Goal: Transaction & Acquisition: Purchase product/service

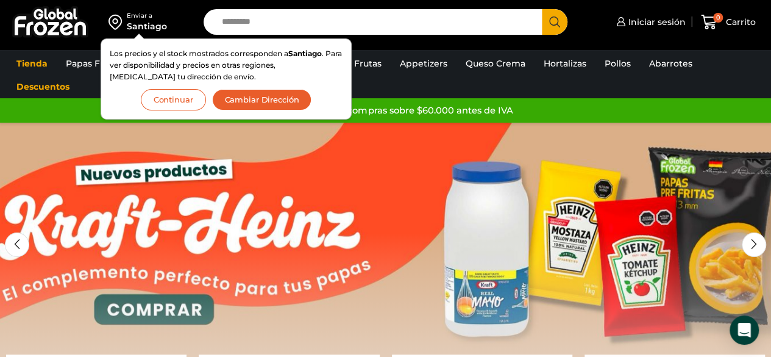
click at [163, 92] on button "Continuar" at bounding box center [173, 99] width 65 height 21
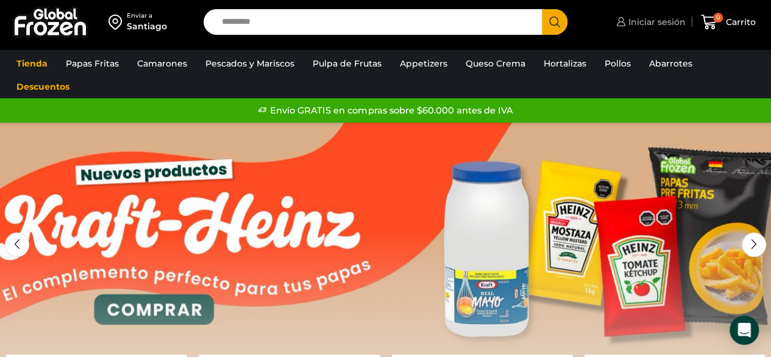
click at [635, 21] on span "Iniciar sesión" at bounding box center [655, 22] width 60 height 12
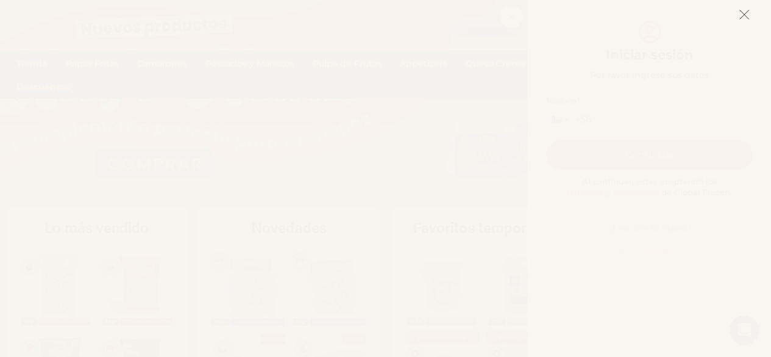
scroll to position [215, 0]
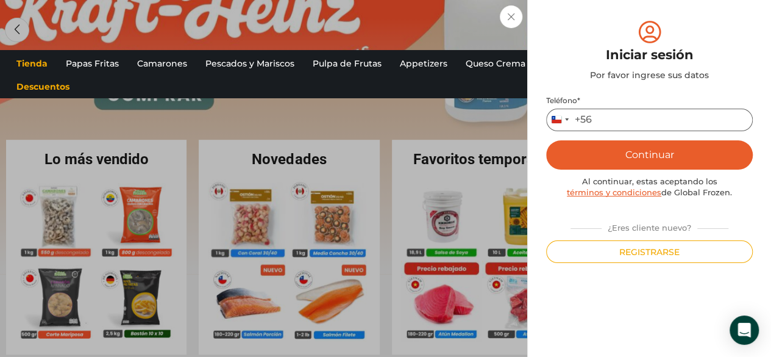
click at [628, 127] on input "Teléfono *" at bounding box center [649, 119] width 207 height 23
type input "*********"
click at [635, 148] on button "Continuar" at bounding box center [649, 154] width 207 height 29
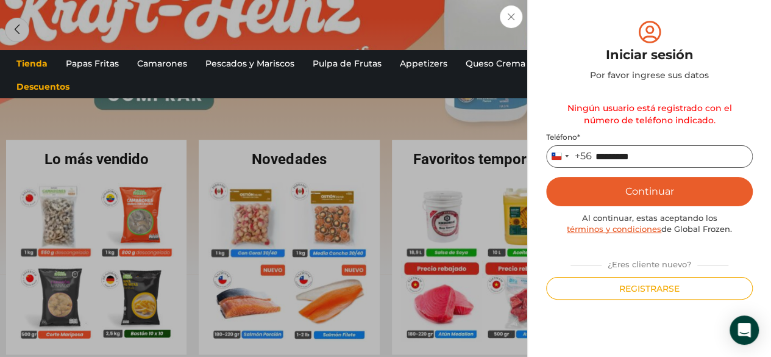
click at [686, 151] on input "*********" at bounding box center [649, 156] width 207 height 23
drag, startPoint x: 686, startPoint y: 151, endPoint x: 544, endPoint y: 157, distance: 142.2
click at [544, 157] on div "Mi cuenta Login Register Iniciar sesión Por favor ingrese sus datos Iniciar ses…" at bounding box center [649, 178] width 244 height 357
click at [648, 158] on input "*********" at bounding box center [649, 156] width 207 height 23
drag, startPoint x: 648, startPoint y: 158, endPoint x: 587, endPoint y: 155, distance: 61.0
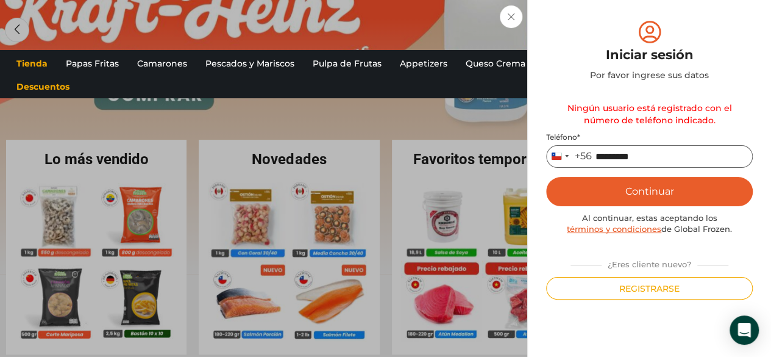
click at [587, 155] on div "Chile +56 +56 Argentina +54 Chile +56 *********" at bounding box center [649, 156] width 207 height 23
click at [613, 191] on button "Continuar" at bounding box center [649, 191] width 207 height 29
drag, startPoint x: 657, startPoint y: 151, endPoint x: 575, endPoint y: 157, distance: 81.9
click at [575, 157] on div "Chile +56 +56 Argentina +54 Chile +56 *********" at bounding box center [649, 156] width 207 height 23
click at [642, 154] on input "*********" at bounding box center [649, 156] width 207 height 23
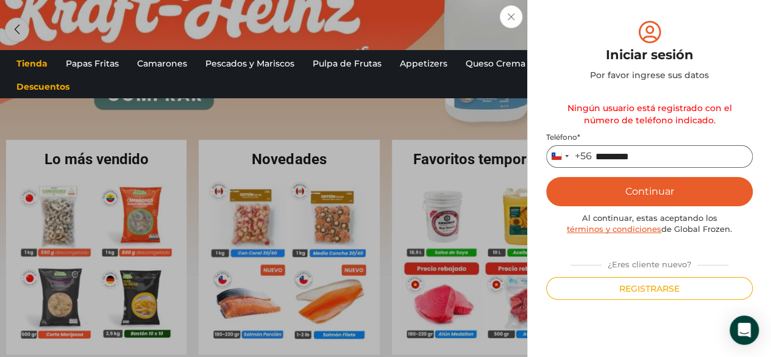
drag, startPoint x: 650, startPoint y: 154, endPoint x: 598, endPoint y: 148, distance: 52.8
click at [598, 148] on input "*********" at bounding box center [649, 156] width 207 height 23
type input "*********"
click at [616, 193] on button "Continuar" at bounding box center [649, 191] width 207 height 29
click at [678, 153] on input "*********" at bounding box center [649, 156] width 207 height 23
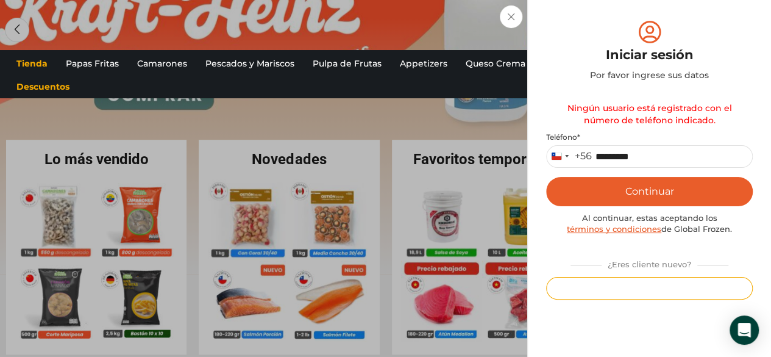
click at [649, 299] on button "Registrarse" at bounding box center [649, 288] width 207 height 23
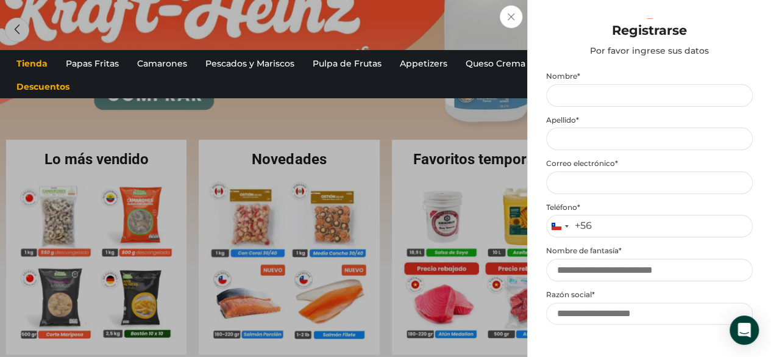
scroll to position [23, 0]
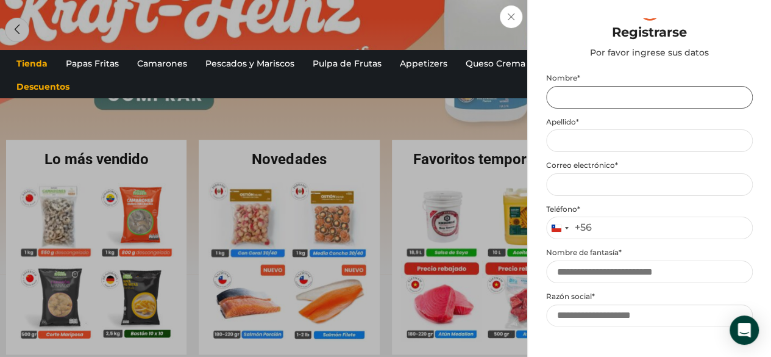
click at [607, 101] on input "Nombre *" at bounding box center [649, 97] width 207 height 23
type input "*******"
type input "*****"
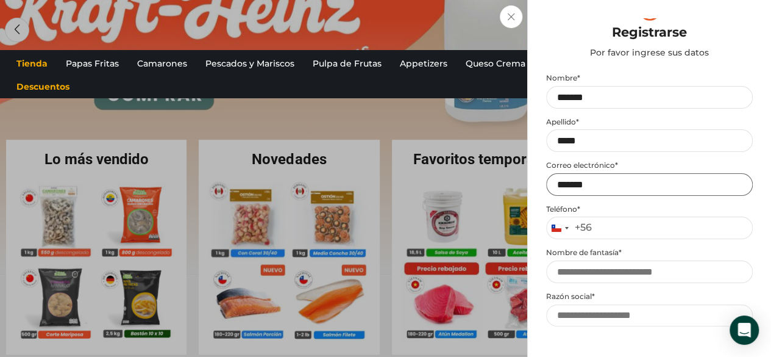
type input "**********"
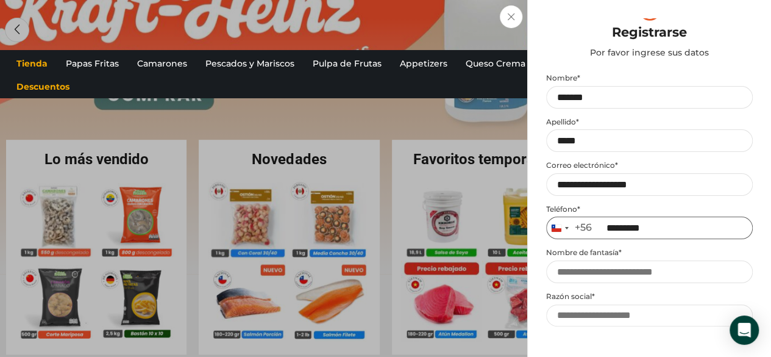
type input "*********"
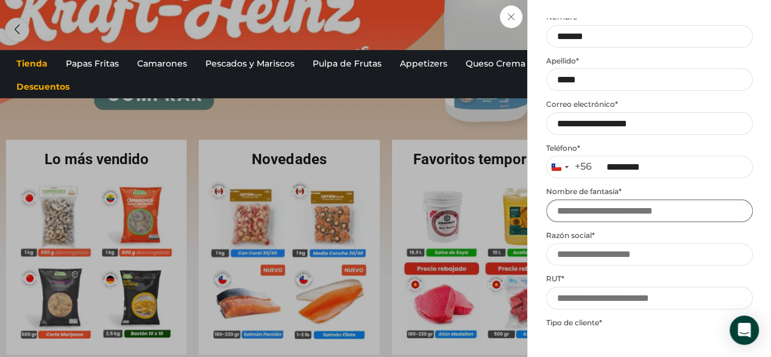
scroll to position [85, 0]
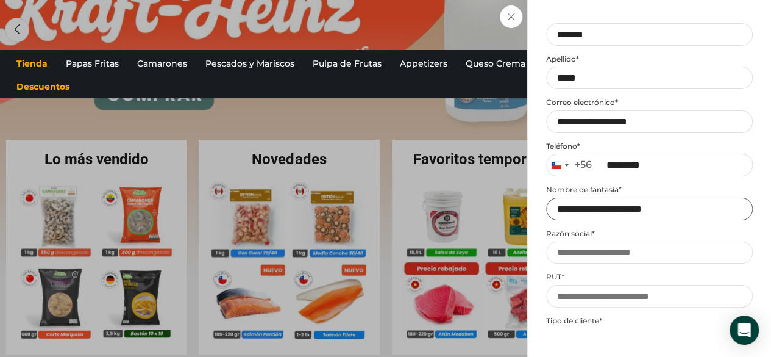
type input "**********"
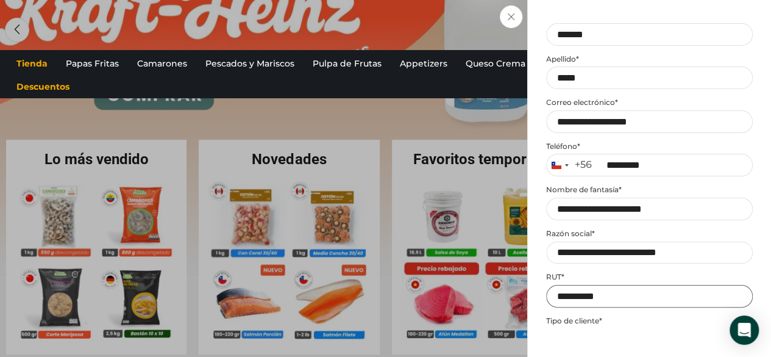
type input "**********"
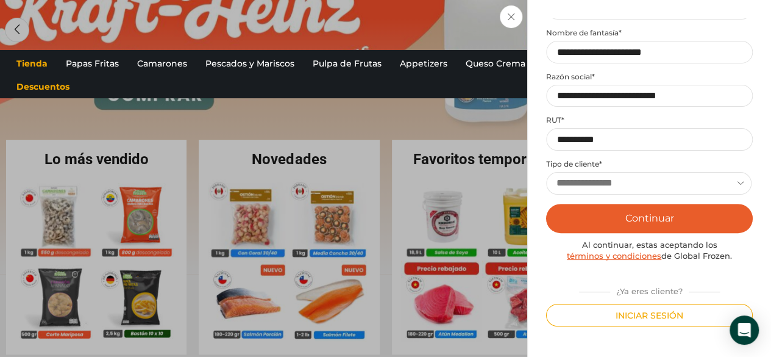
click at [603, 179] on select "**********" at bounding box center [648, 183] width 205 height 23
select select "**********"
click at [546, 172] on select "**********" at bounding box center [648, 183] width 205 height 23
click at [618, 224] on button "Continuar" at bounding box center [649, 218] width 207 height 29
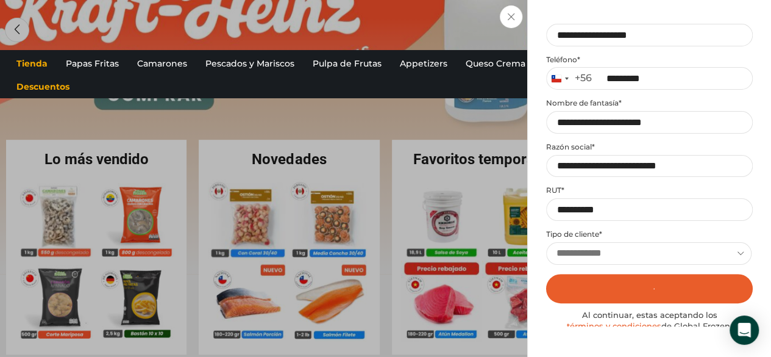
scroll to position [0, 0]
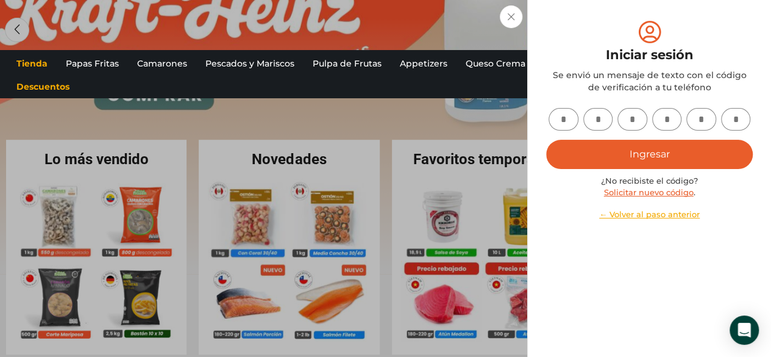
click at [571, 112] on input "text" at bounding box center [564, 119] width 30 height 23
type input "*"
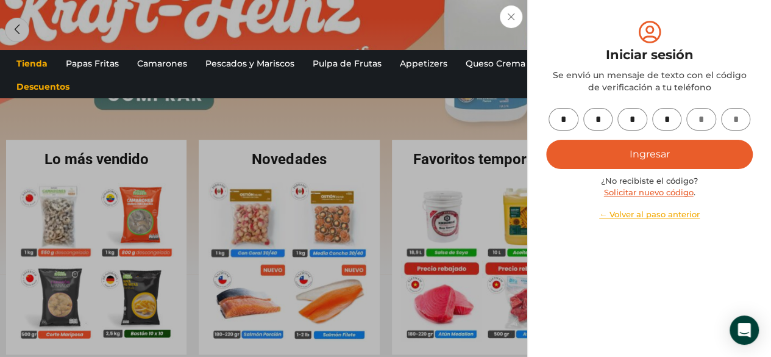
type input "*"
click at [619, 147] on button "Ingresar" at bounding box center [649, 154] width 207 height 29
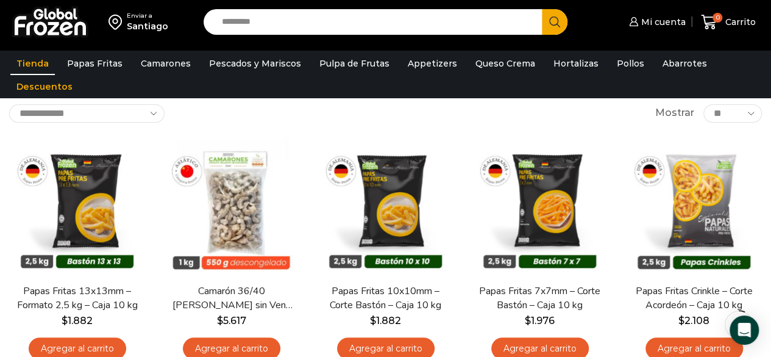
scroll to position [71, 0]
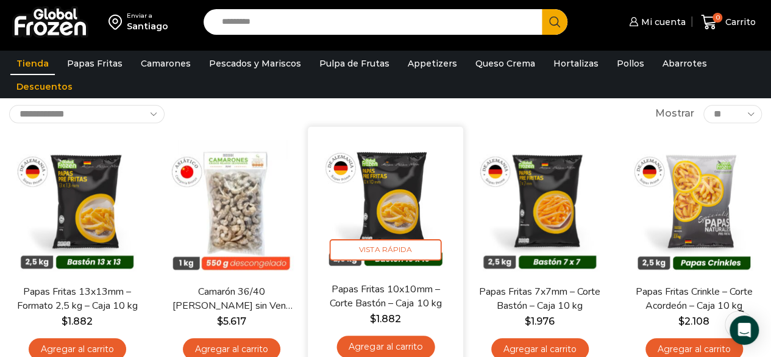
click at [399, 214] on img at bounding box center [385, 203] width 137 height 137
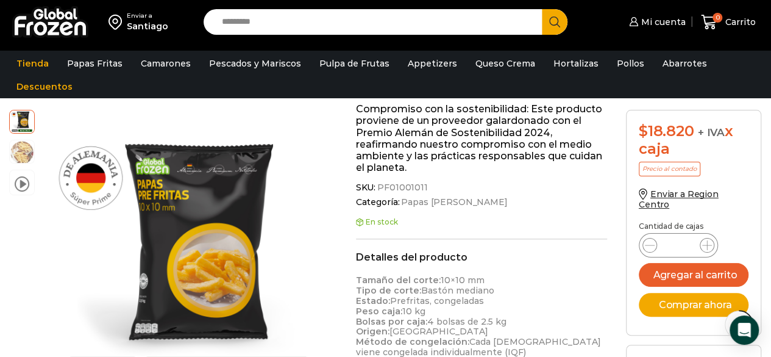
scroll to position [439, 0]
drag, startPoint x: 686, startPoint y: 236, endPoint x: 663, endPoint y: 235, distance: 23.2
click at [663, 235] on div "Papas Fritas 10x10mm - Corte Bastón - Caja 10 kg cantidad *" at bounding box center [678, 245] width 79 height 24
click at [683, 237] on input "*" at bounding box center [678, 245] width 23 height 17
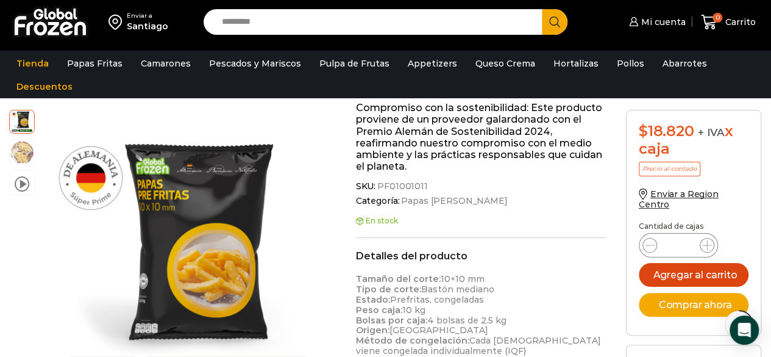
type input "**"
click at [680, 264] on button "Agregar al carrito" at bounding box center [694, 275] width 110 height 24
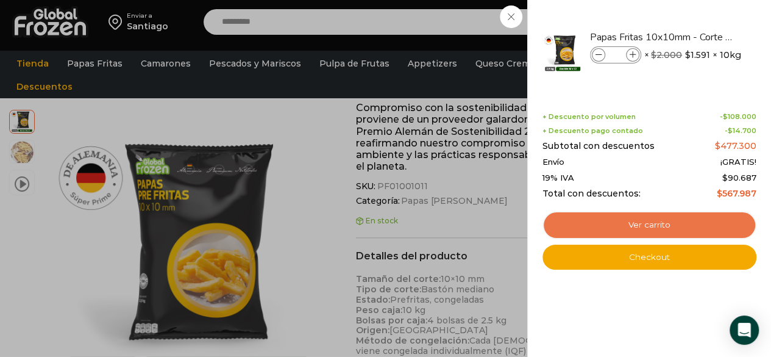
click at [618, 233] on link "Ver carrito" at bounding box center [649, 225] width 214 height 28
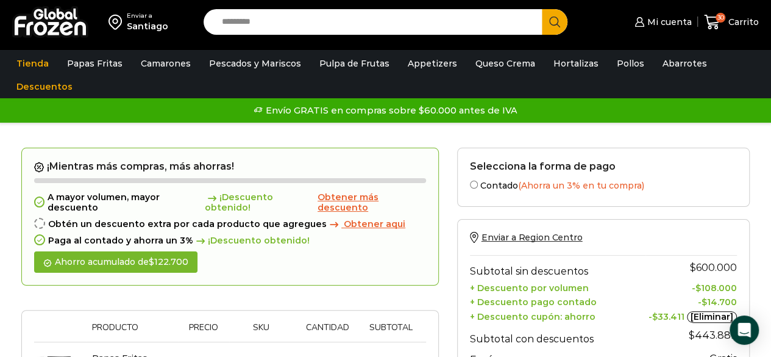
click at [433, 23] on input "Search input" at bounding box center [376, 22] width 321 height 26
type input "********"
click at [542, 9] on button "Search" at bounding box center [555, 22] width 26 height 26
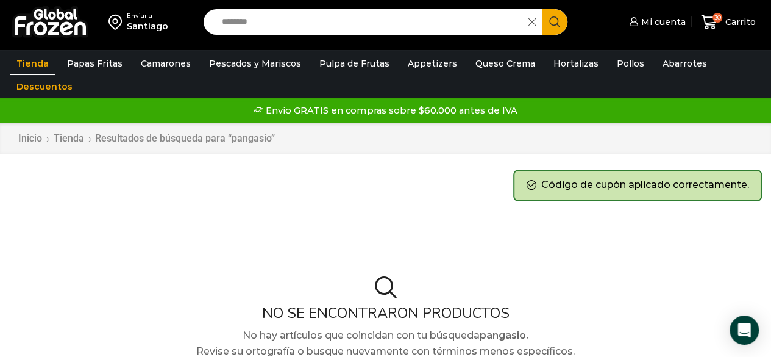
click at [426, 22] on input "********" at bounding box center [369, 22] width 307 height 26
type input "*********"
click at [542, 9] on button "Search" at bounding box center [555, 22] width 26 height 26
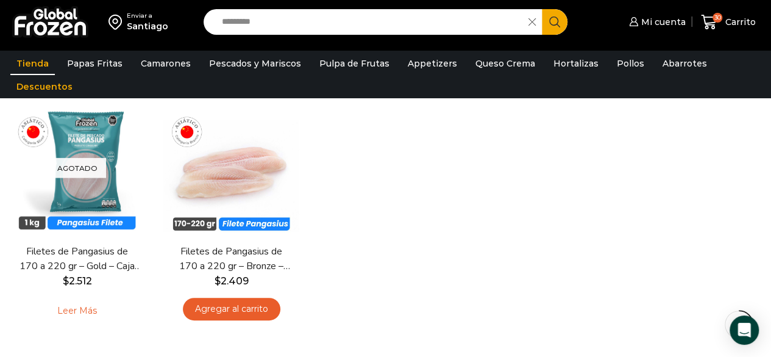
scroll to position [154, 0]
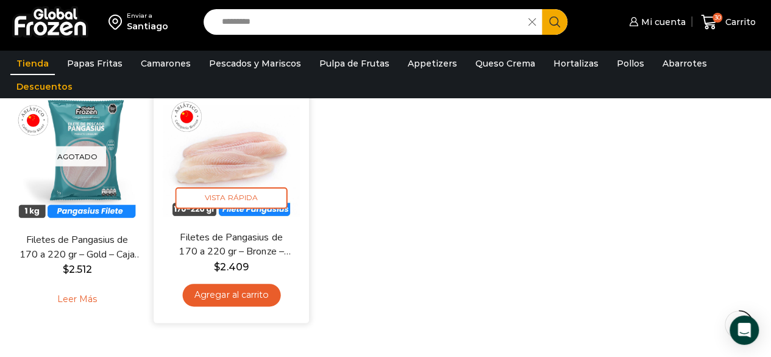
click at [219, 298] on link "Agregar al carrito" at bounding box center [231, 294] width 98 height 23
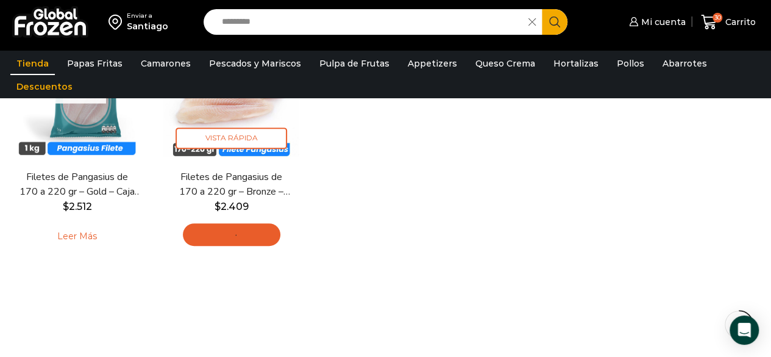
scroll to position [187, 0]
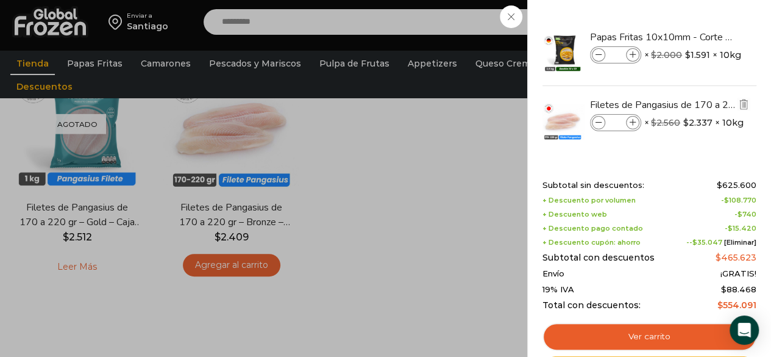
click at [631, 123] on icon at bounding box center [633, 122] width 7 height 7
type input "*"
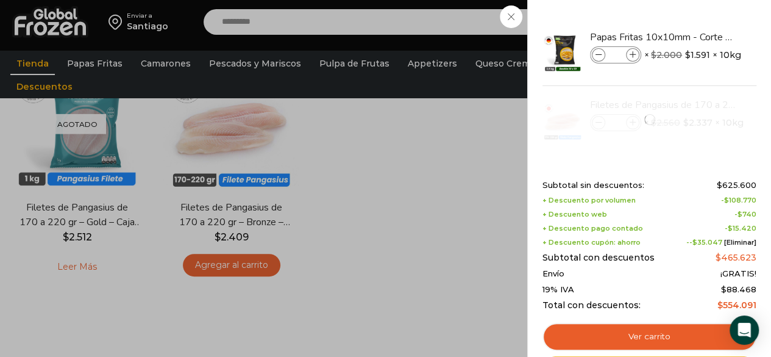
click at [698, 37] on div "31 [GEOGRAPHIC_DATA] 31 31 Shopping Cart" at bounding box center [728, 22] width 61 height 29
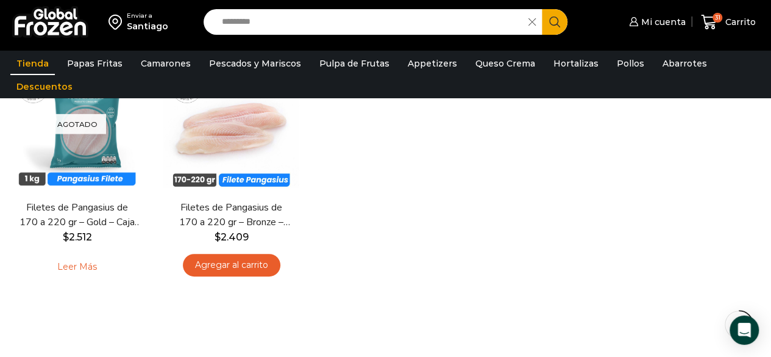
click at [406, 25] on input "*********" at bounding box center [369, 22] width 307 height 26
type input "*"
type input "****"
click at [542, 9] on button "Search" at bounding box center [555, 22] width 26 height 26
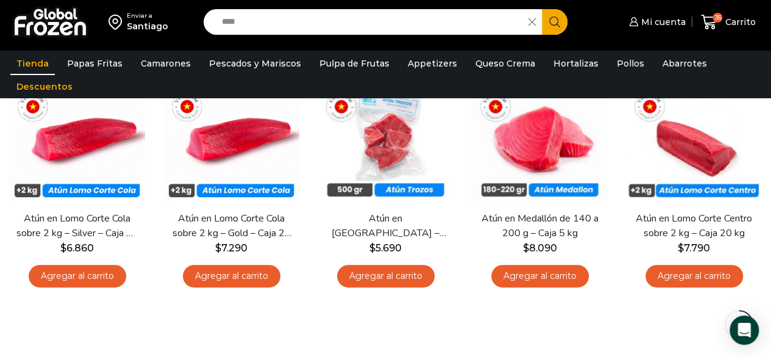
scroll to position [176, 0]
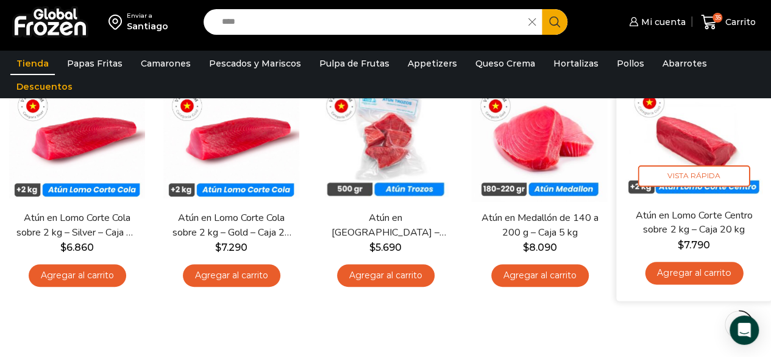
click at [700, 274] on link "Agregar al carrito" at bounding box center [694, 272] width 98 height 23
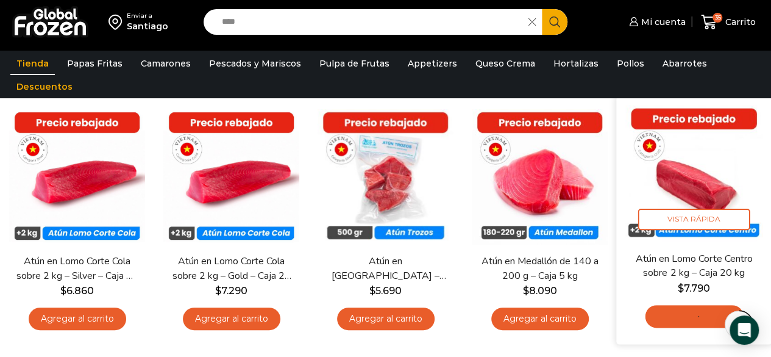
scroll to position [130, 0]
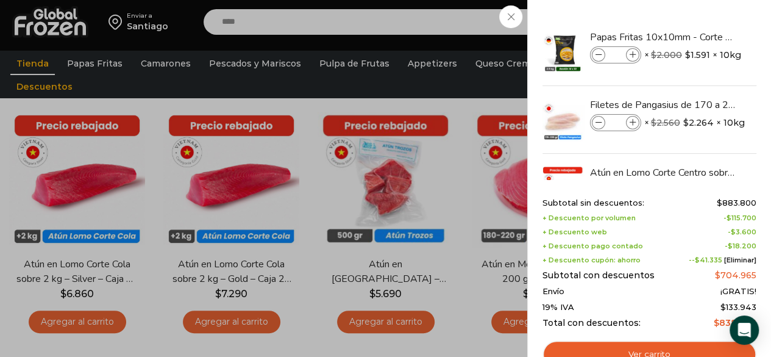
click at [698, 37] on div "36 Carrito 36 36 Shopping Cart **" at bounding box center [728, 22] width 61 height 29
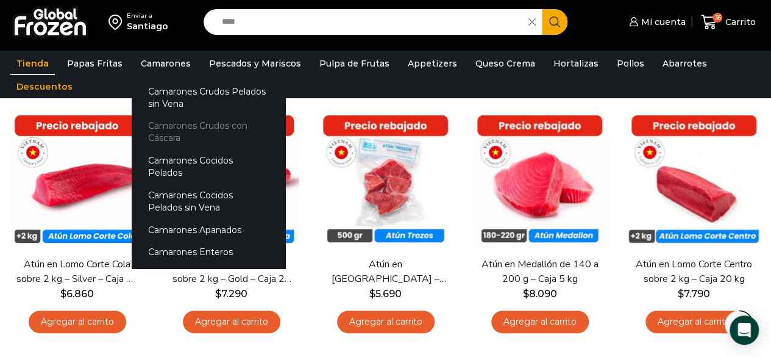
click at [205, 123] on link "Camarones Crudos con Cáscara" at bounding box center [209, 132] width 154 height 35
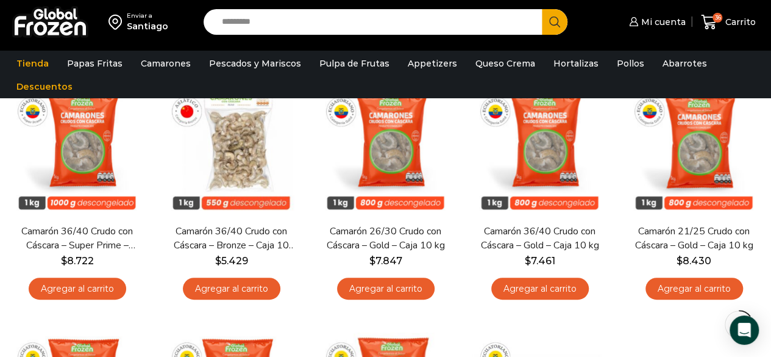
scroll to position [98, 0]
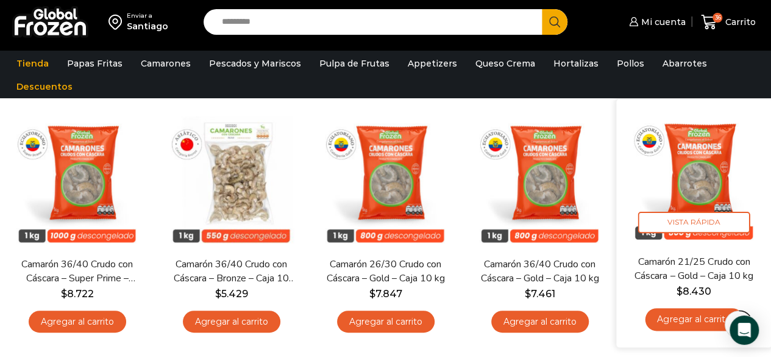
click at [669, 323] on link "Agregar al carrito" at bounding box center [694, 319] width 98 height 23
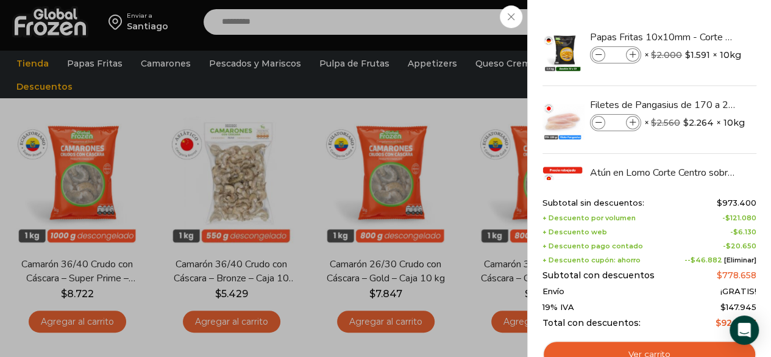
click at [698, 37] on div "37 [GEOGRAPHIC_DATA] 37 37 Shopping Cart" at bounding box center [728, 22] width 61 height 29
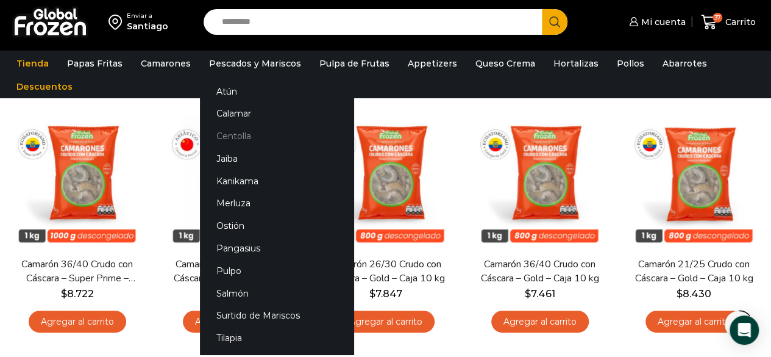
click at [232, 129] on link "Centolla" at bounding box center [277, 136] width 154 height 23
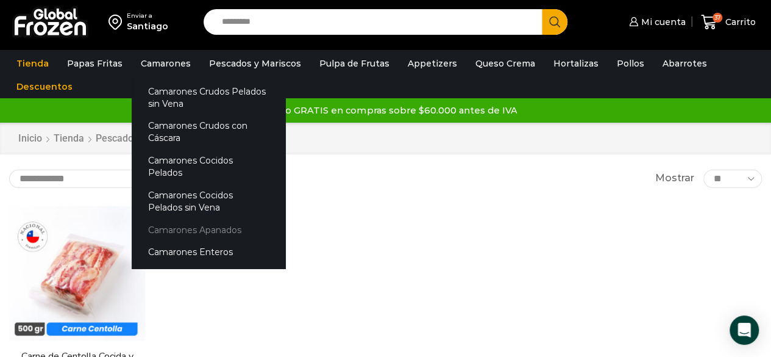
click at [216, 218] on link "Camarones Apanados" at bounding box center [209, 229] width 154 height 23
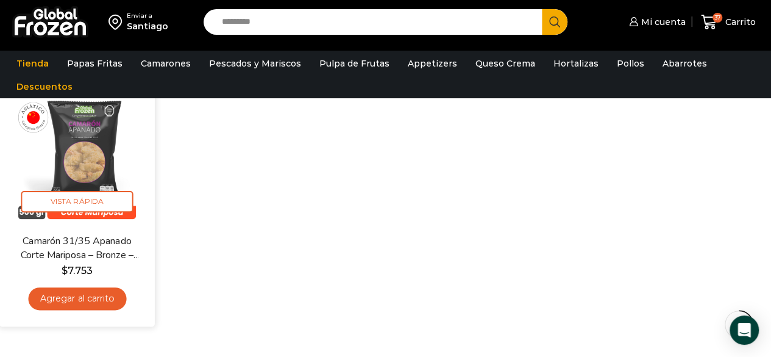
click at [107, 304] on link "Agregar al carrito" at bounding box center [77, 298] width 98 height 23
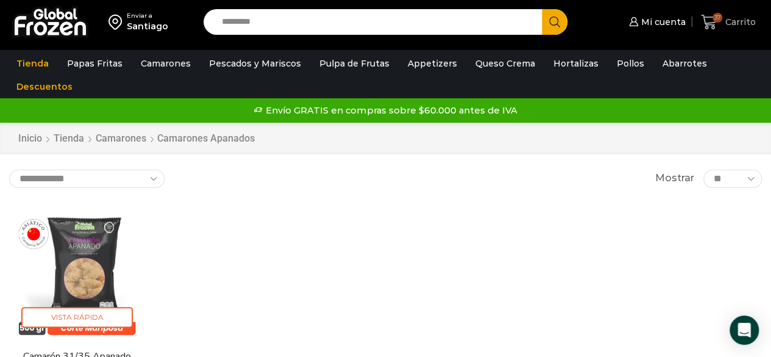
click at [718, 27] on span "37" at bounding box center [711, 22] width 21 height 16
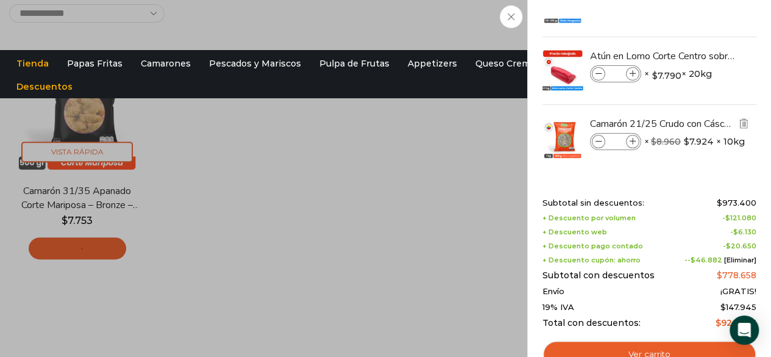
scroll to position [166, 0]
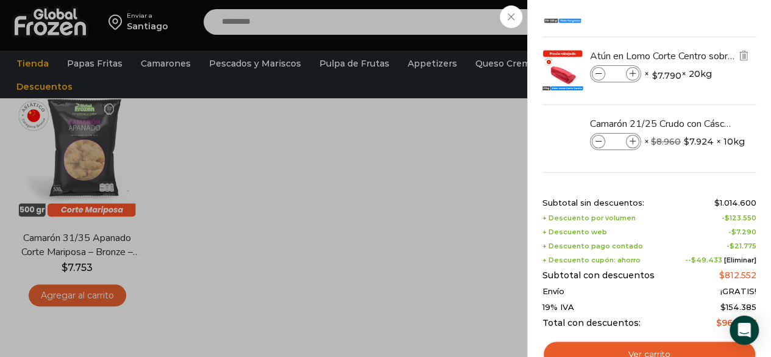
scroll to position [184, 0]
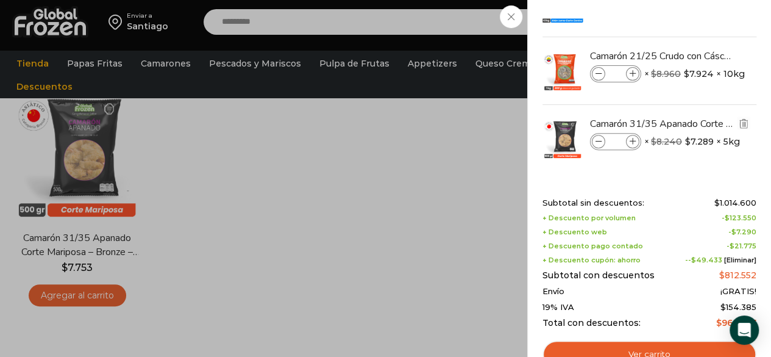
click at [633, 144] on span at bounding box center [632, 141] width 13 height 13
type input "*"
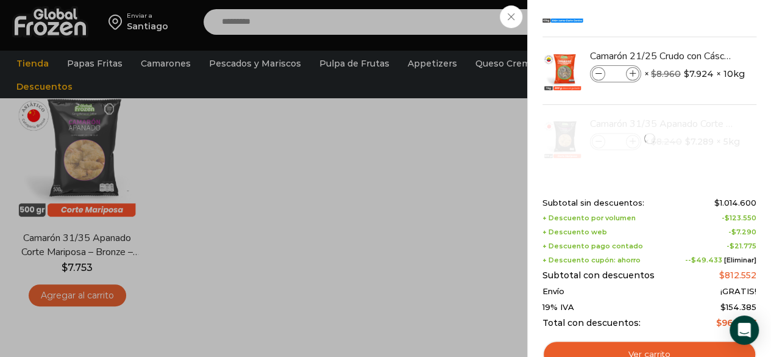
drag, startPoint x: 633, startPoint y: 144, endPoint x: 607, endPoint y: 172, distance: 37.5
click at [607, 172] on div "Papas Fritas 10x10mm - Corte Bastón - Caja 10 kg Papas Fritas 10x10mm - Corte B…" at bounding box center [649, 7] width 210 height 347
click at [698, 37] on div "38 Carrito 38 38 Shopping Cart" at bounding box center [728, 22] width 61 height 29
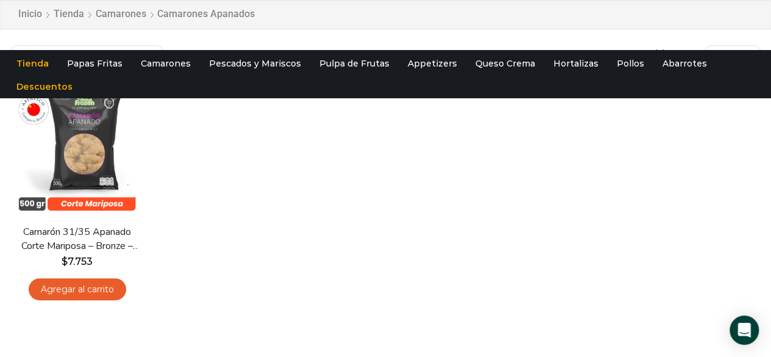
scroll to position [0, 0]
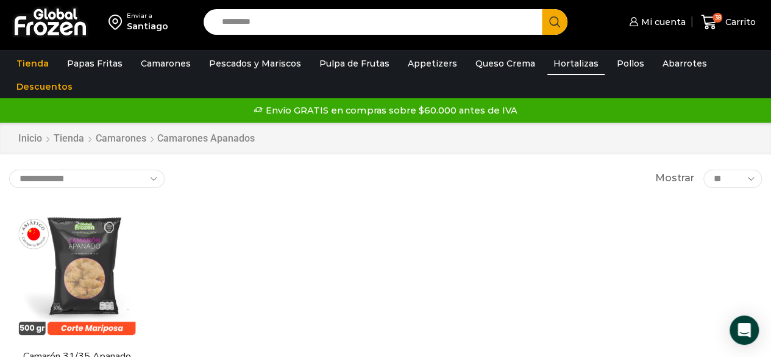
click at [561, 74] on link "Hortalizas" at bounding box center [575, 63] width 57 height 23
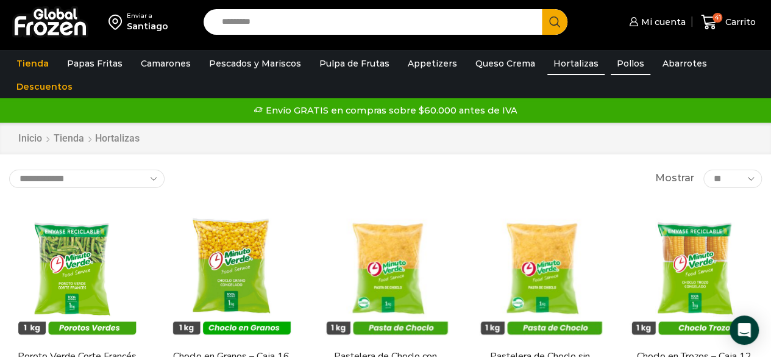
click at [611, 53] on link "Pollos" at bounding box center [631, 63] width 40 height 23
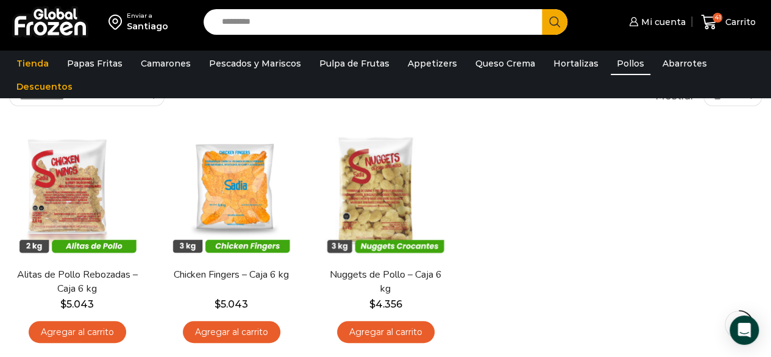
scroll to position [91, 0]
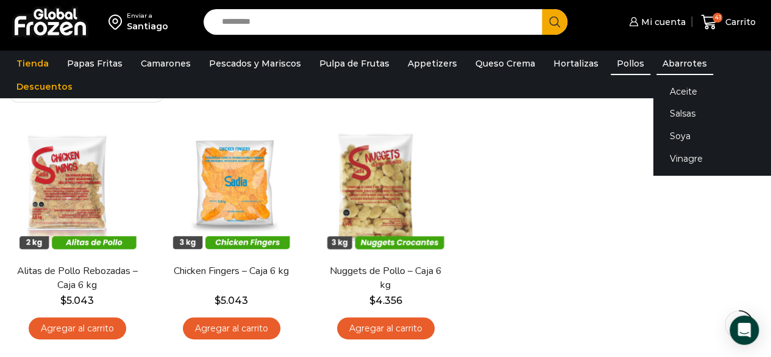
click at [656, 56] on link "Abarrotes" at bounding box center [684, 63] width 57 height 23
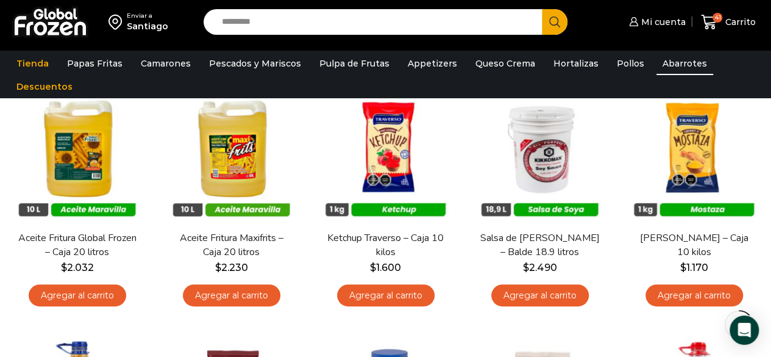
scroll to position [105, 0]
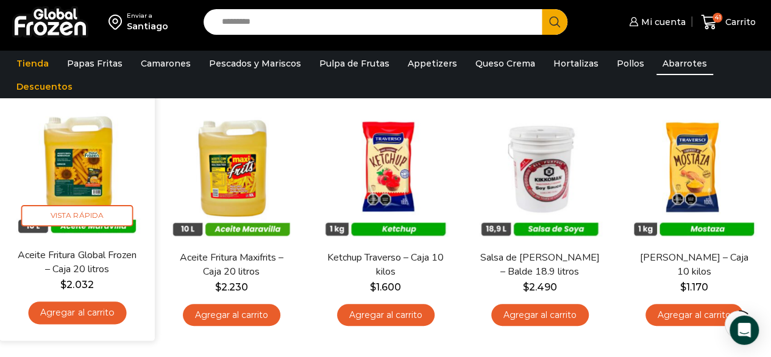
click at [84, 305] on link "Agregar al carrito" at bounding box center [77, 312] width 98 height 23
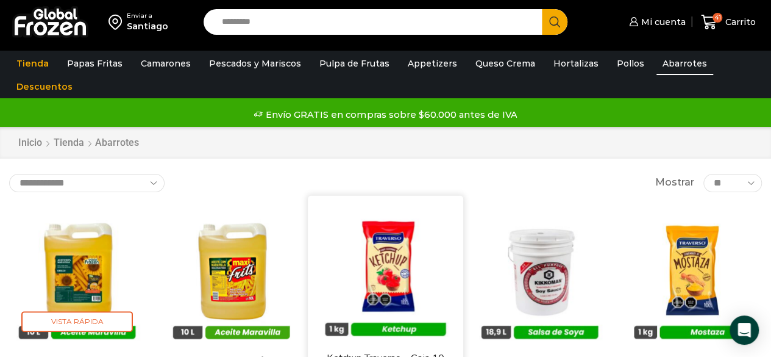
scroll to position [1, 0]
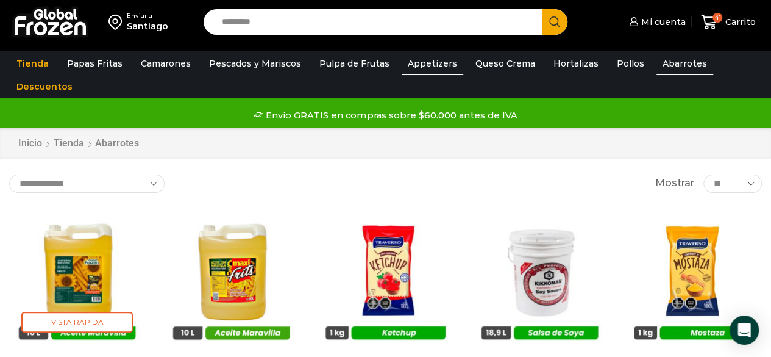
click at [422, 69] on link "Appetizers" at bounding box center [433, 63] width 62 height 23
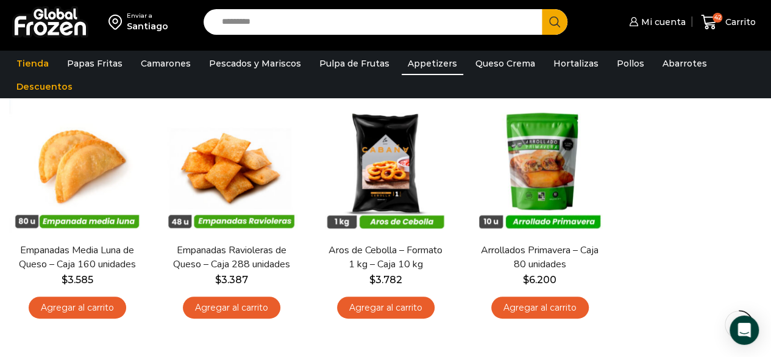
scroll to position [95, 0]
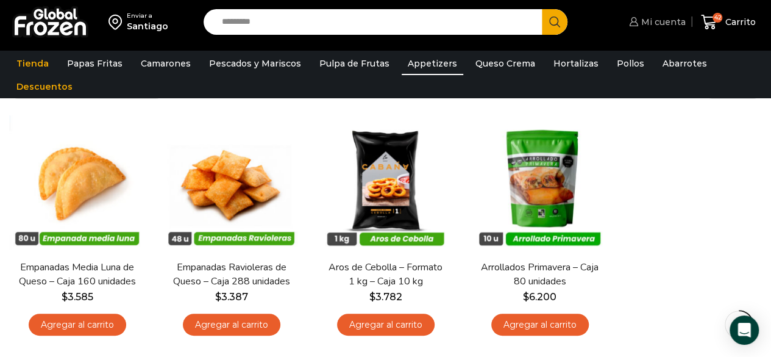
click at [671, 20] on span "Mi cuenta" at bounding box center [662, 22] width 48 height 12
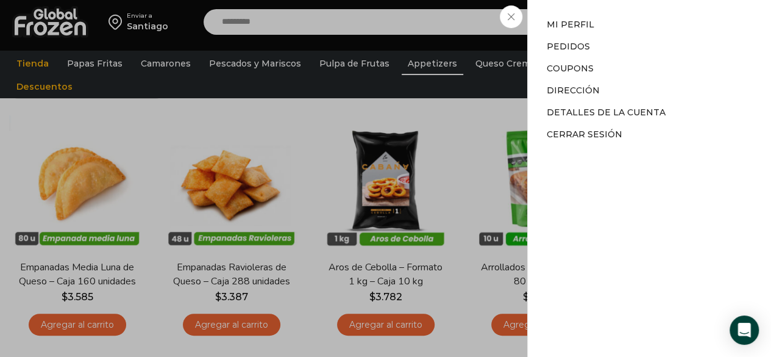
click at [626, 34] on div "Mi cuenta Mi cuenta Mi perfil Pedidos Descargas Coupons Dirección Detalles de l…" at bounding box center [656, 22] width 60 height 24
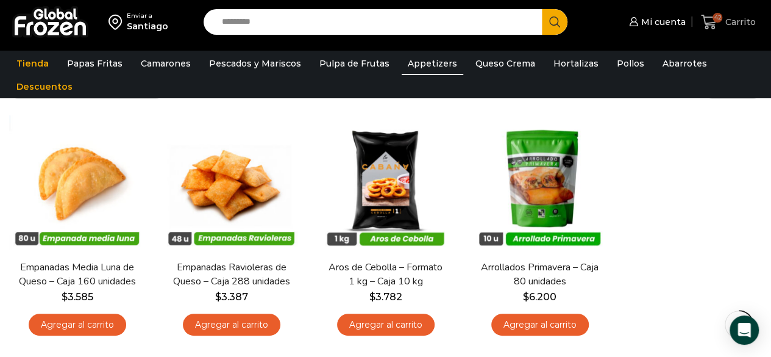
click at [736, 20] on span "Carrito" at bounding box center [739, 22] width 34 height 12
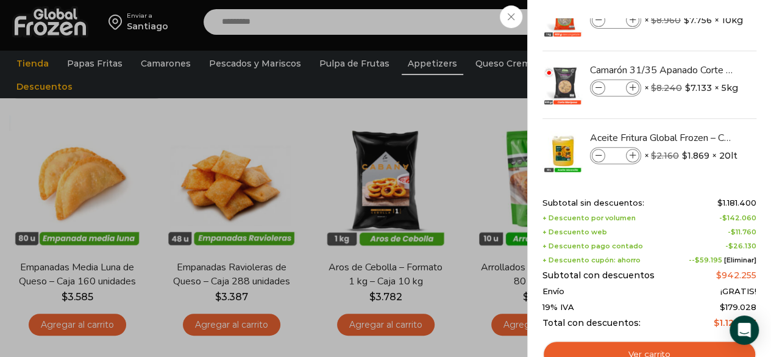
scroll to position [251, 0]
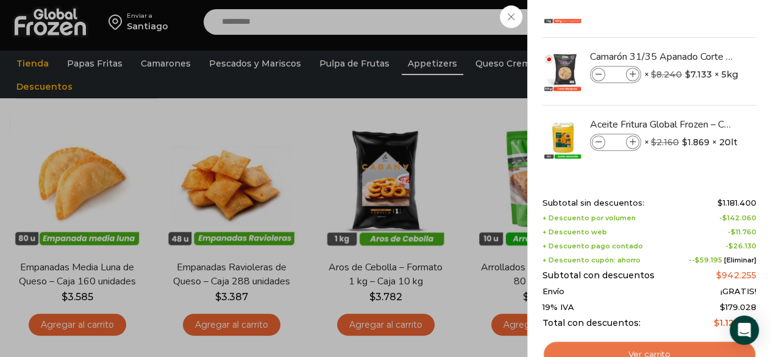
click at [655, 348] on link "Ver carrito" at bounding box center [649, 354] width 214 height 28
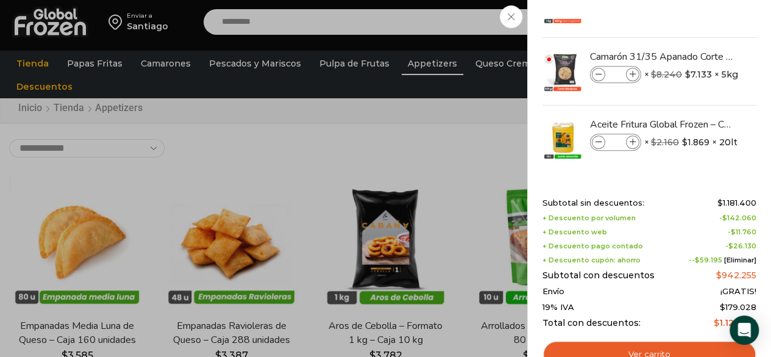
scroll to position [36, 0]
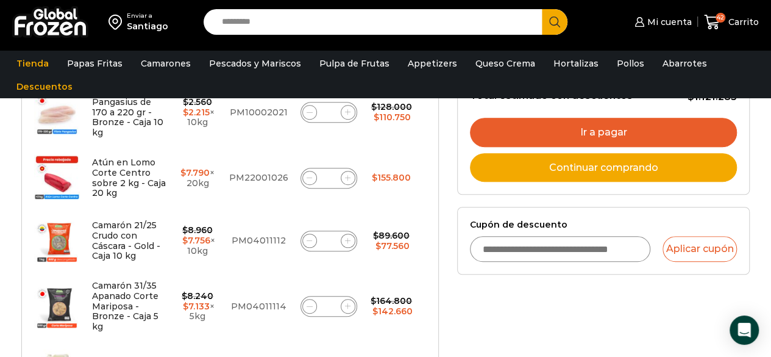
scroll to position [333, 0]
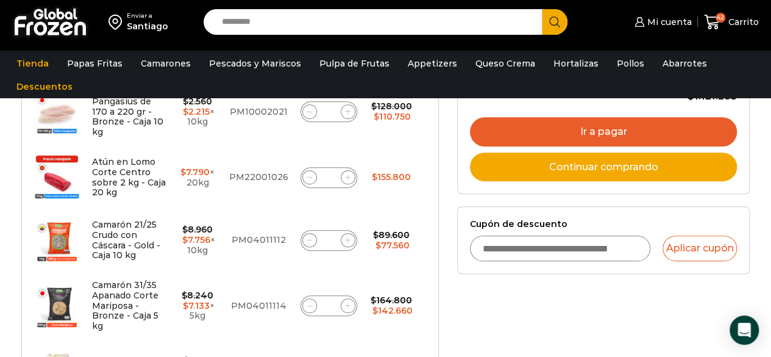
click at [542, 252] on input "Cupón de descuento" at bounding box center [560, 248] width 181 height 26
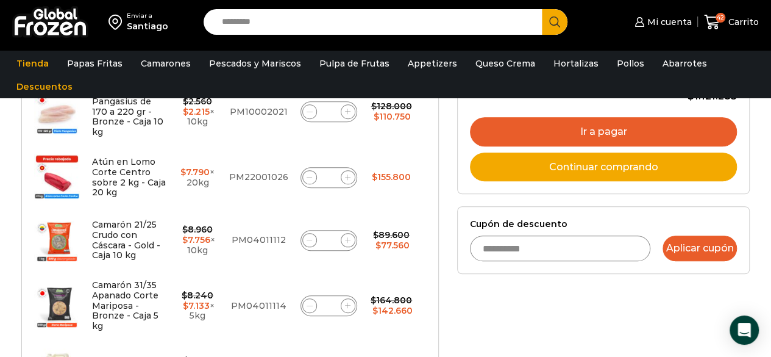
type input "**********"
click at [705, 243] on button "Aplicar cupón" at bounding box center [700, 248] width 74 height 26
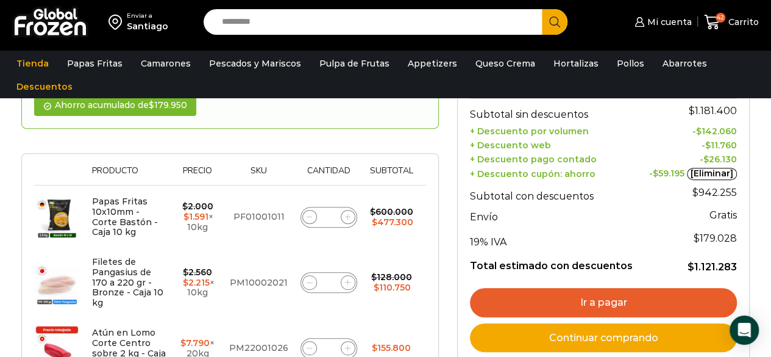
scroll to position [162, 0]
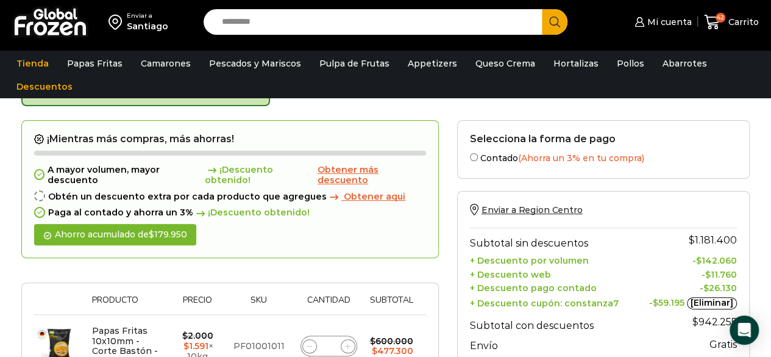
scroll to position [85, 0]
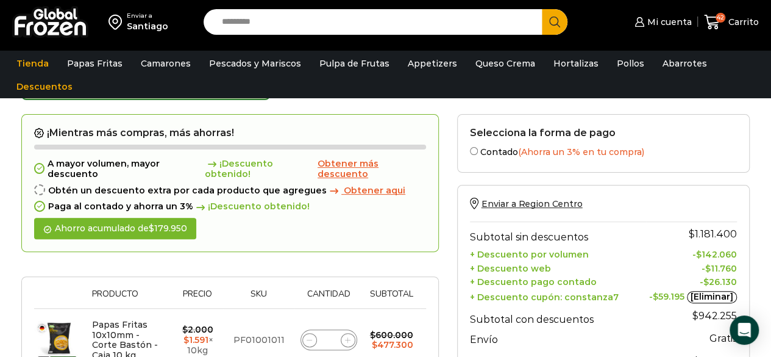
click at [595, 298] on th "+ Descuento cupón: constanza7" at bounding box center [558, 296] width 176 height 16
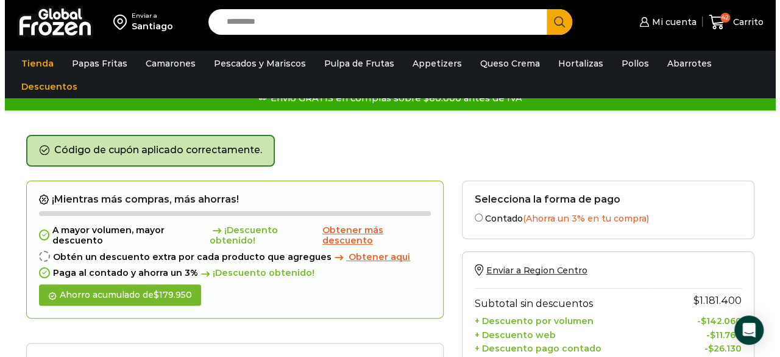
scroll to position [18, 0]
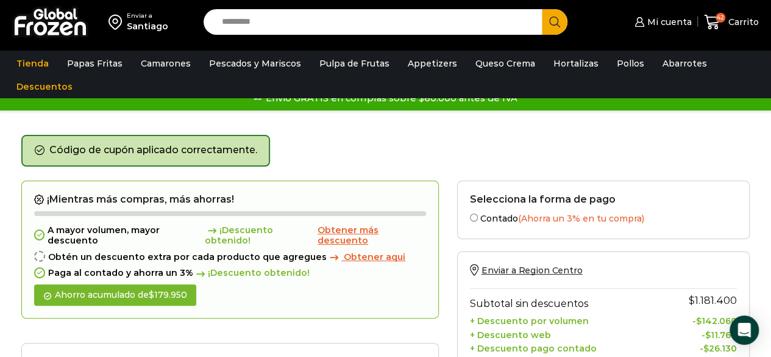
click at [365, 253] on span "Obtener aqui" at bounding box center [375, 256] width 62 height 11
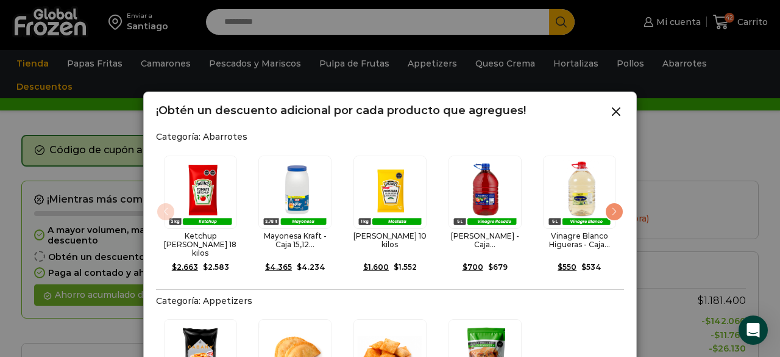
drag, startPoint x: 630, startPoint y: 282, endPoint x: 632, endPoint y: 245, distance: 37.3
drag, startPoint x: 632, startPoint y: 245, endPoint x: 345, endPoint y: 121, distance: 312.6
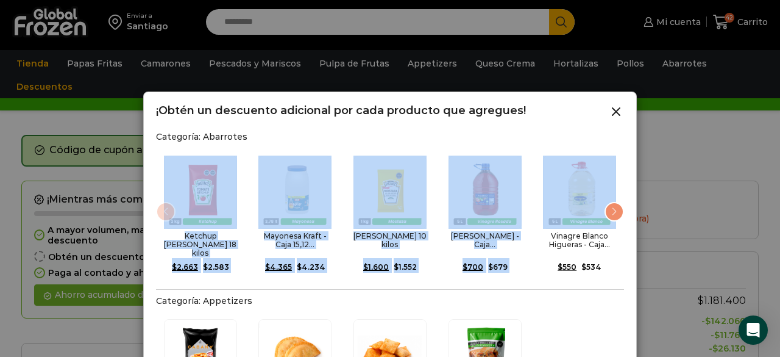
drag, startPoint x: 625, startPoint y: 165, endPoint x: 627, endPoint y: 123, distance: 42.7
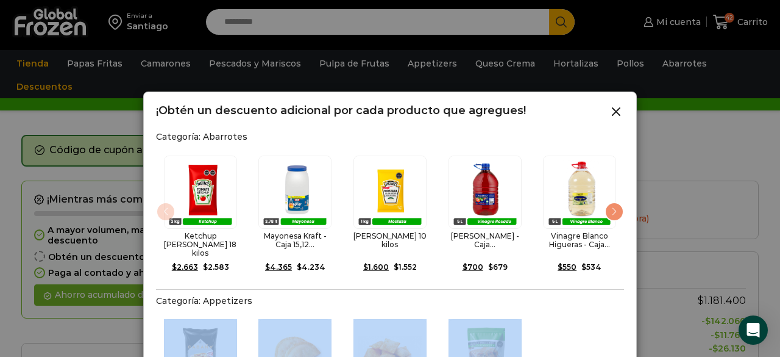
drag, startPoint x: 553, startPoint y: 293, endPoint x: 592, endPoint y: 324, distance: 50.3
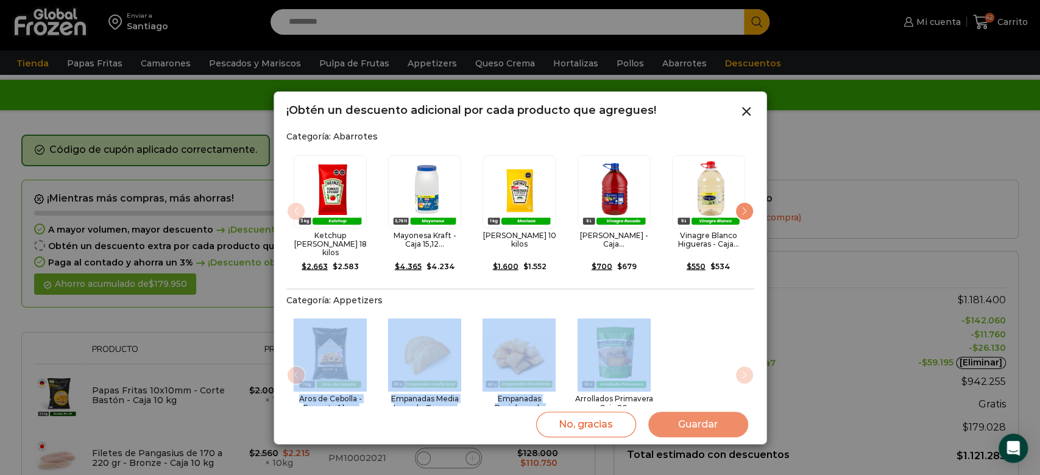
click at [662, 356] on div "Aros de Cebolla - Formato 1 kg... $ 4.020 Original price was: $4.020. $ 3.669 C…" at bounding box center [520, 378] width 468 height 135
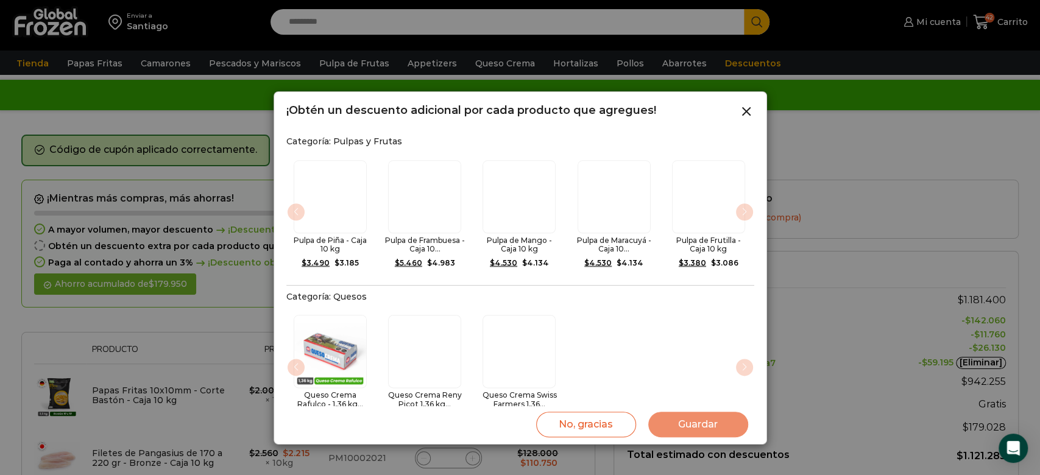
scroll to position [923, 0]
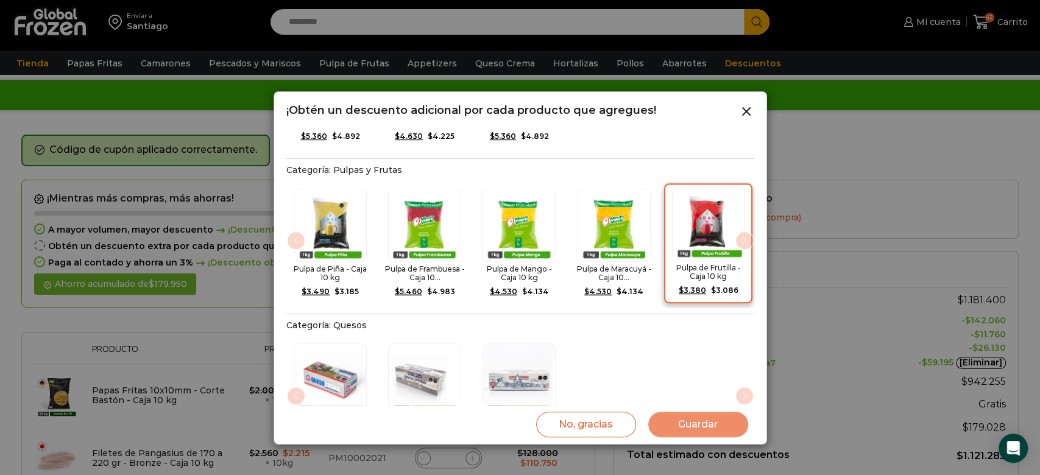
click at [746, 212] on div "5 / 5" at bounding box center [709, 224] width 80 height 73
click at [739, 356] on div "Queso Crema Rafulco - 1,36 kg... $ 5.770 Original price was: $5.770. $ 5.266 Cu…" at bounding box center [520, 399] width 468 height 126
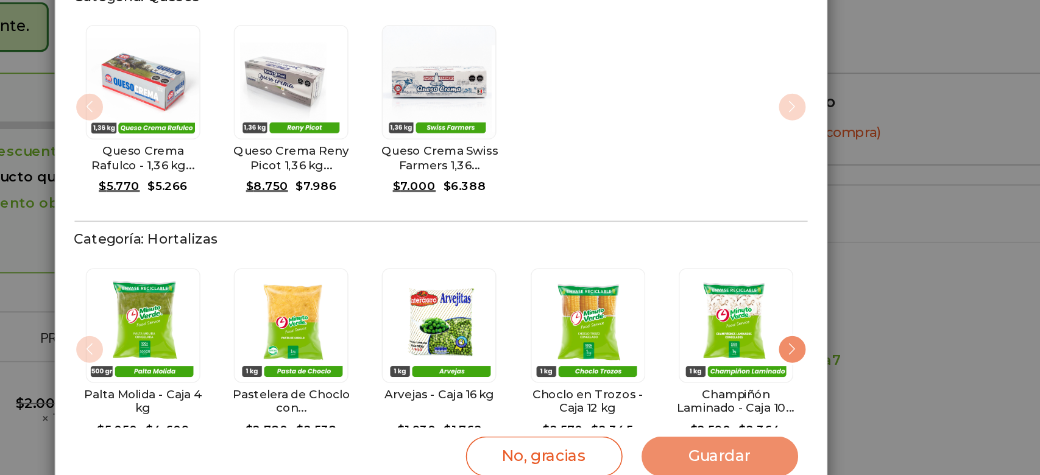
scroll to position [18, 0]
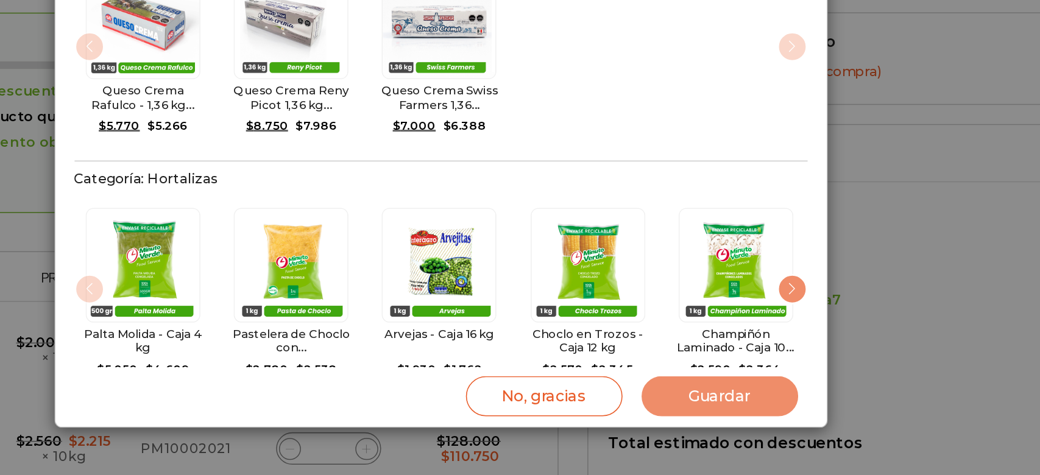
click at [740, 347] on div "Next slide" at bounding box center [745, 357] width 20 height 20
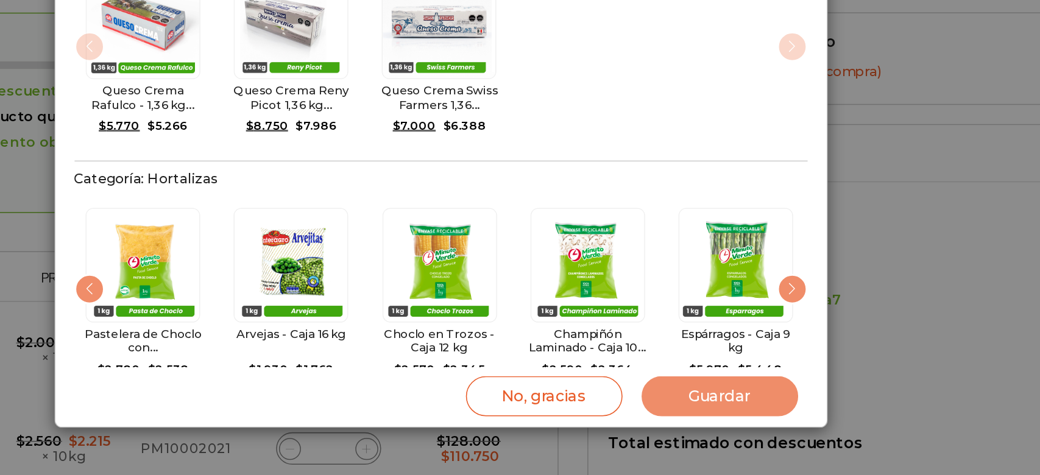
click at [740, 347] on div "Next slide" at bounding box center [745, 357] width 20 height 20
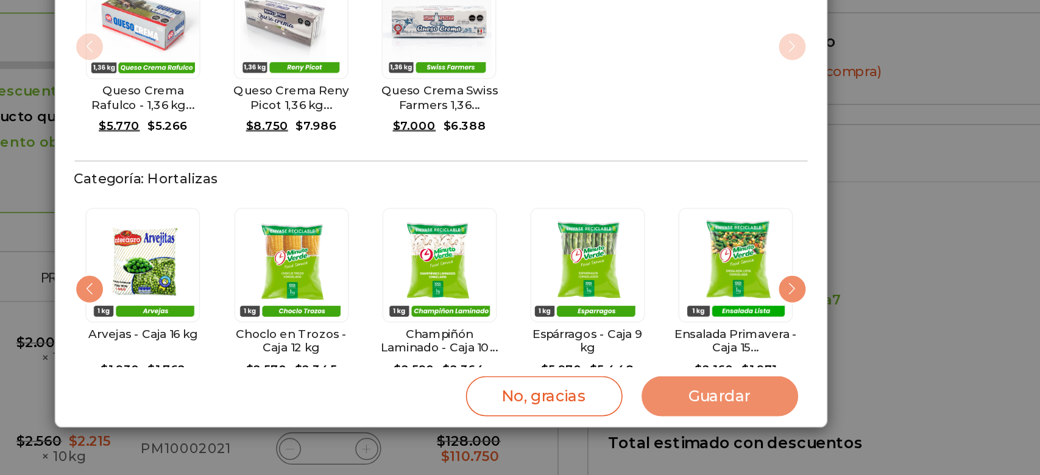
click at [740, 347] on div "Next slide" at bounding box center [745, 357] width 20 height 20
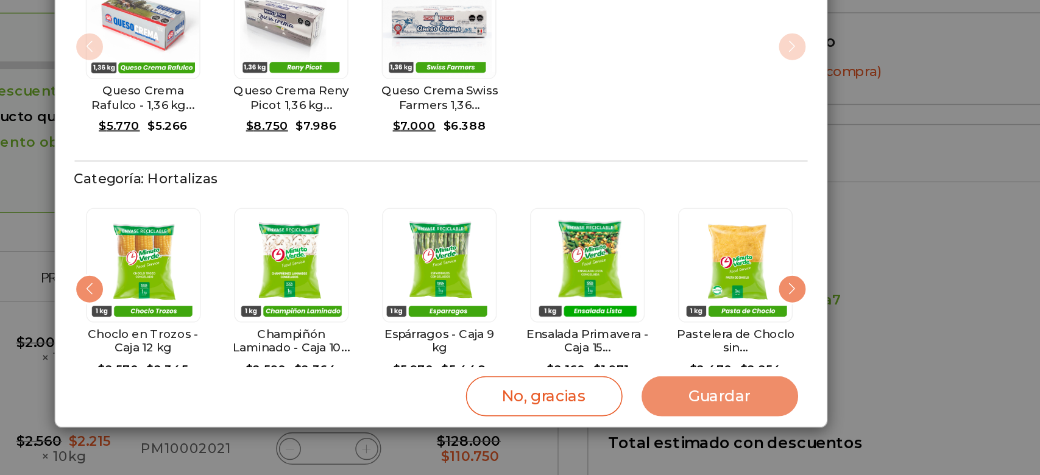
click at [740, 347] on div "Next slide" at bounding box center [745, 357] width 20 height 20
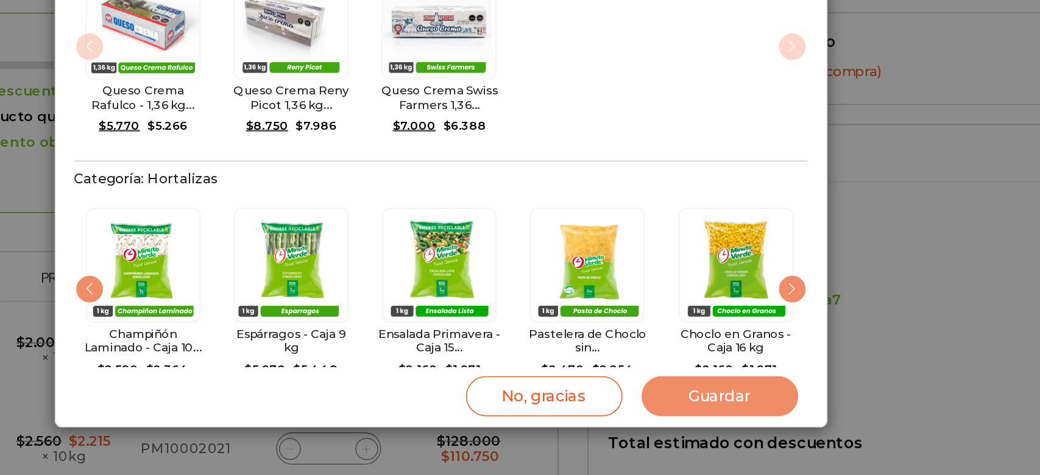
click at [740, 347] on div "Next slide" at bounding box center [745, 357] width 20 height 20
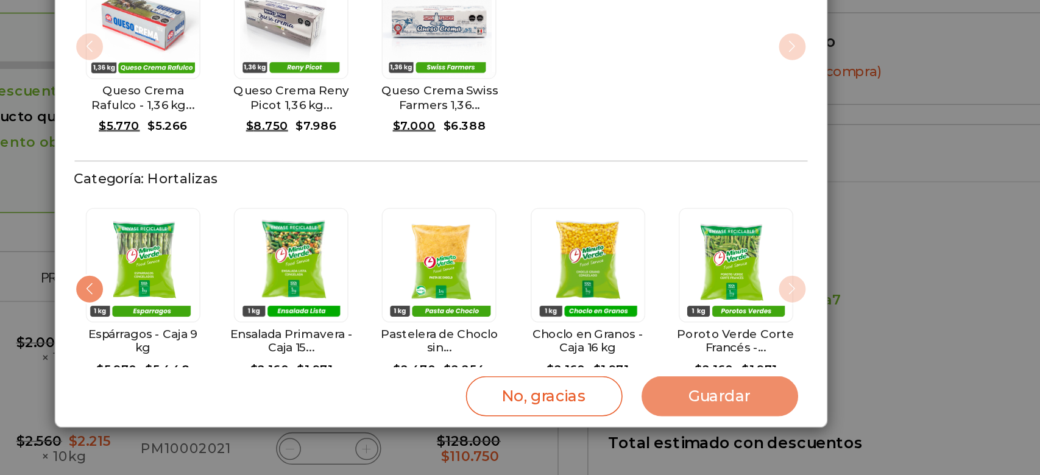
click at [740, 325] on img "10 / 10" at bounding box center [708, 341] width 73 height 73
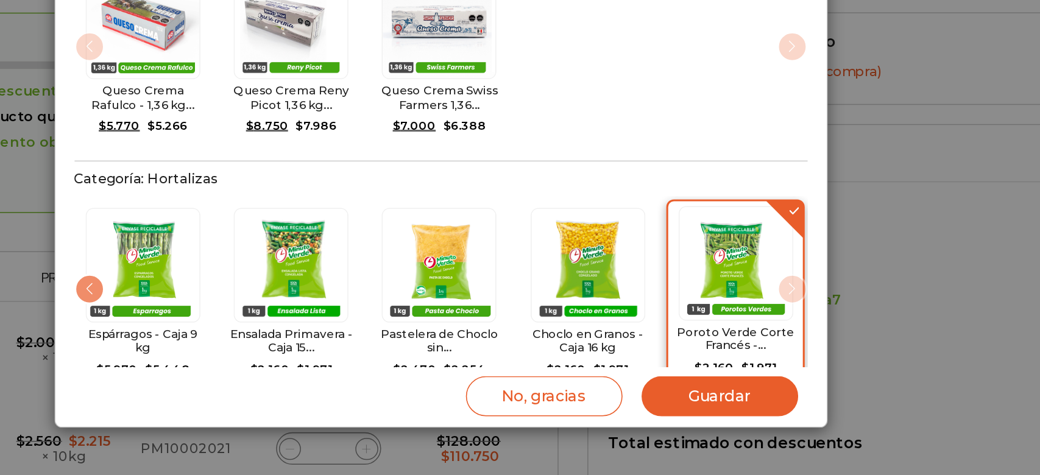
click at [740, 325] on img "10 / 10" at bounding box center [708, 340] width 73 height 73
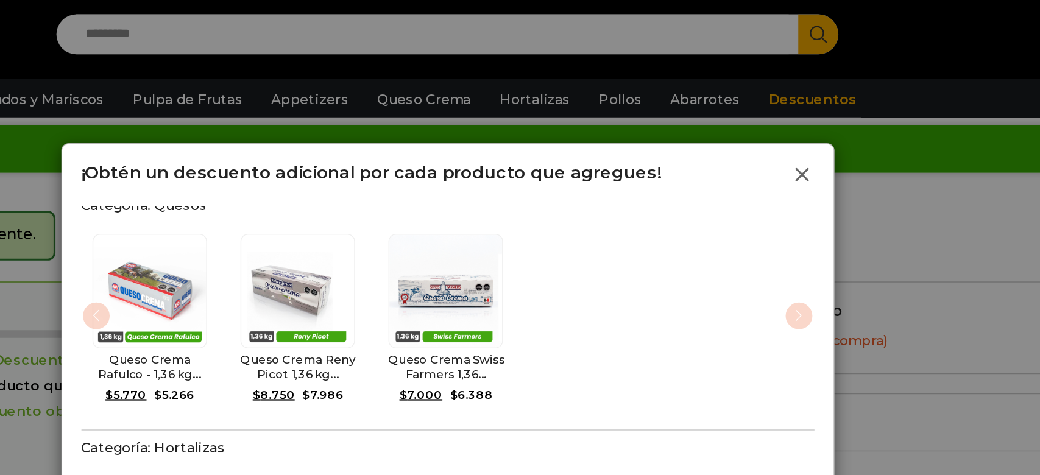
click at [742, 110] on icon at bounding box center [746, 111] width 15 height 15
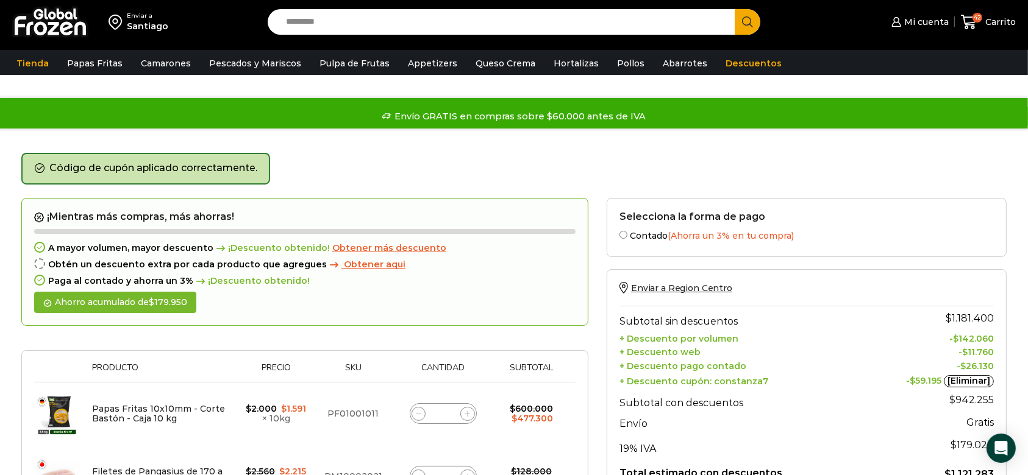
scroll to position [3, 0]
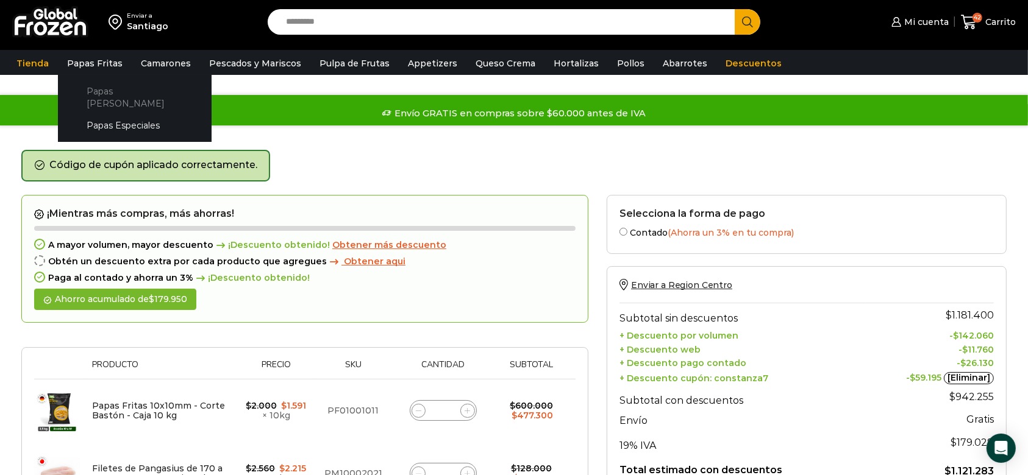
click at [96, 85] on link "Papas [PERSON_NAME]" at bounding box center [134, 97] width 129 height 35
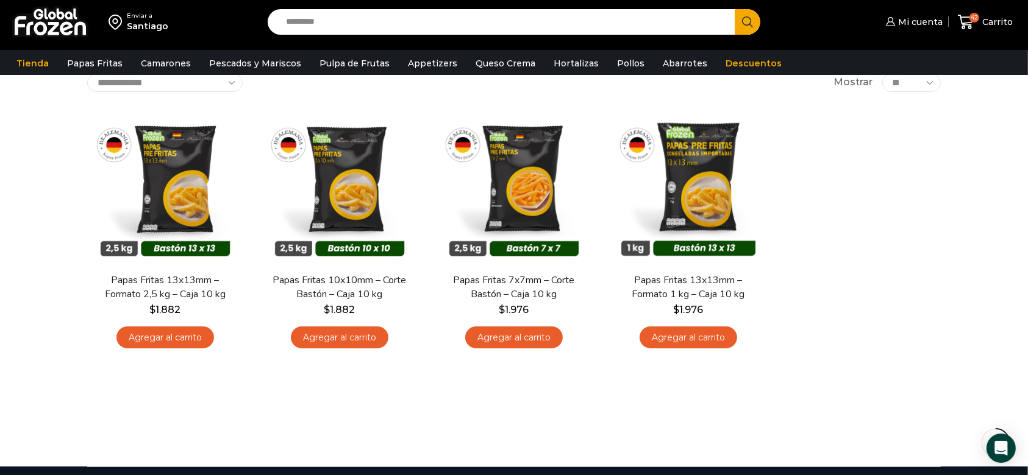
scroll to position [98, 0]
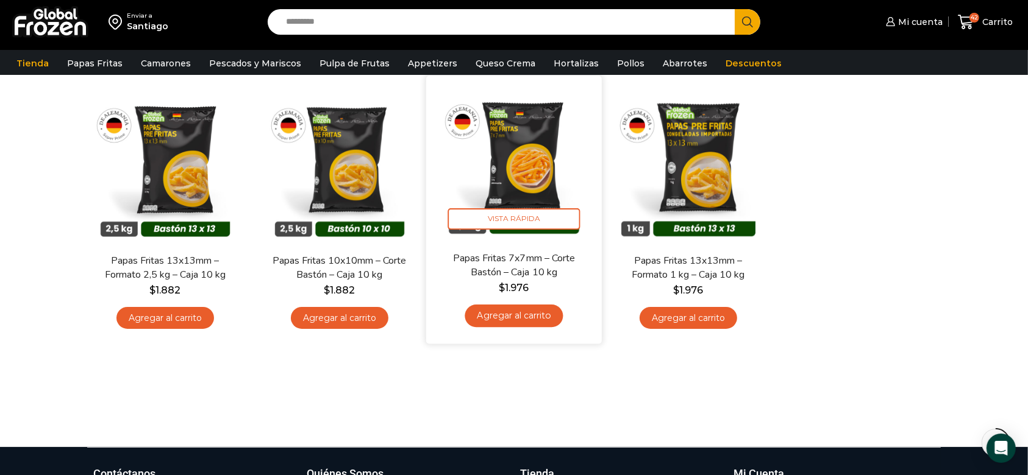
click at [539, 322] on link "Agregar al carrito" at bounding box center [513, 316] width 98 height 23
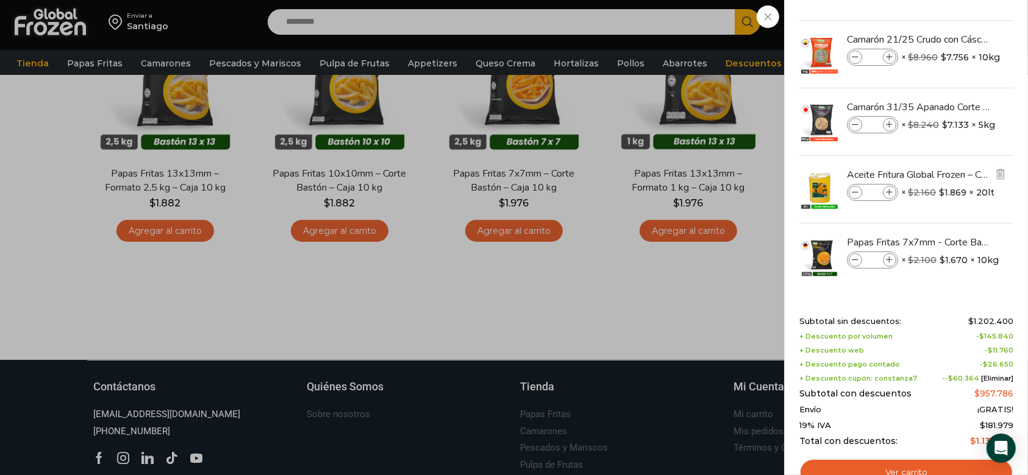
scroll to position [187, 0]
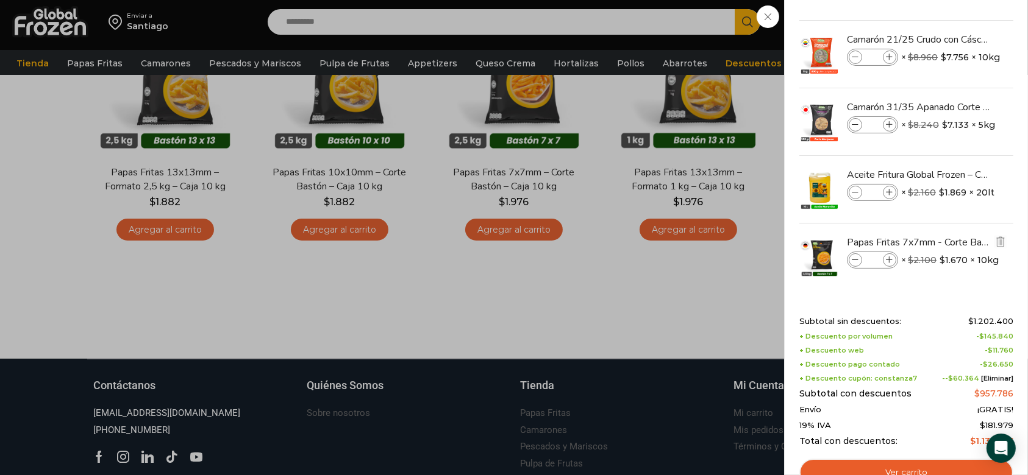
drag, startPoint x: 880, startPoint y: 257, endPoint x: 863, endPoint y: 257, distance: 16.5
click at [863, 257] on input "*" at bounding box center [872, 260] width 18 height 13
type input "**"
click at [876, 258] on input "*" at bounding box center [872, 260] width 18 height 13
type input "**"
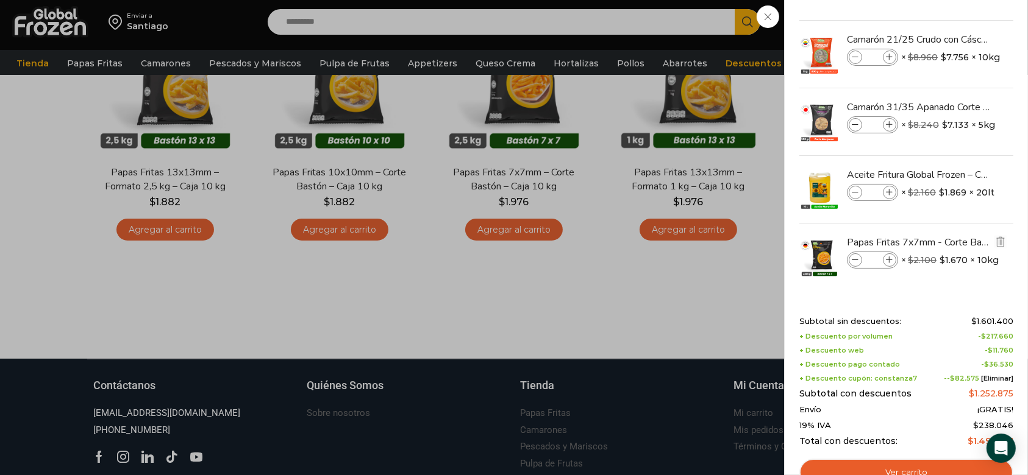
click at [885, 279] on li "Papas Fritas 7x7mm - Corte Bastón - Caja 10 kg Papas Fritas 7x7mm - Corte Bastó…" at bounding box center [906, 257] width 216 height 67
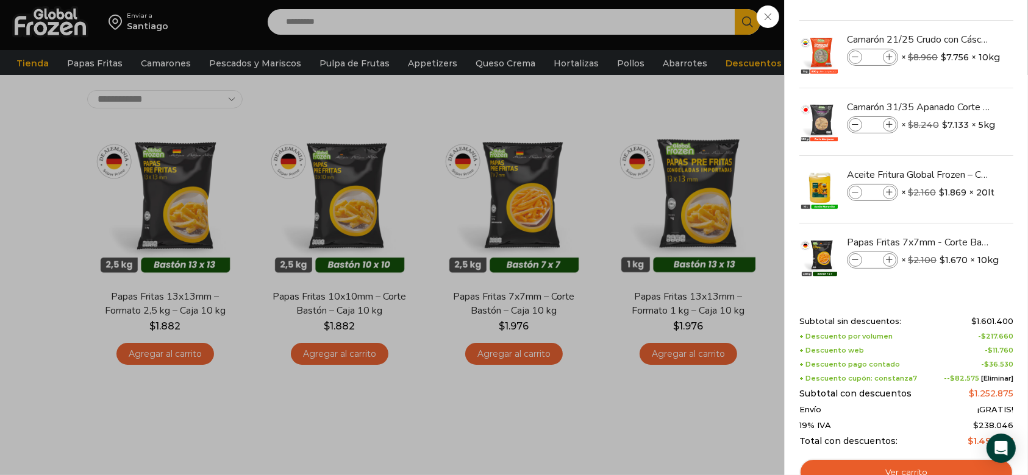
scroll to position [0, 0]
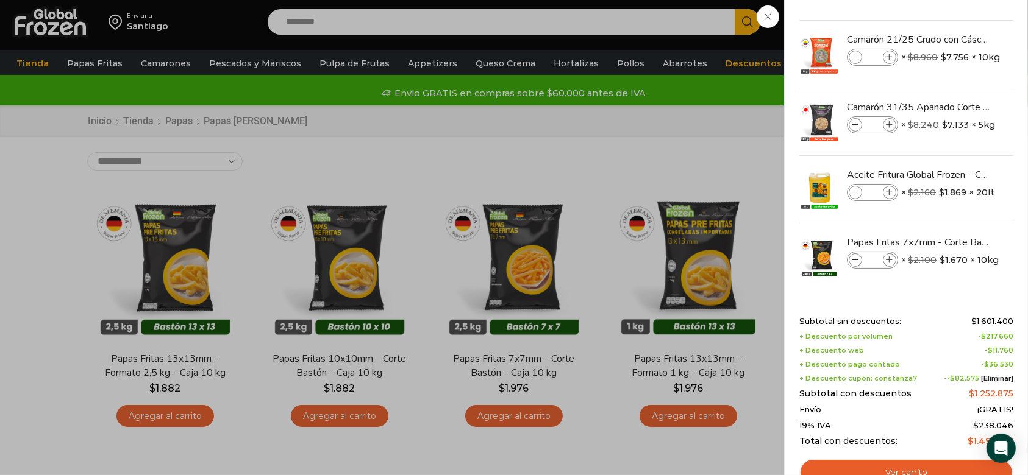
click at [955, 37] on div "62 Carrito 62 62 Shopping Cart" at bounding box center [985, 22] width 61 height 29
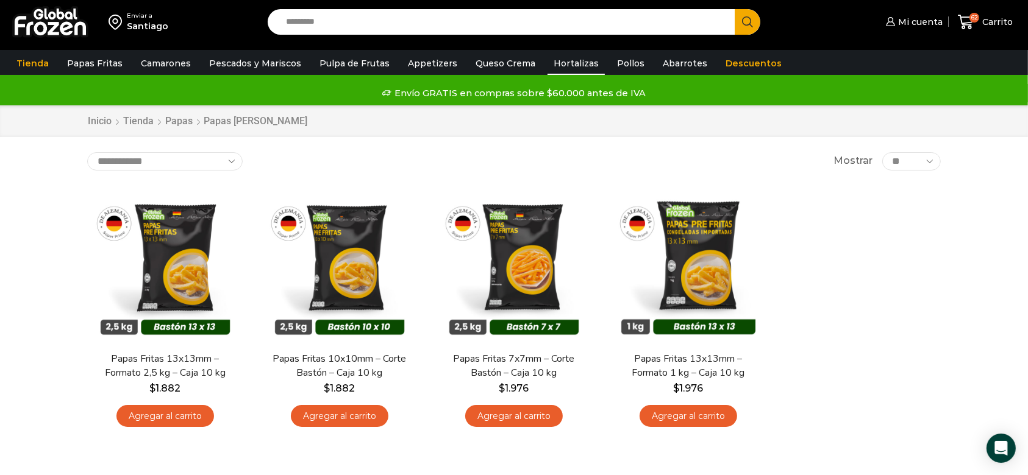
click at [547, 64] on link "Hortalizas" at bounding box center [575, 63] width 57 height 23
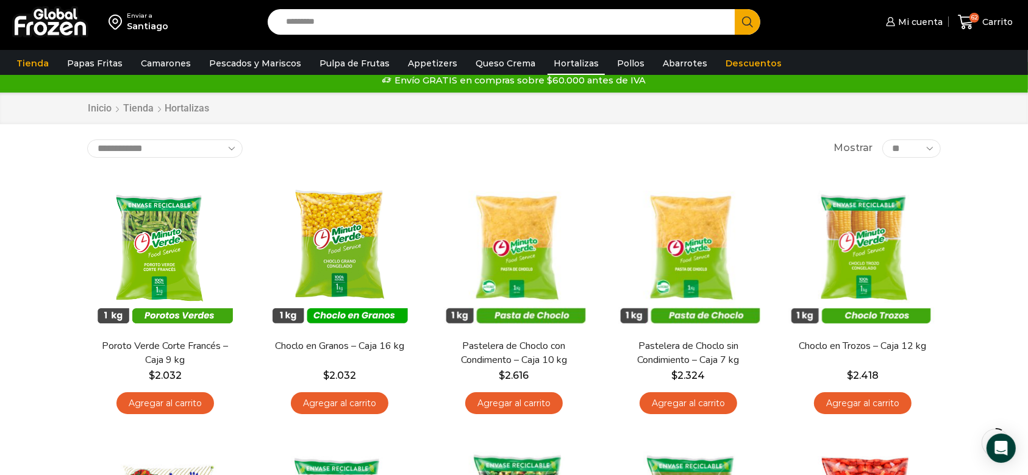
scroll to position [1, 0]
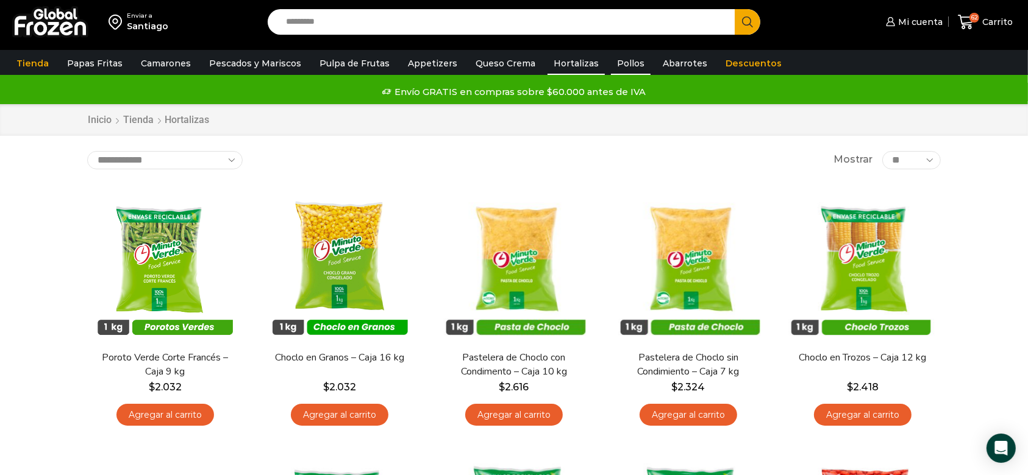
click at [620, 55] on link "Pollos" at bounding box center [631, 63] width 40 height 23
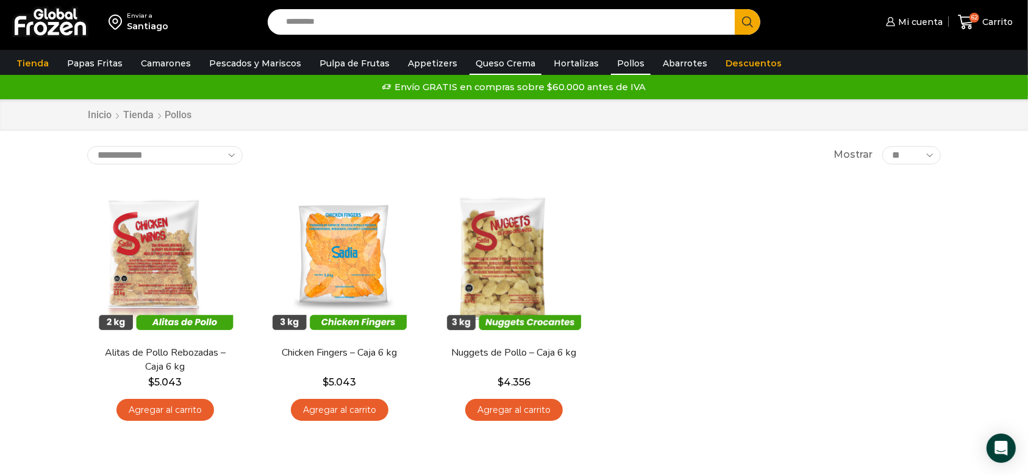
click at [486, 62] on link "Queso Crema" at bounding box center [505, 63] width 72 height 23
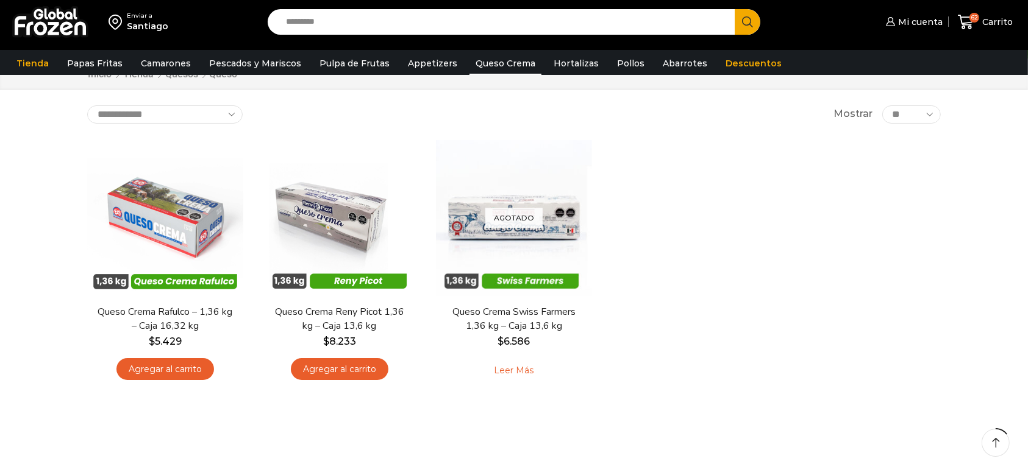
scroll to position [48, 0]
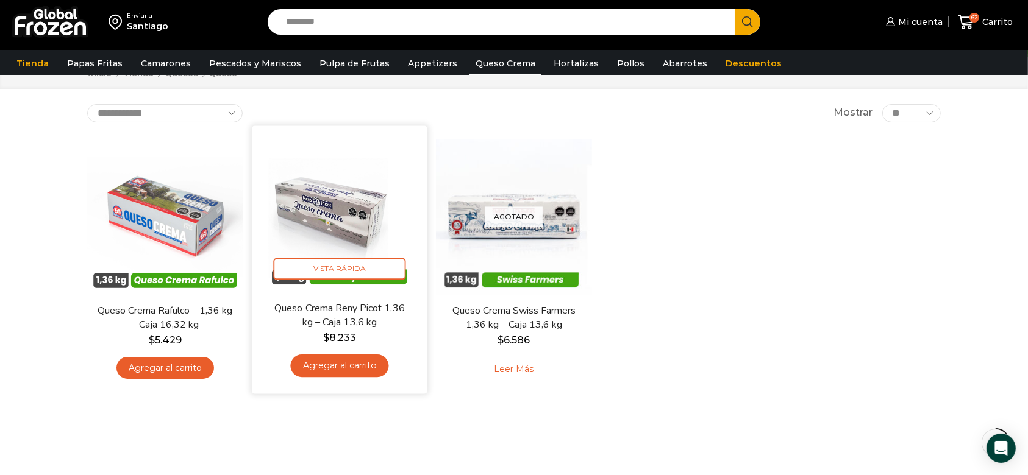
click at [340, 374] on link "Agregar al carrito" at bounding box center [339, 366] width 98 height 23
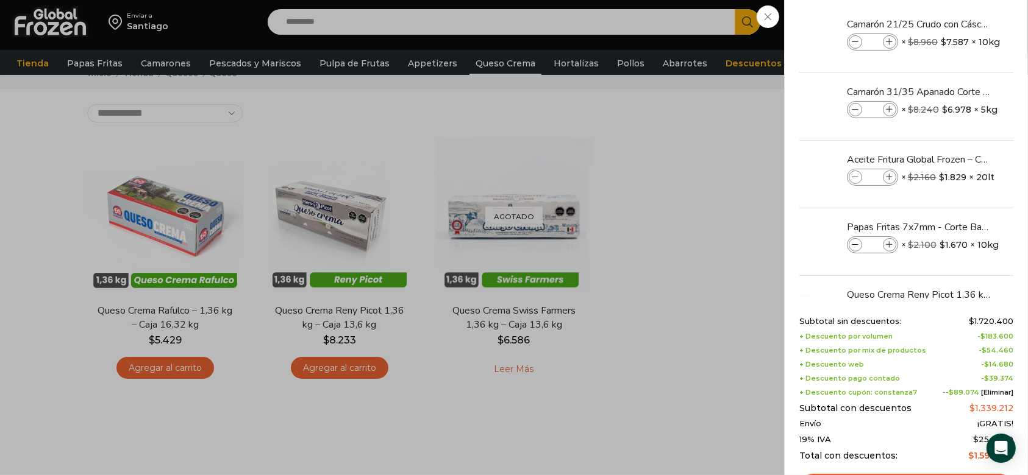
scroll to position [268, 0]
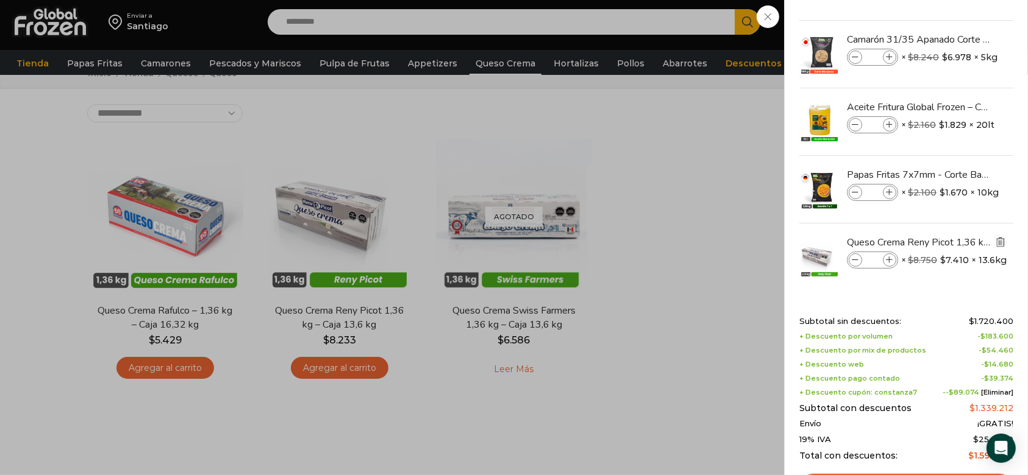
click at [995, 241] on img "Eliminar Queso Crema Reny Picot 1,36 kg - Caja 13,6 kg del carrito" at bounding box center [1000, 242] width 11 height 11
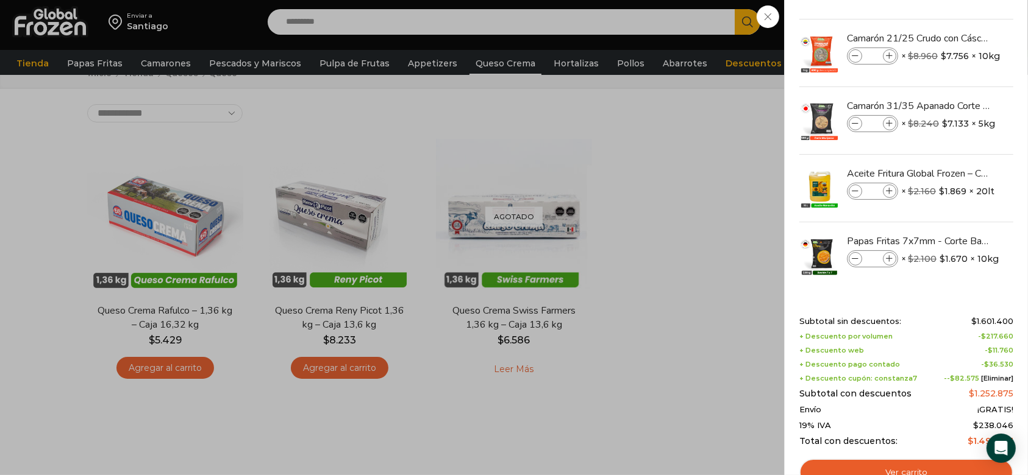
scroll to position [201, 0]
click at [955, 37] on div "62 Carrito 62 62 Shopping Cart" at bounding box center [985, 22] width 61 height 29
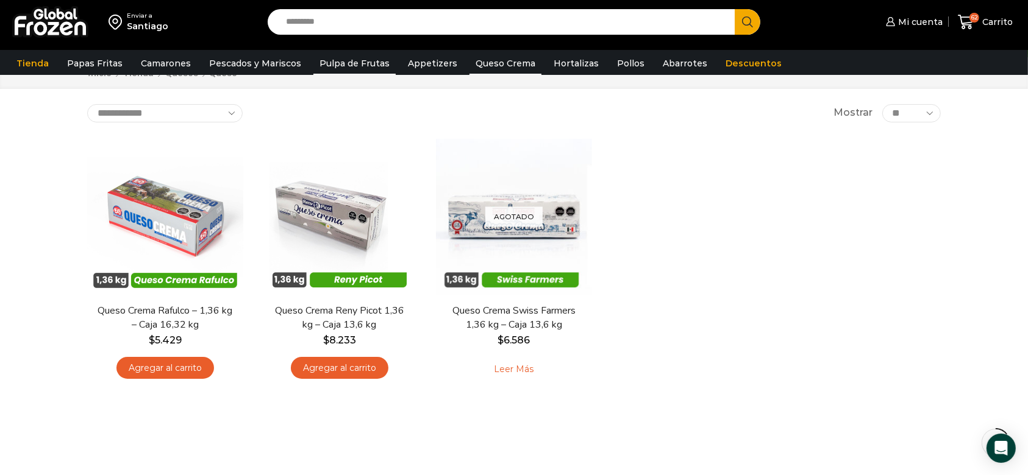
click at [354, 60] on link "Pulpa de Frutas" at bounding box center [354, 63] width 82 height 23
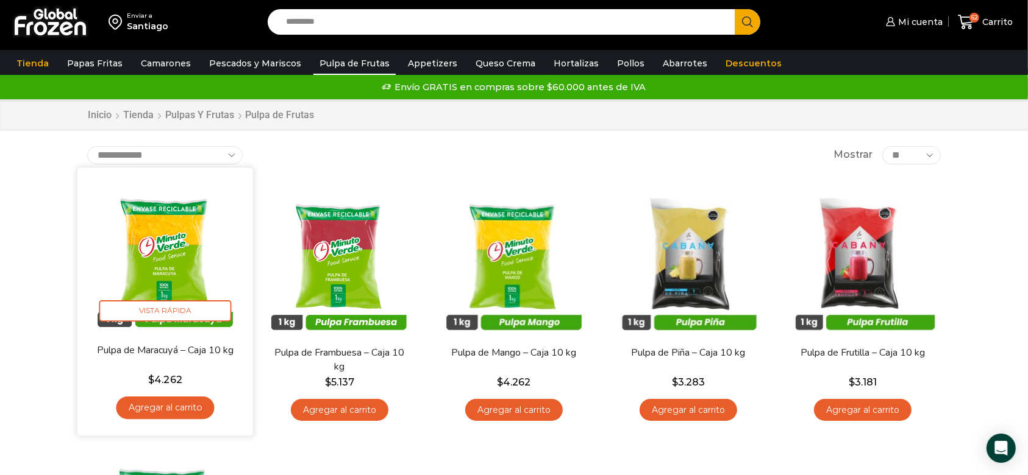
click at [170, 410] on link "Agregar al carrito" at bounding box center [165, 408] width 98 height 23
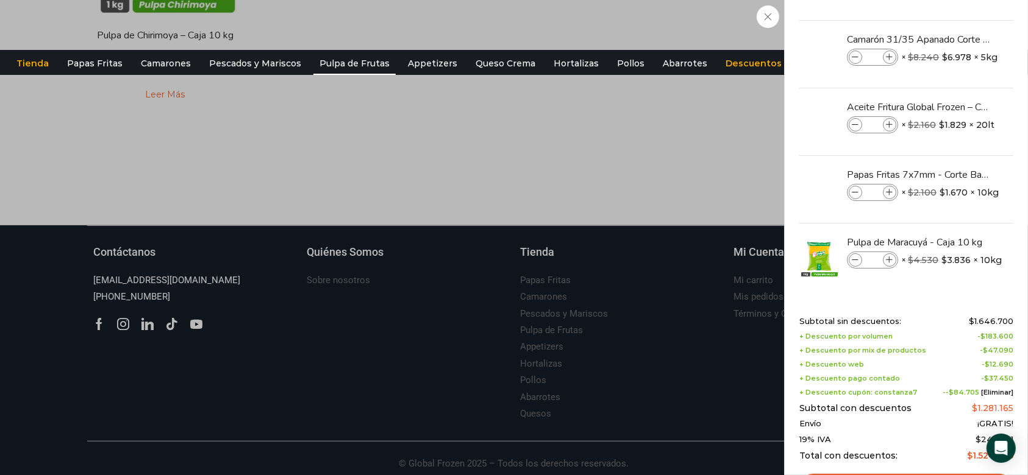
scroll to position [590, 0]
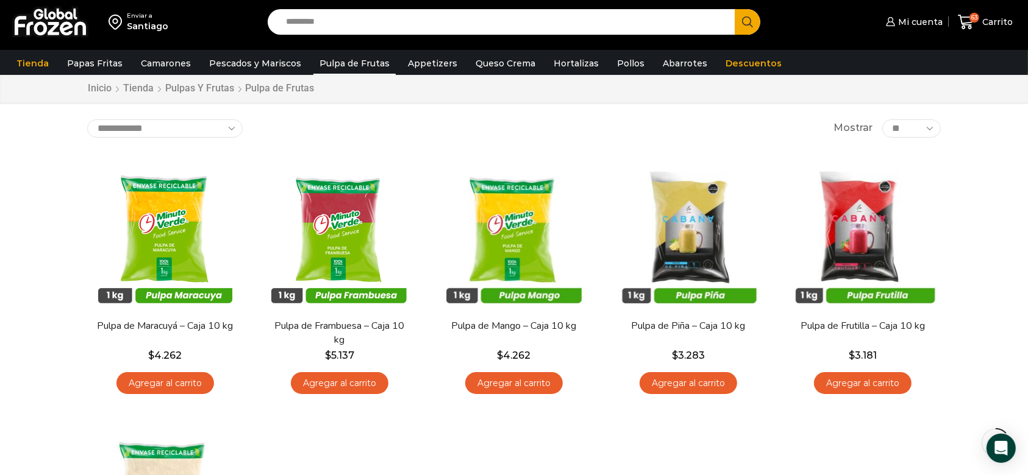
scroll to position [0, 0]
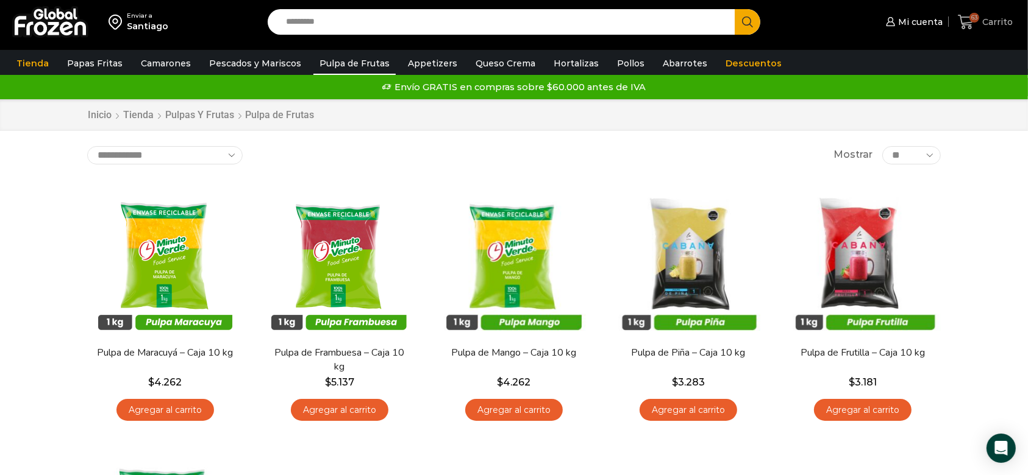
click at [992, 17] on span "Carrito" at bounding box center [996, 22] width 34 height 12
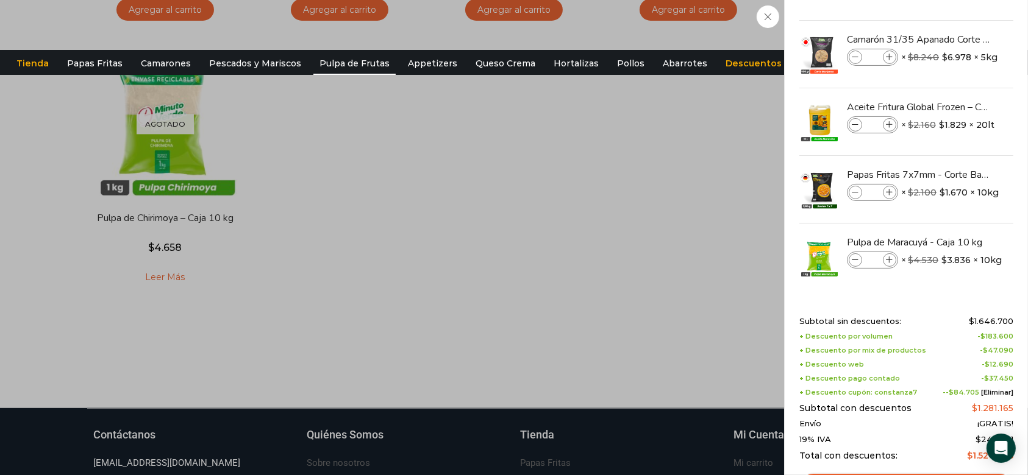
scroll to position [590, 0]
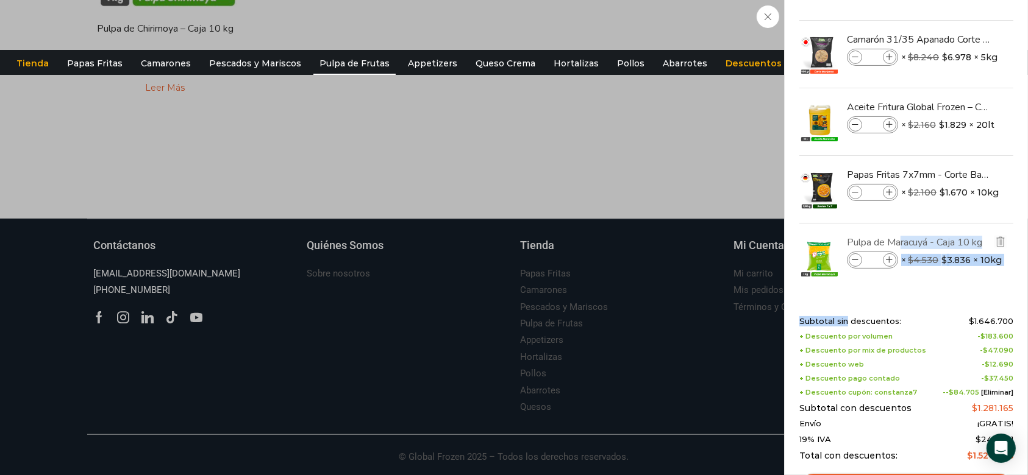
drag, startPoint x: 845, startPoint y: 302, endPoint x: 849, endPoint y: 236, distance: 66.5
click at [849, 236] on div "63 Shopping Cart Papas Fritas 10x10mm - Corte Bastón - Caja 10 kg Papas Fritas …" at bounding box center [906, 237] width 214 height 439
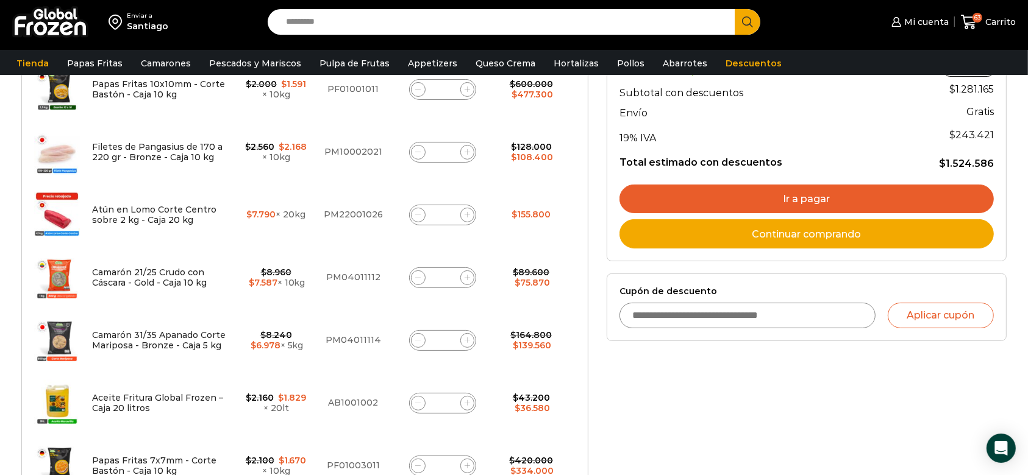
scroll to position [175, 0]
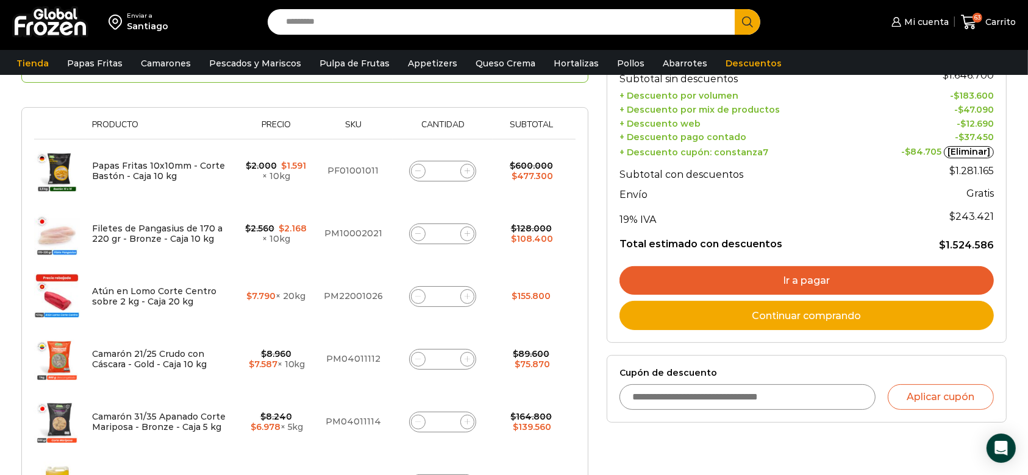
click at [469, 233] on icon at bounding box center [466, 233] width 5 height 5
type input "*"
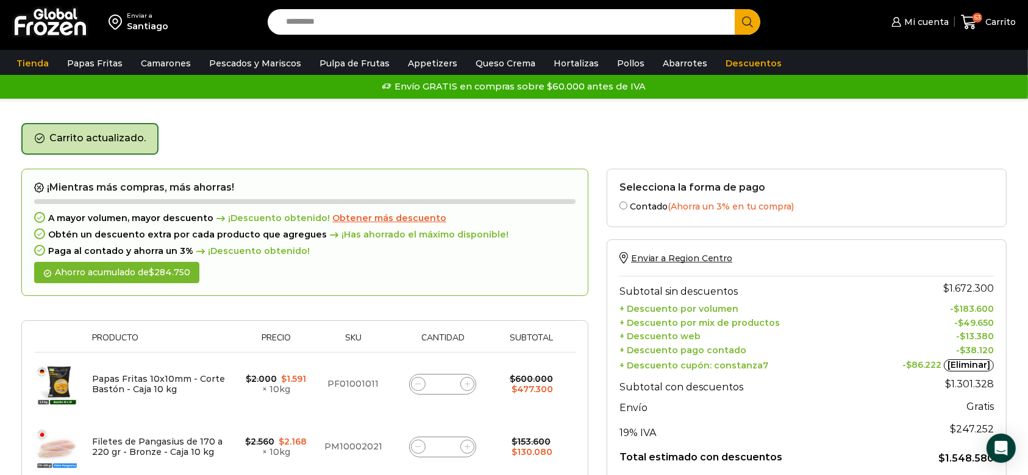
scroll to position [0, 0]
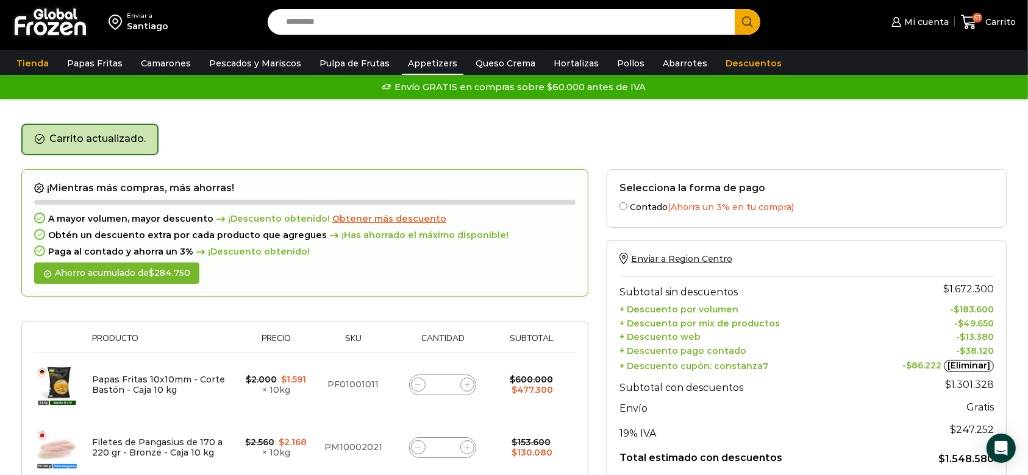
click at [410, 61] on link "Appetizers" at bounding box center [433, 63] width 62 height 23
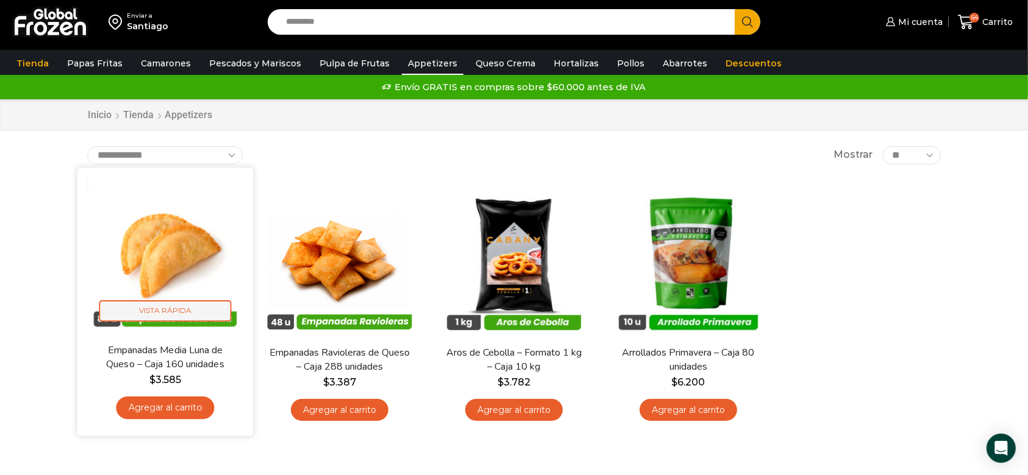
click at [165, 307] on span "Vista Rápida" at bounding box center [165, 311] width 132 height 21
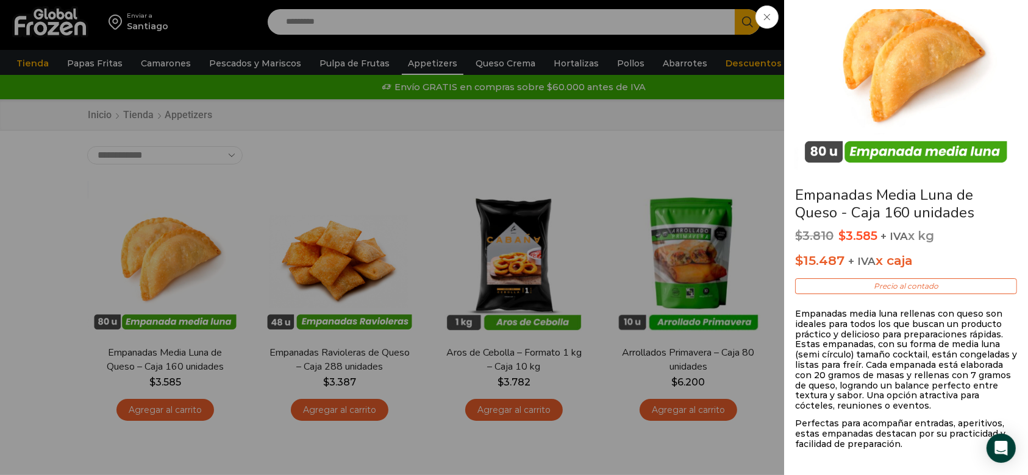
scroll to position [62, 0]
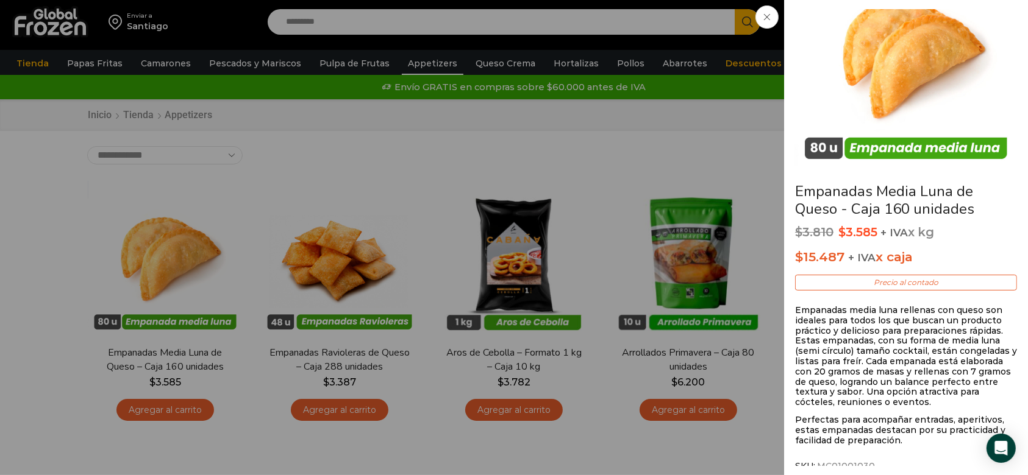
click at [634, 0] on div "Empanadas Media Luna de Queso - Caja 160 unidades $ 3.810 Original price was: $…" at bounding box center [514, 0] width 1028 height 0
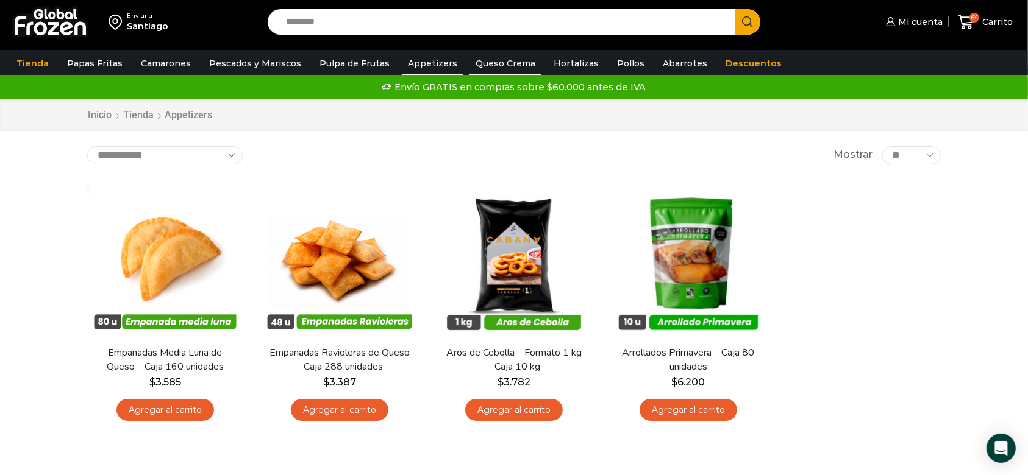
click at [496, 60] on link "Queso Crema" at bounding box center [505, 63] width 72 height 23
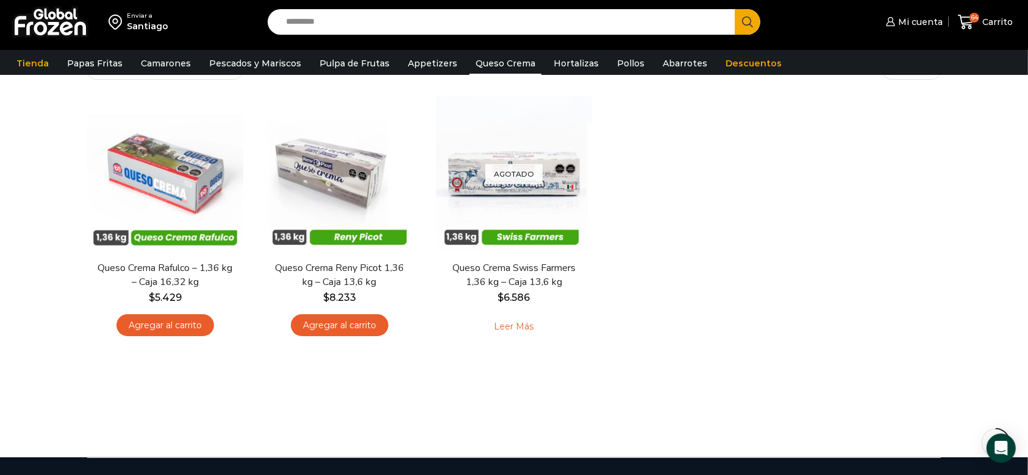
scroll to position [50, 0]
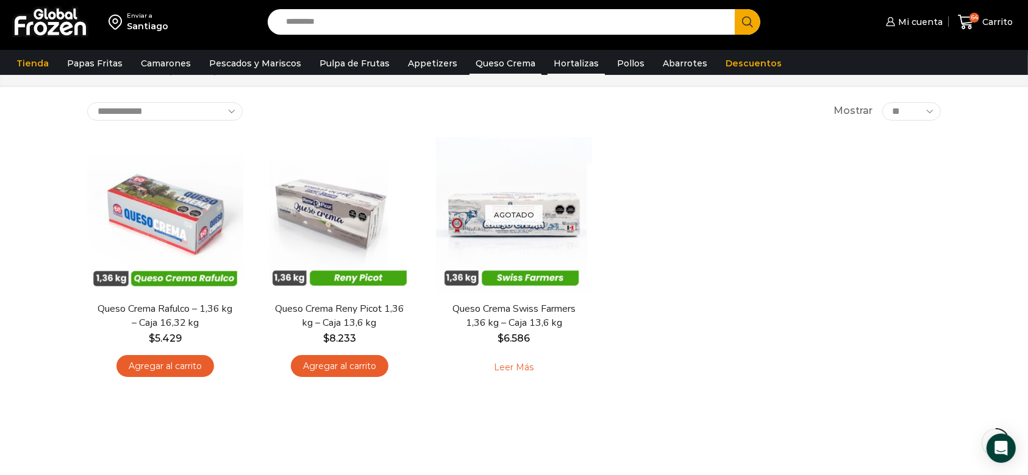
click at [547, 66] on link "Hortalizas" at bounding box center [575, 63] width 57 height 23
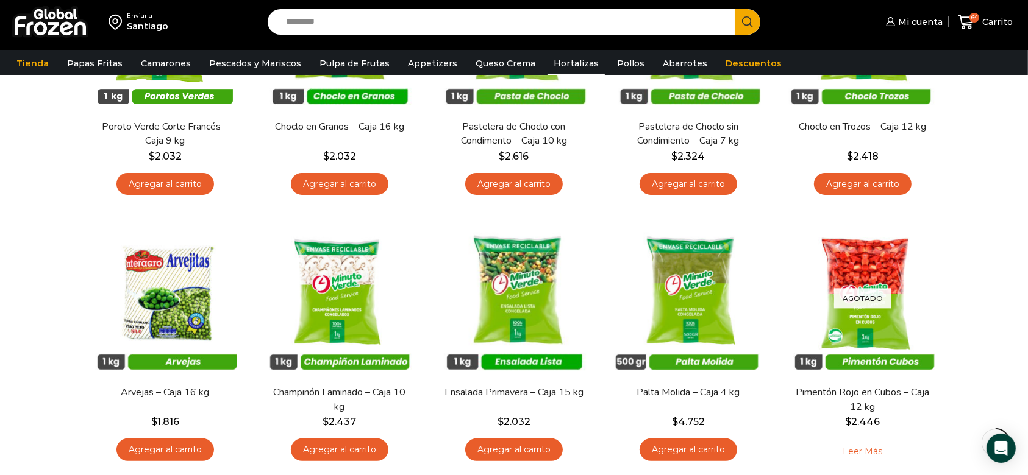
scroll to position [244, 0]
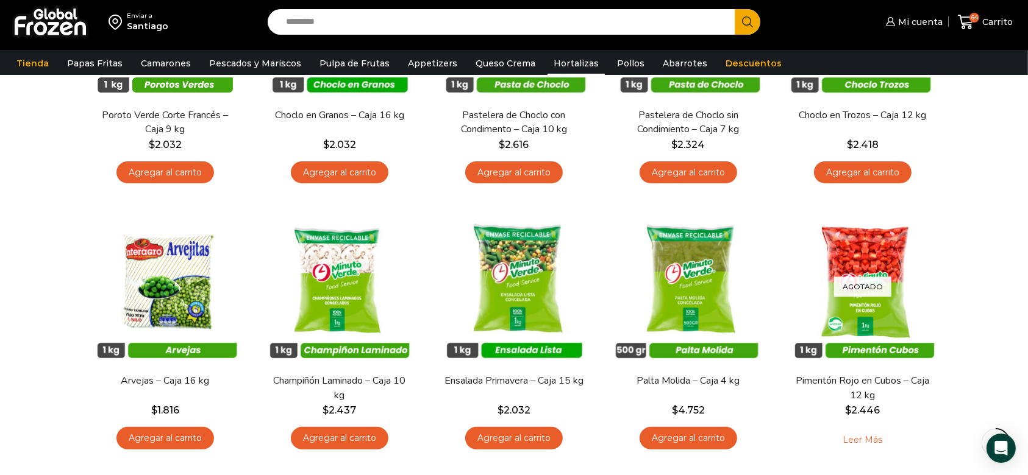
click at [972, 280] on div "Enviar a [GEOGRAPHIC_DATA] Search input Search Mi cuenta Pedidos" at bounding box center [514, 296] width 1028 height 1081
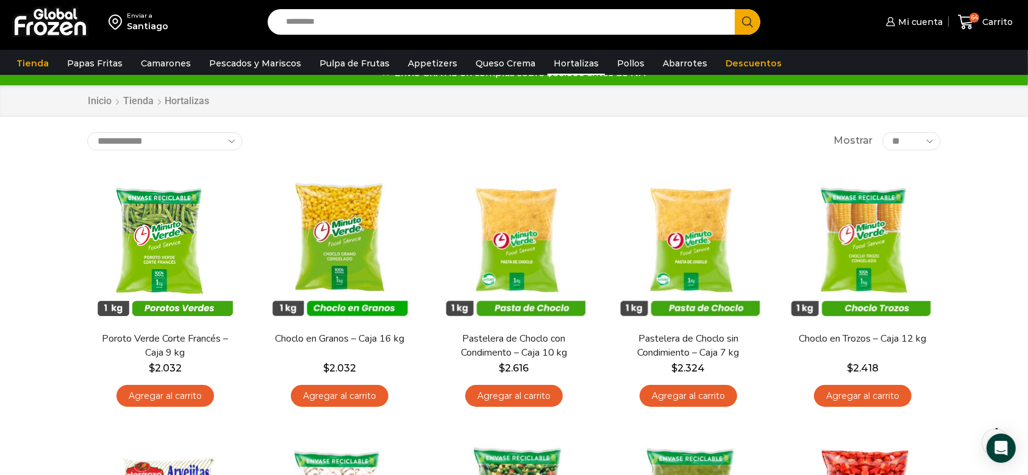
scroll to position [20, 0]
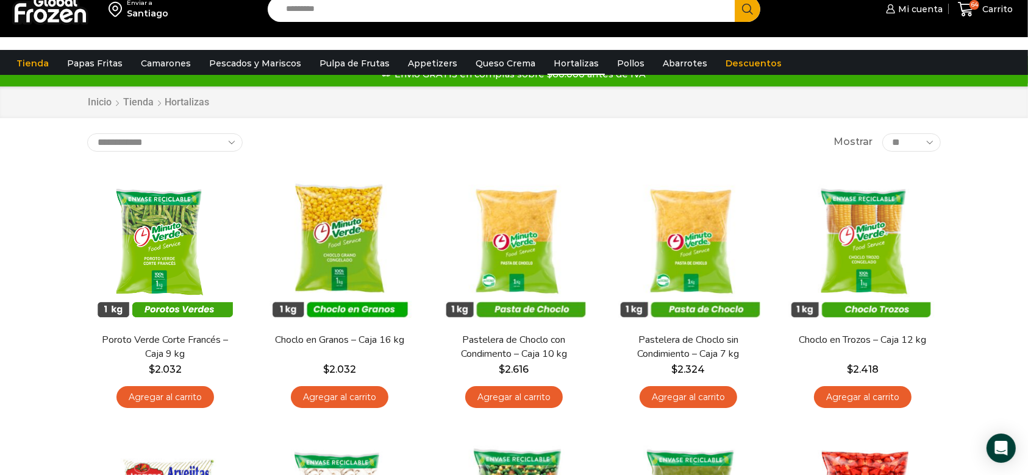
scroll to position [0, 0]
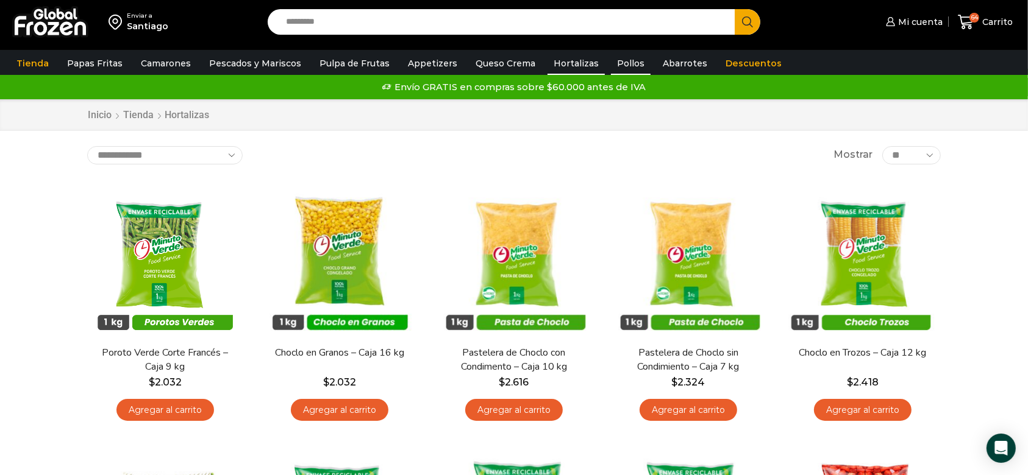
click at [611, 61] on link "Pollos" at bounding box center [631, 63] width 40 height 23
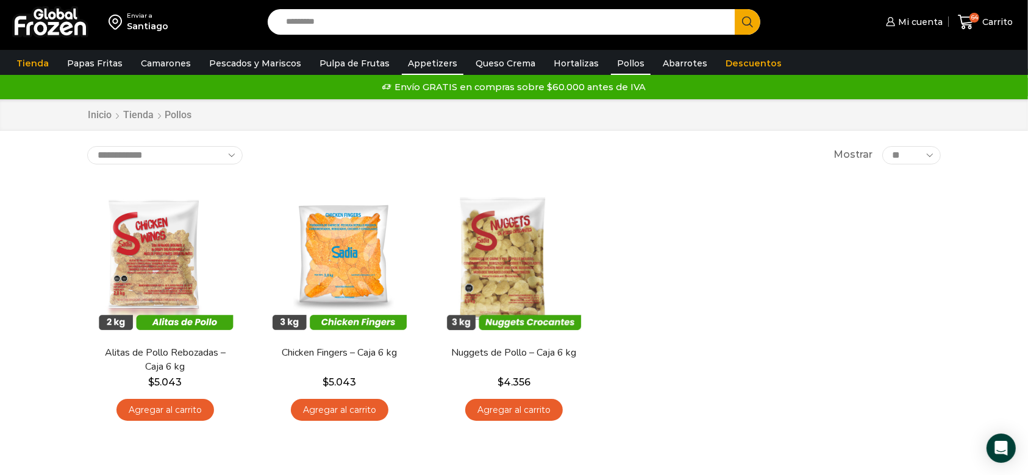
click at [444, 61] on link "Appetizers" at bounding box center [433, 63] width 62 height 23
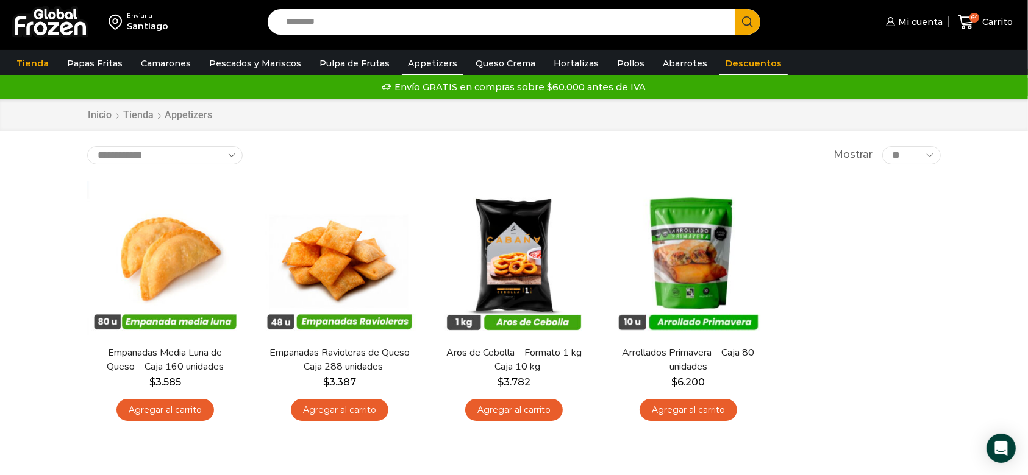
click at [725, 63] on link "Descuentos" at bounding box center [753, 63] width 68 height 23
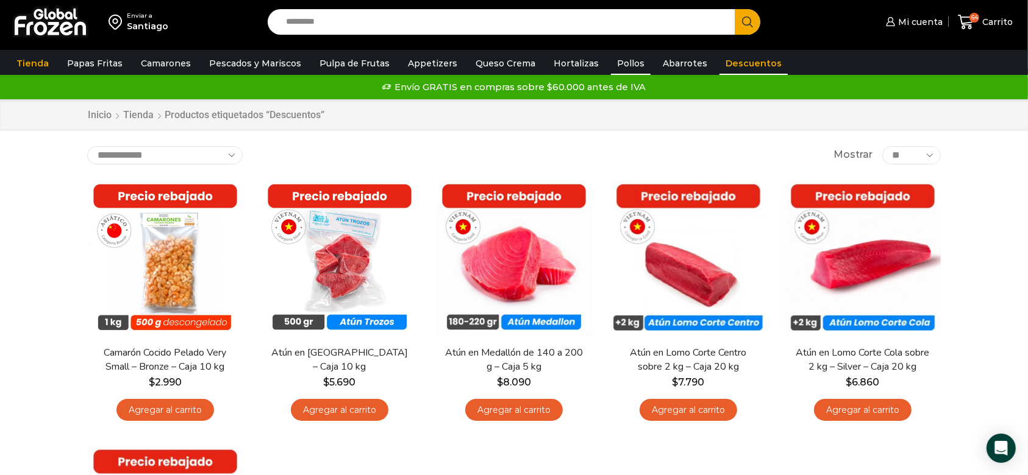
click at [611, 68] on link "Pollos" at bounding box center [631, 63] width 40 height 23
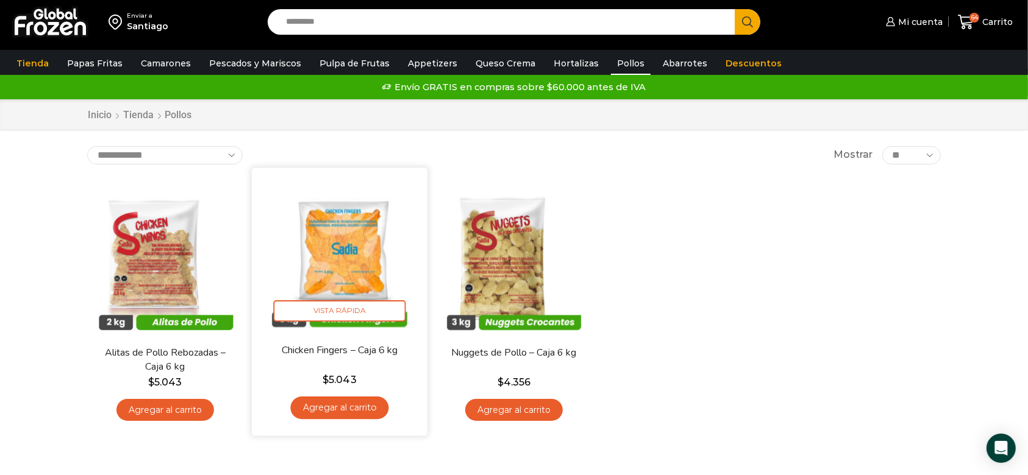
click at [351, 405] on link "Agregar al carrito" at bounding box center [339, 408] width 98 height 23
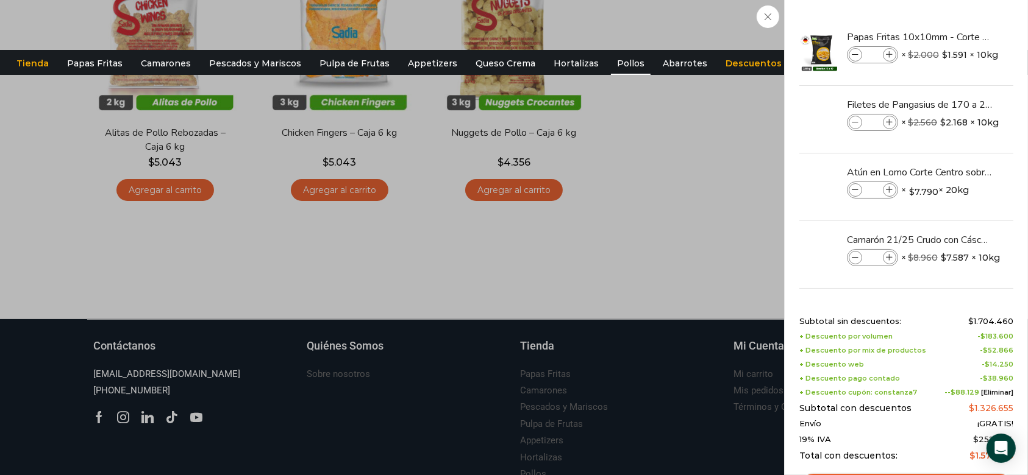
scroll to position [221, 0]
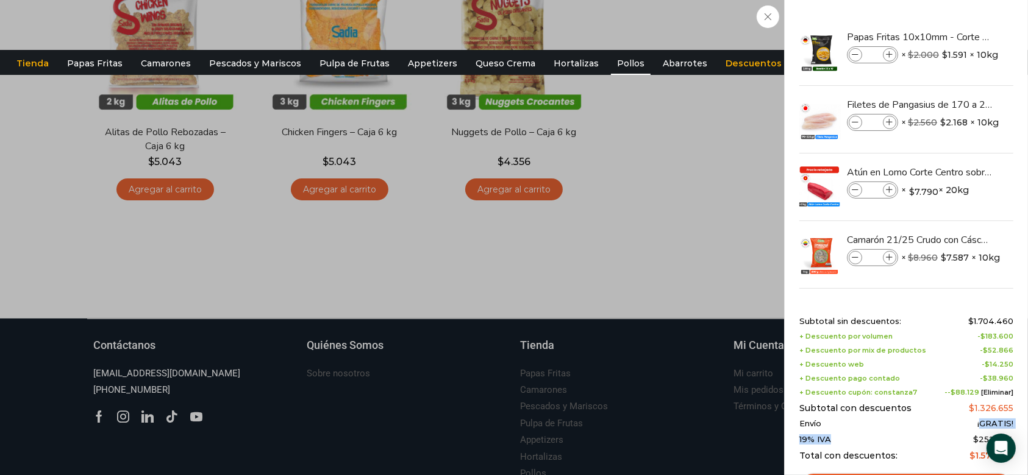
drag, startPoint x: 917, startPoint y: 439, endPoint x: 982, endPoint y: 414, distance: 69.8
click at [982, 414] on div "Subtotal sin descuentos: $ 1.704.460 + Descuento por volumen - $ 183.600 + Desc…" at bounding box center [906, 389] width 214 height 144
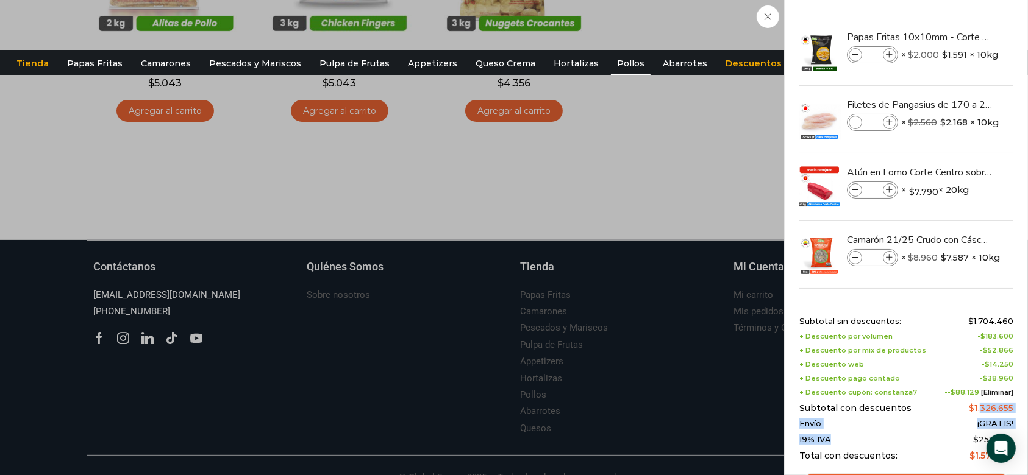
scroll to position [321, 0]
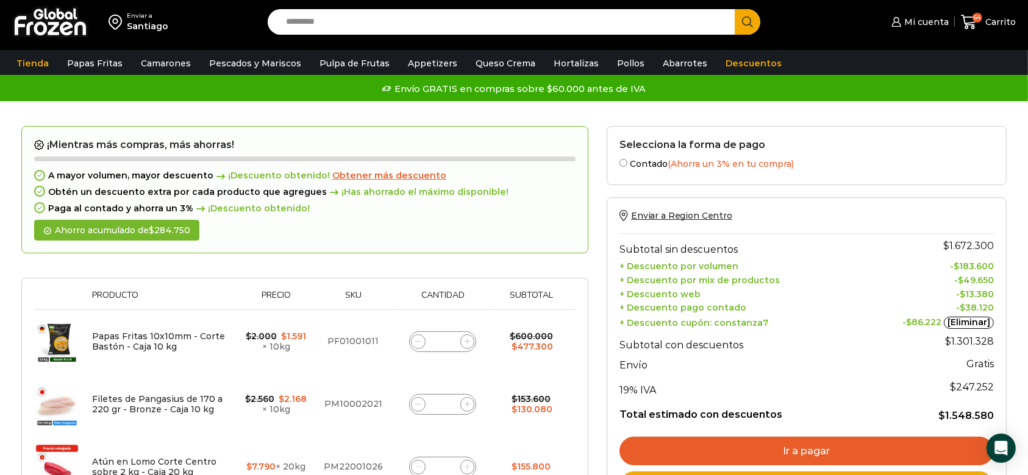
scroll to position [3, 0]
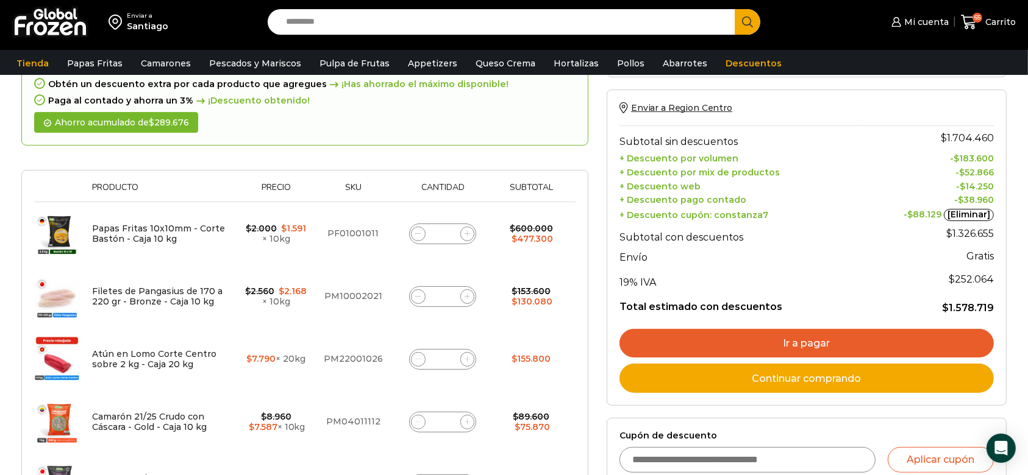
scroll to position [99, 0]
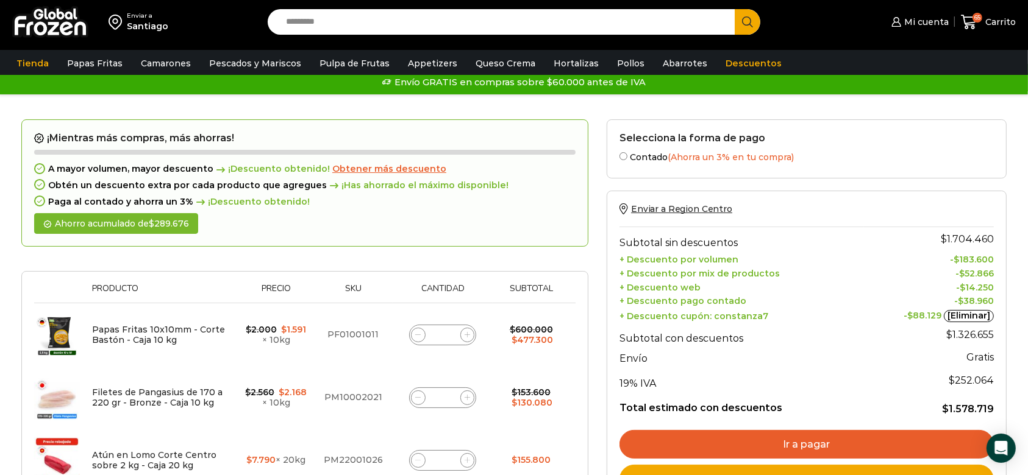
scroll to position [10, 0]
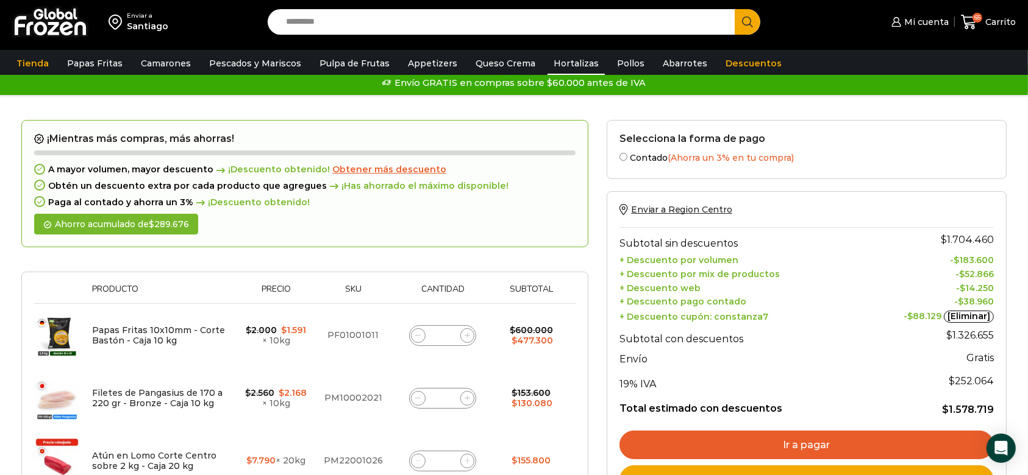
click at [550, 61] on link "Hortalizas" at bounding box center [575, 63] width 57 height 23
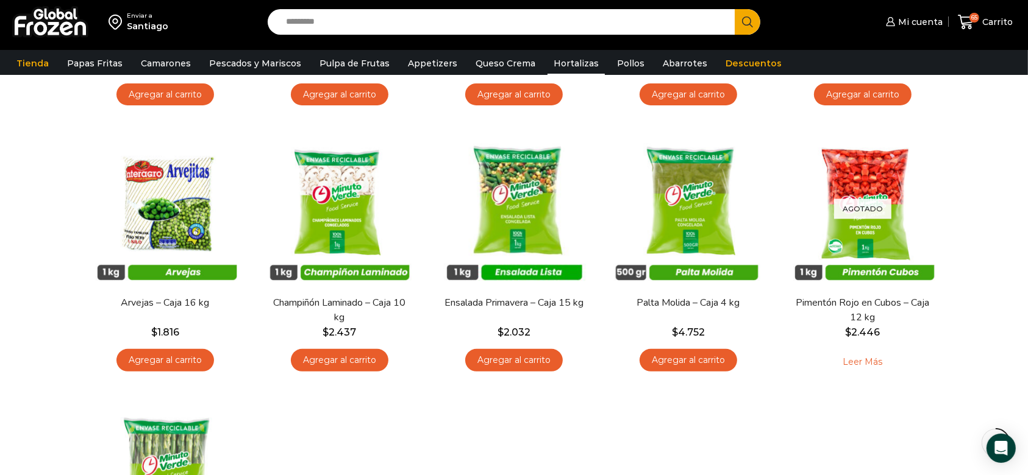
scroll to position [400, 0]
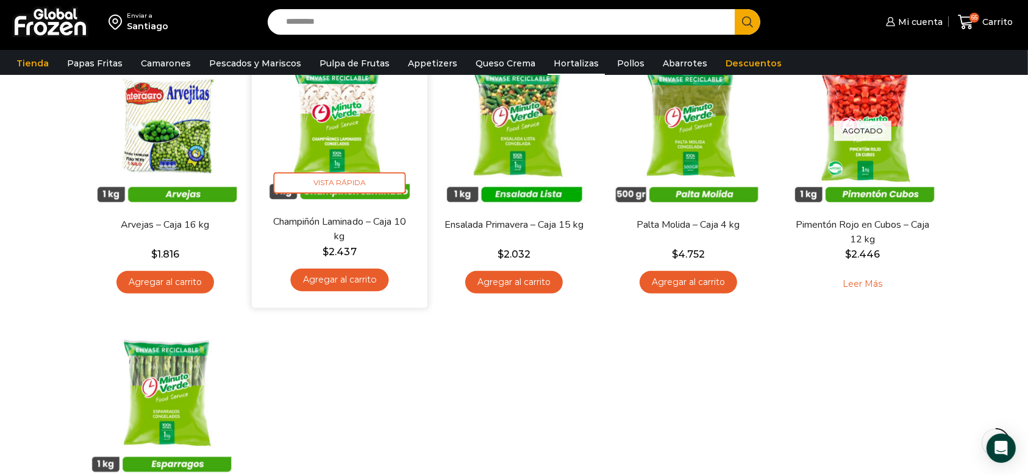
click at [319, 272] on link "Agregar al carrito" at bounding box center [339, 280] width 98 height 23
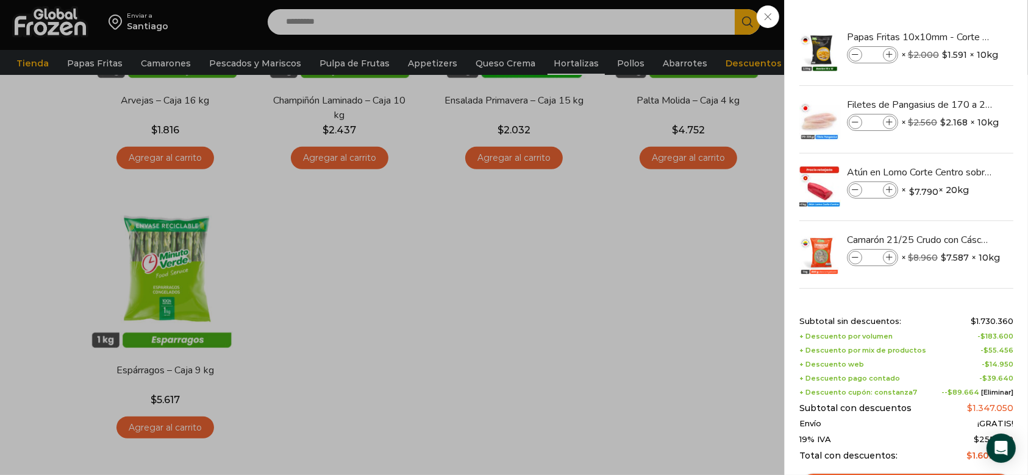
scroll to position [525, 0]
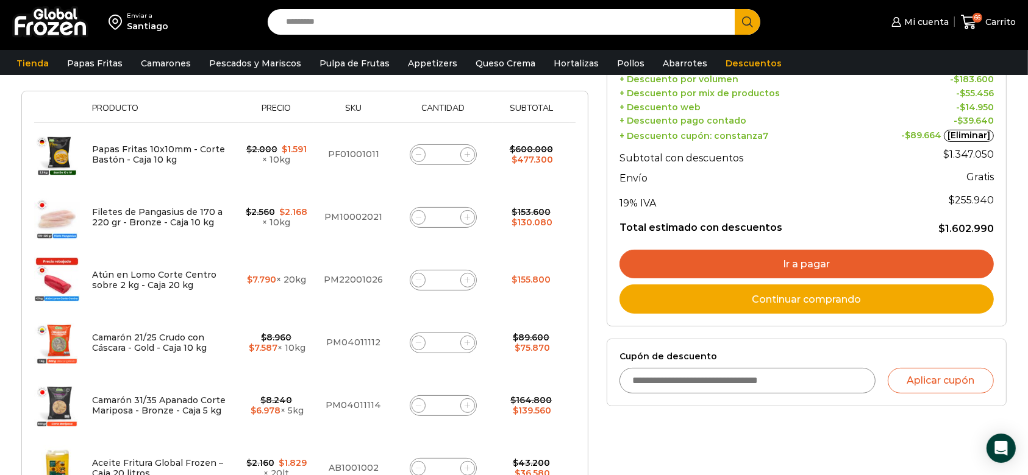
scroll to position [54, 0]
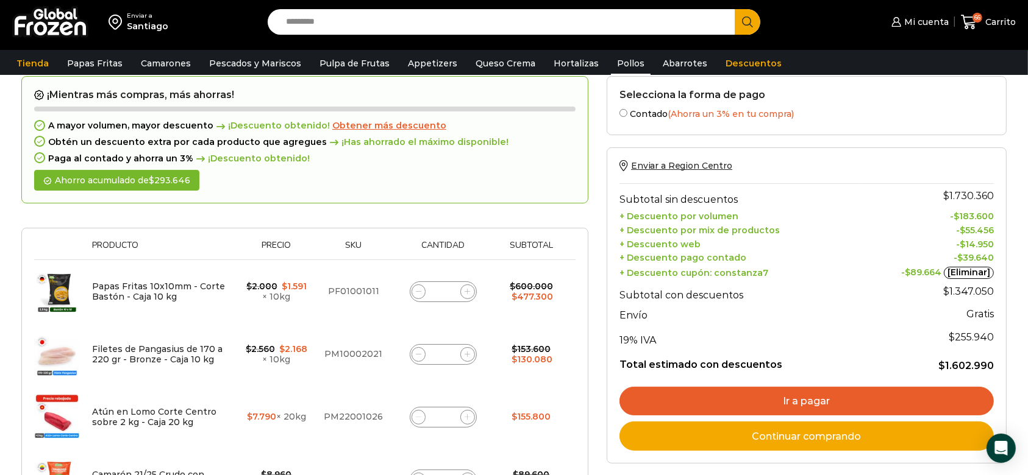
click at [611, 63] on link "Pollos" at bounding box center [631, 63] width 40 height 23
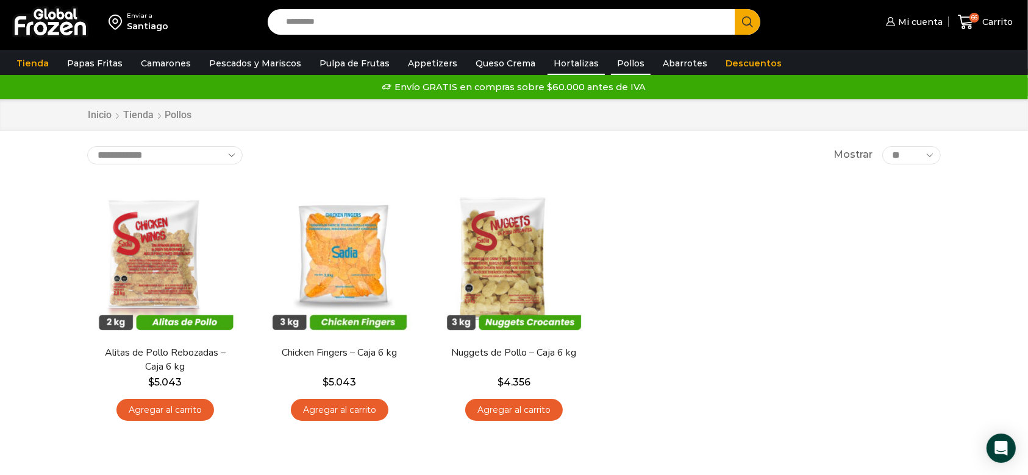
click at [551, 63] on link "Hortalizas" at bounding box center [575, 63] width 57 height 23
click at [419, 66] on link "Appetizers" at bounding box center [433, 63] width 62 height 23
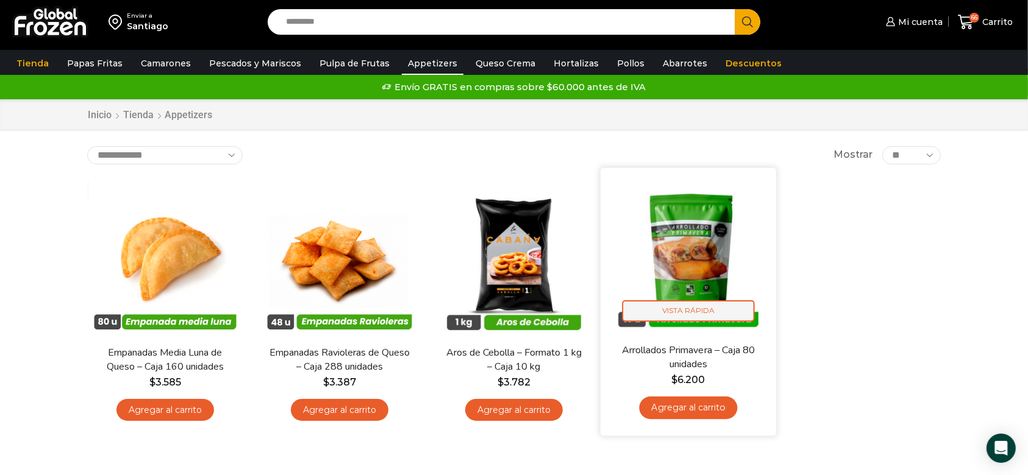
click at [691, 319] on span "Vista Rápida" at bounding box center [688, 311] width 132 height 21
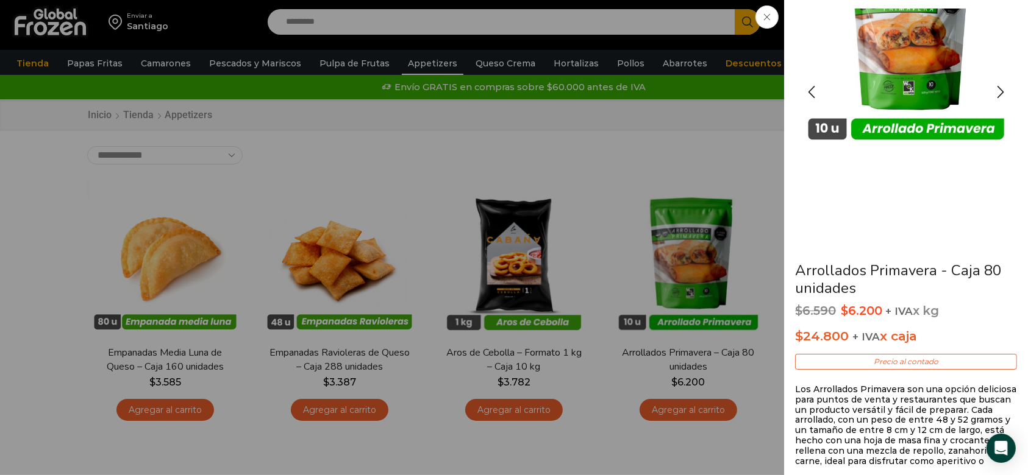
scroll to position [92, 0]
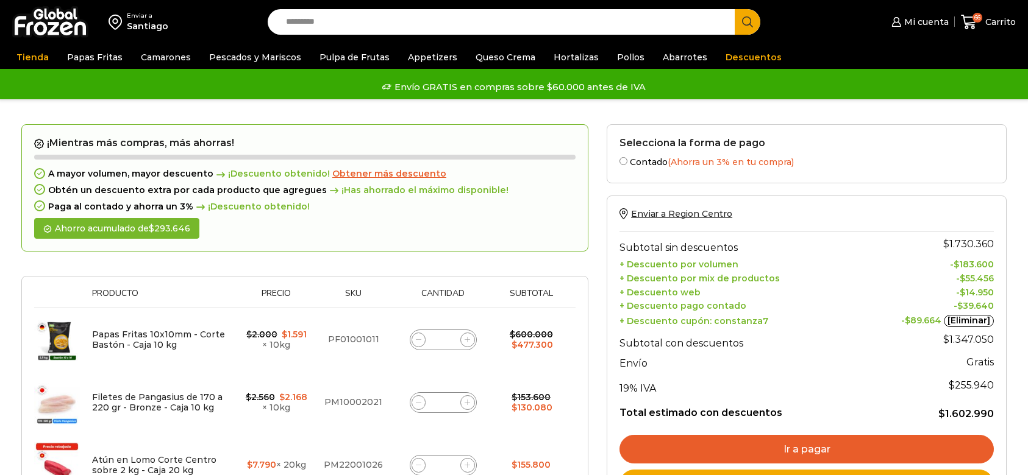
drag, startPoint x: 0, startPoint y: 0, endPoint x: 476, endPoint y: 226, distance: 526.8
click at [384, 176] on span "Obtener más descuento" at bounding box center [389, 173] width 114 height 11
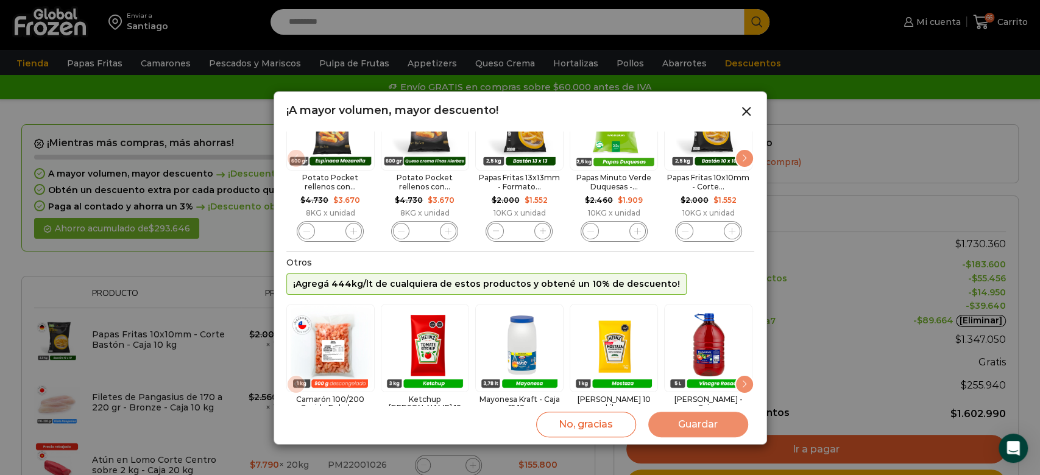
scroll to position [180, 0]
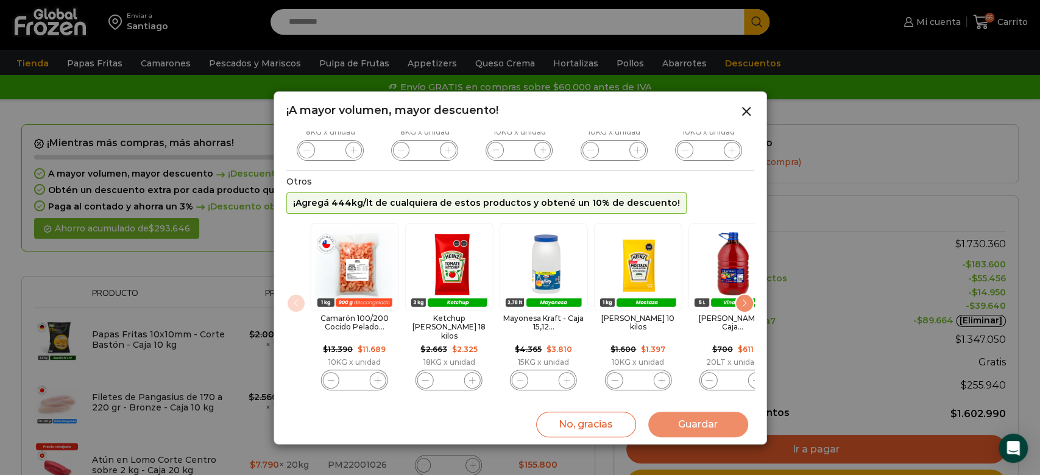
click at [675, 287] on img "4 / 89" at bounding box center [638, 267] width 88 height 88
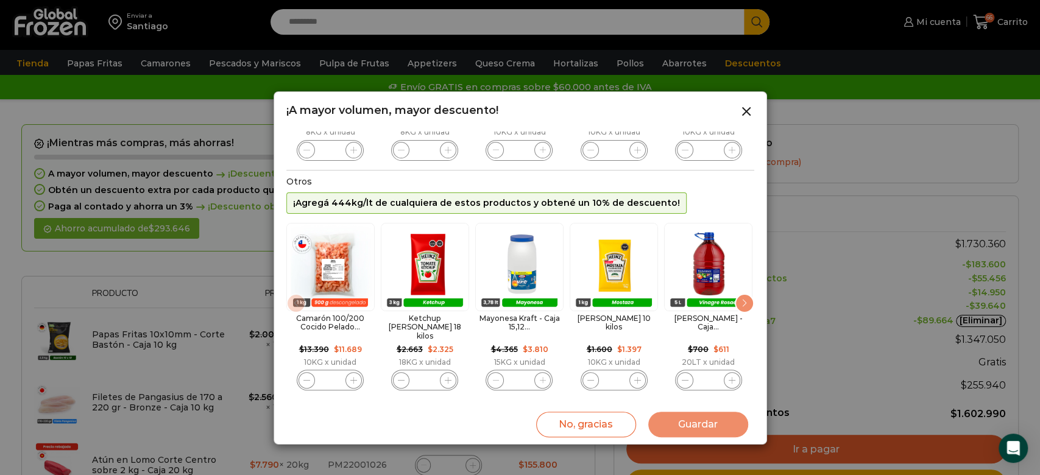
click at [351, 377] on icon "1 / 89" at bounding box center [353, 380] width 7 height 7
click at [351, 377] on span "1 / 89" at bounding box center [354, 380] width 16 height 16
type input "*"
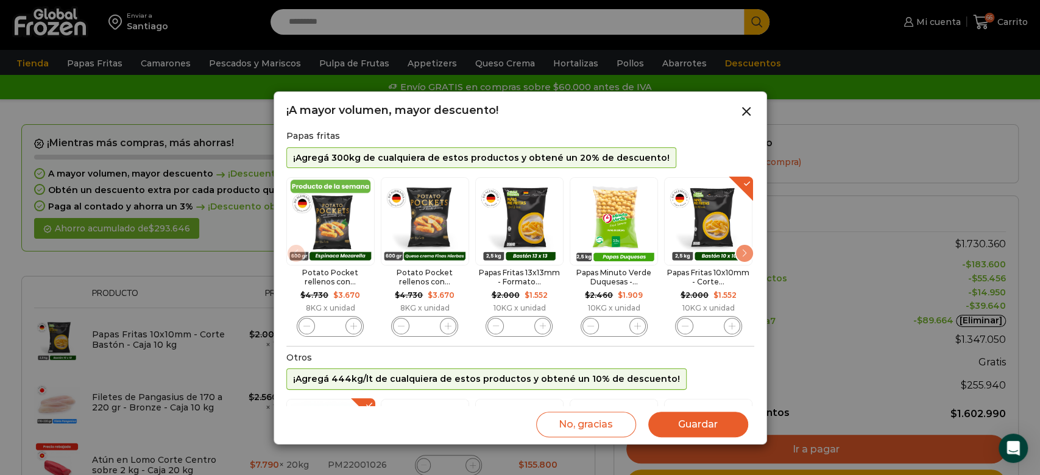
scroll to position [0, 0]
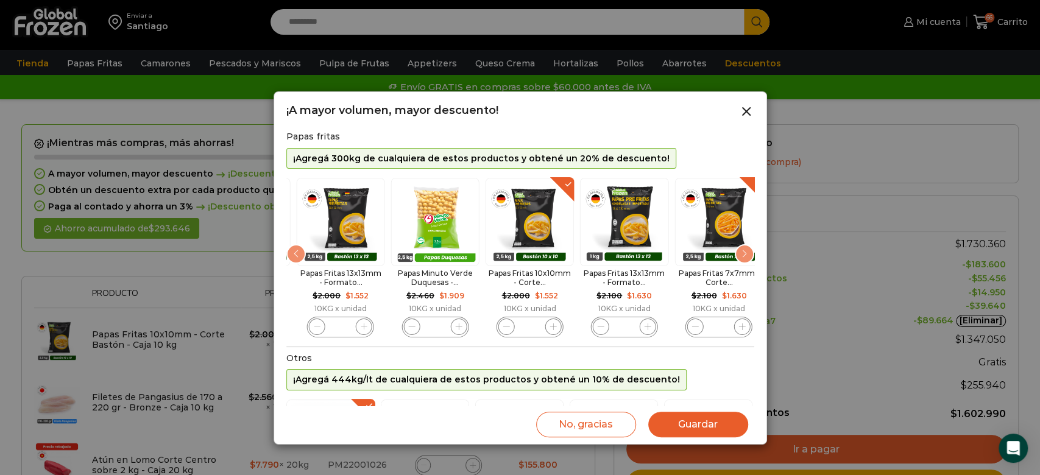
click at [448, 321] on div "Papas Minuto Verde Duquesas -... $ 2.460 Original price was: $2.460. $ 1.909 Cu…" at bounding box center [435, 257] width 88 height 159
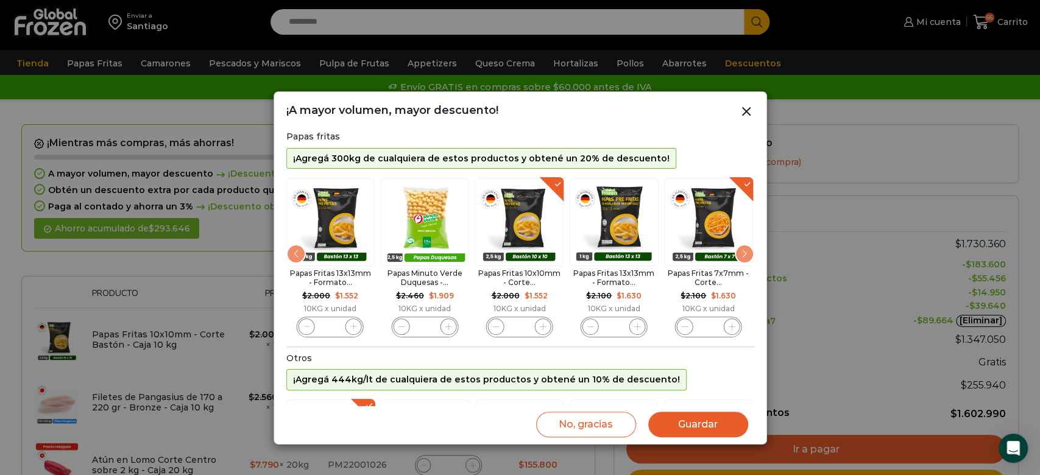
click at [448, 321] on div "Papas Minuto Verde Duquesas - Caja de 10 kg cantidad *" at bounding box center [424, 327] width 67 height 21
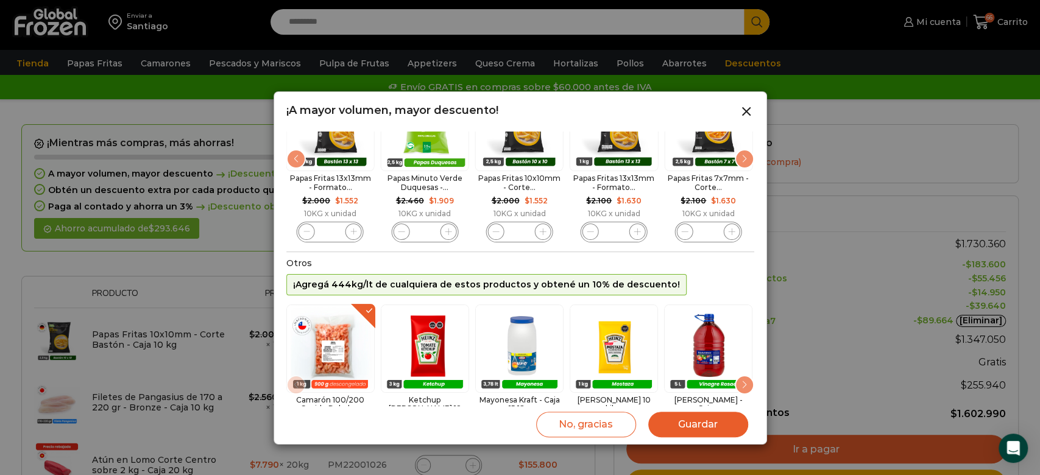
scroll to position [180, 0]
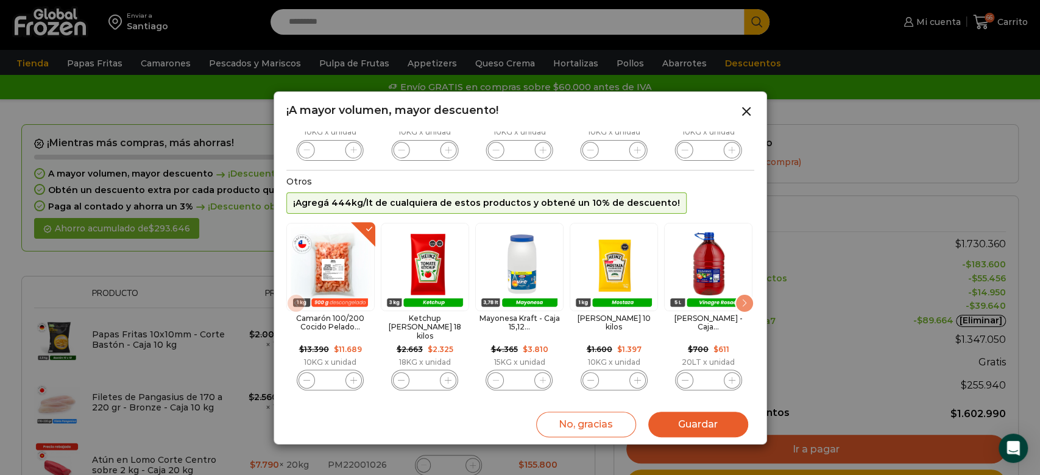
click at [706, 429] on button "Guardar" at bounding box center [699, 425] width 100 height 26
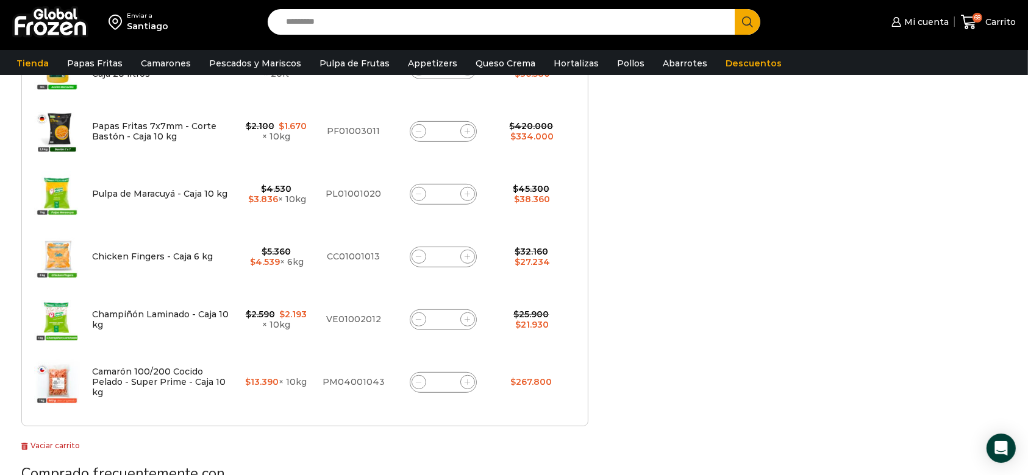
scroll to position [630, 0]
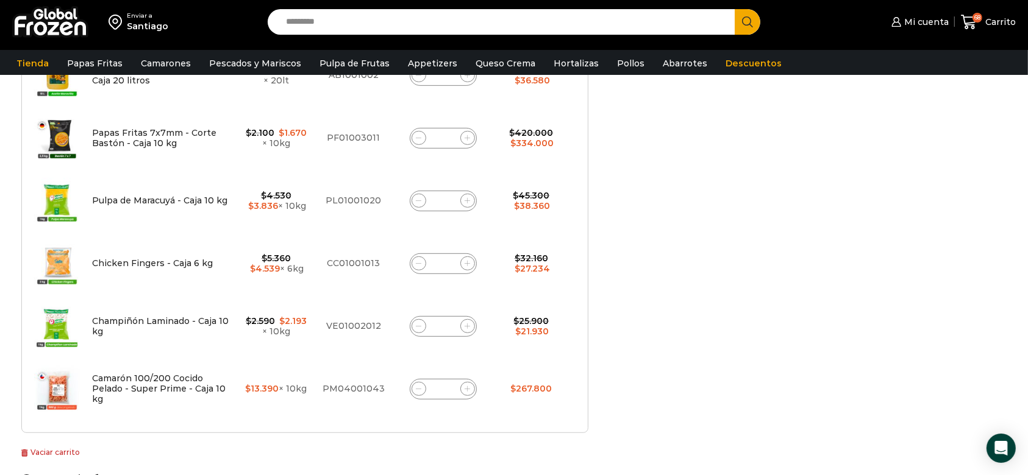
click at [418, 386] on icon at bounding box center [418, 388] width 5 height 5
type input "*"
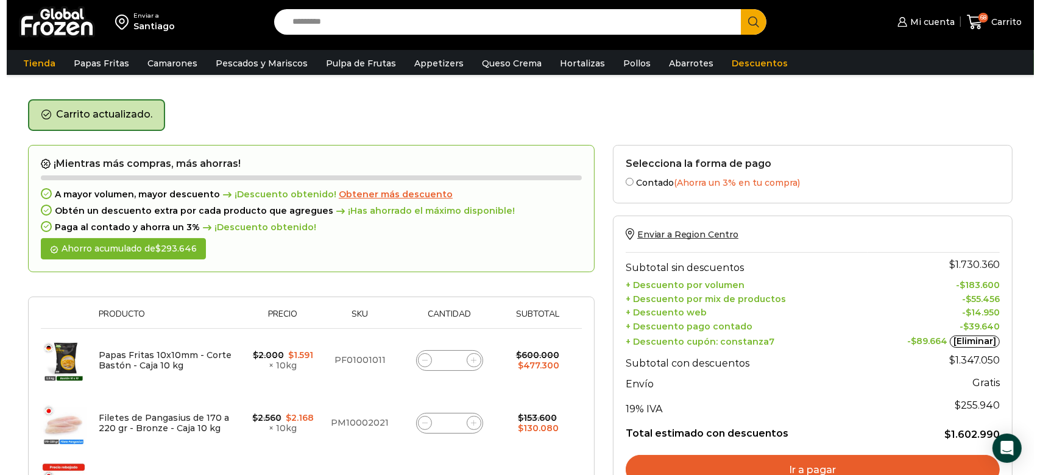
scroll to position [0, 0]
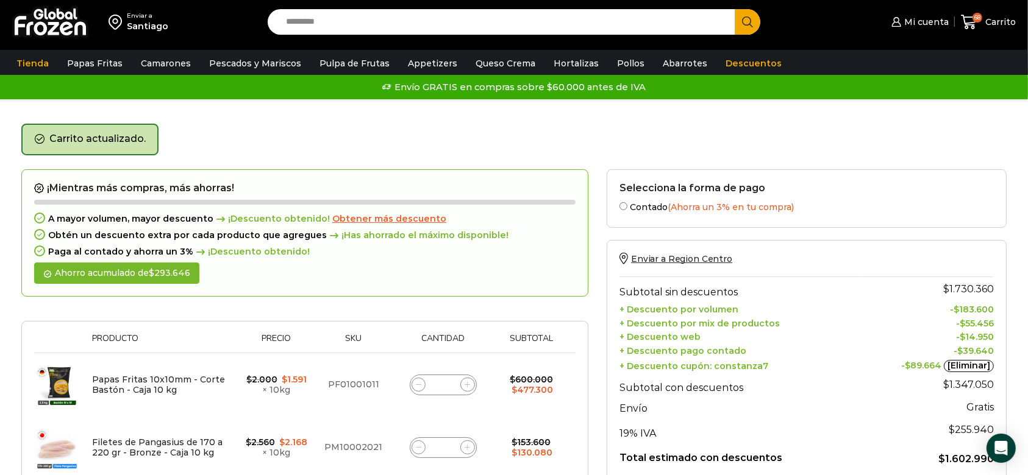
click at [360, 222] on span "Obtener más descuento" at bounding box center [389, 218] width 114 height 11
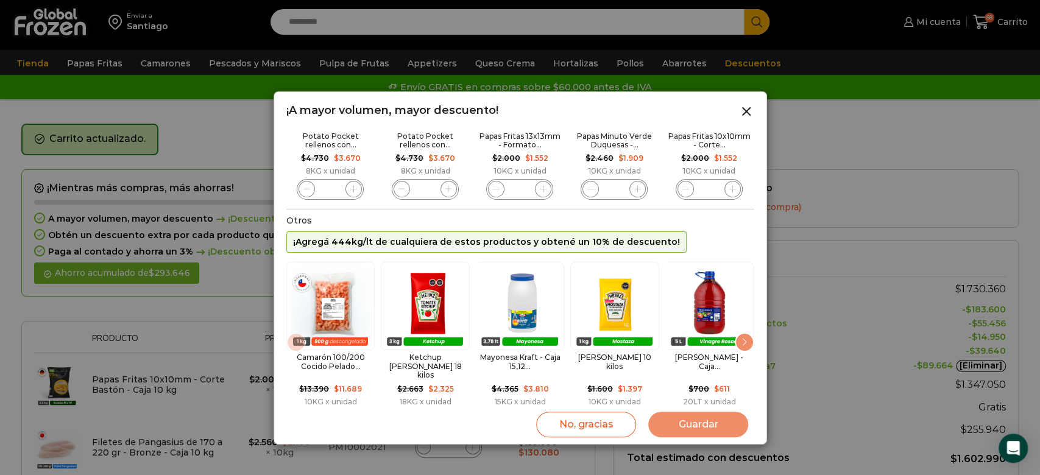
scroll to position [180, 0]
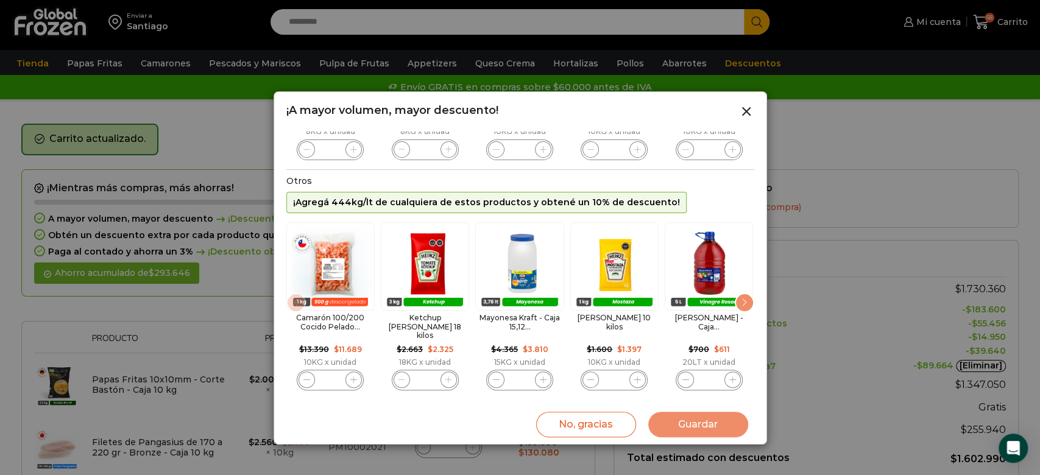
click at [745, 301] on div "Next slide" at bounding box center [745, 303] width 20 height 20
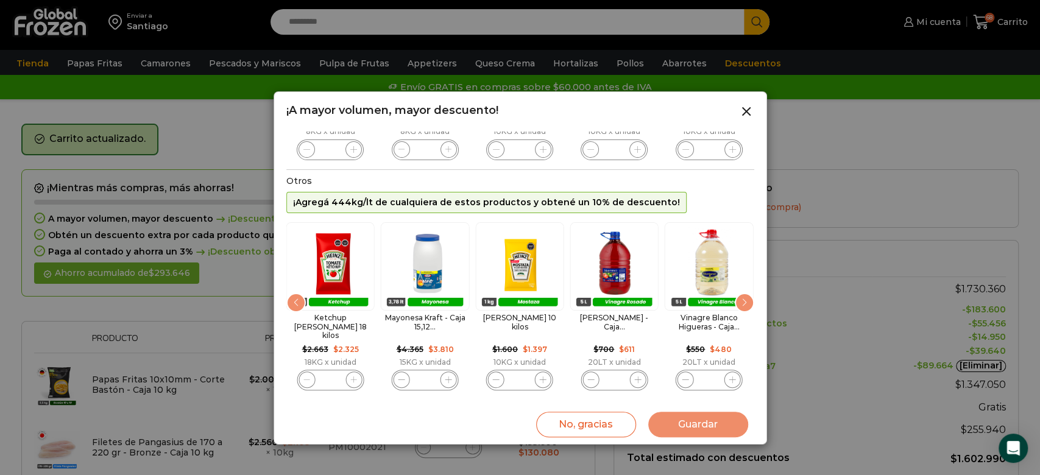
click at [745, 301] on div "Next slide" at bounding box center [745, 303] width 20 height 20
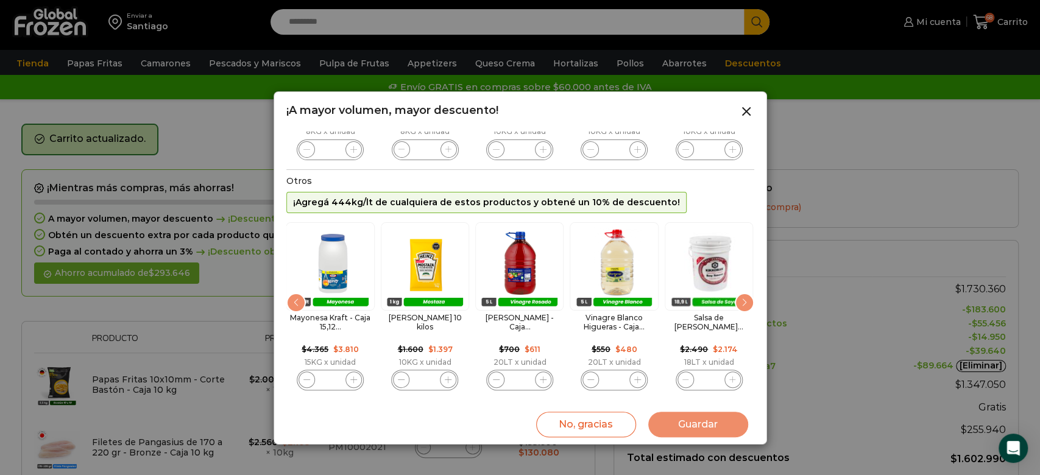
click at [745, 301] on div "Next slide" at bounding box center [745, 303] width 20 height 20
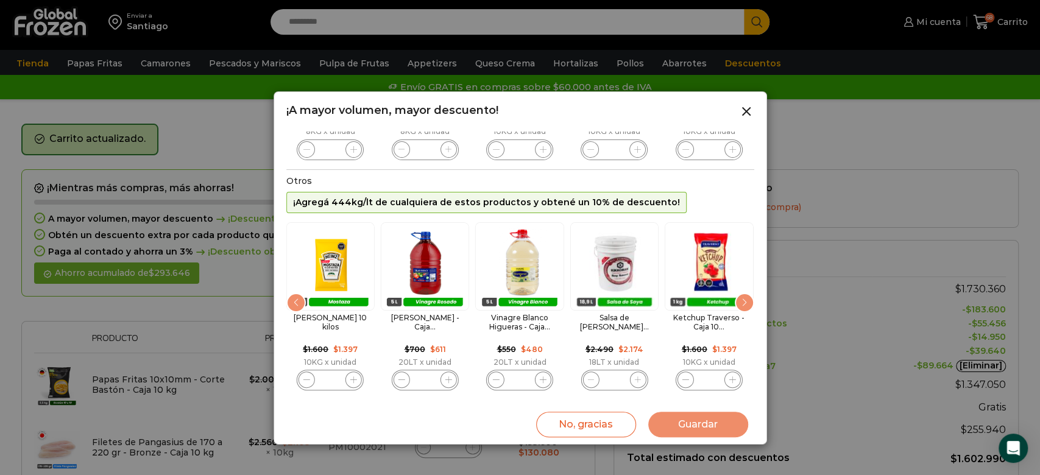
click at [745, 301] on div "Next slide" at bounding box center [745, 303] width 20 height 20
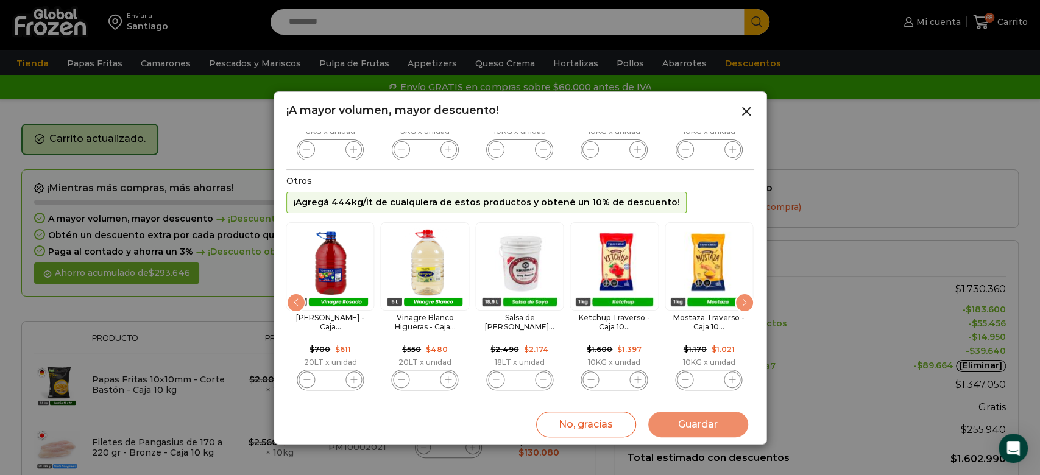
click at [745, 301] on div "Next slide" at bounding box center [745, 303] width 20 height 20
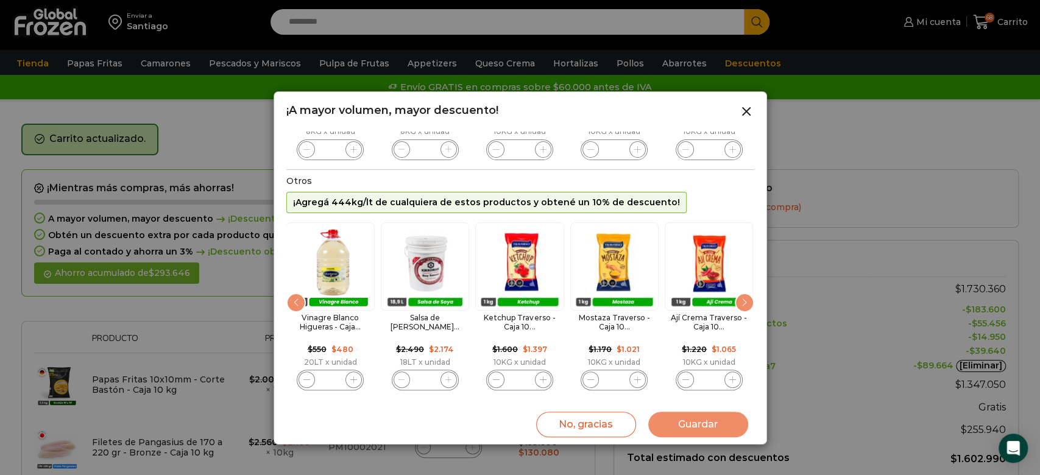
click at [745, 301] on div "Next slide" at bounding box center [745, 303] width 20 height 20
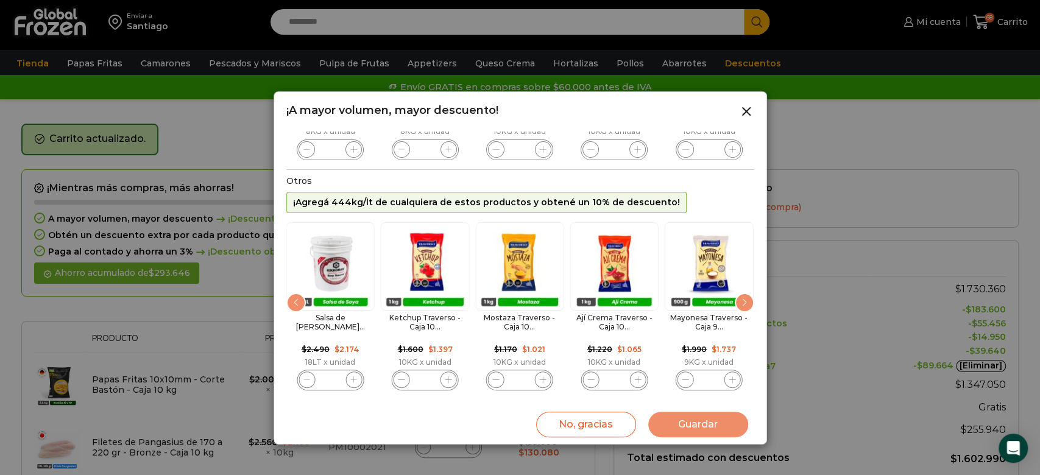
click at [745, 301] on div "Next slide" at bounding box center [745, 303] width 20 height 20
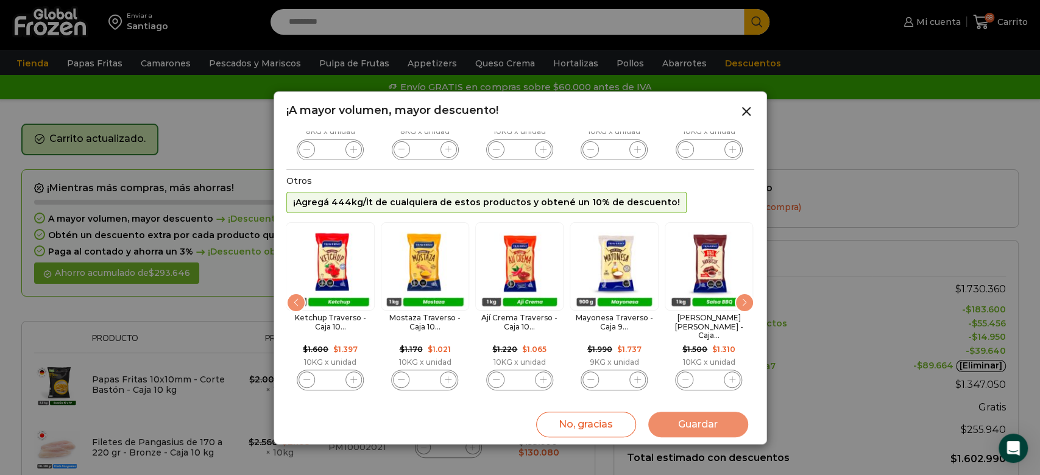
click at [745, 301] on div "Next slide" at bounding box center [745, 303] width 20 height 20
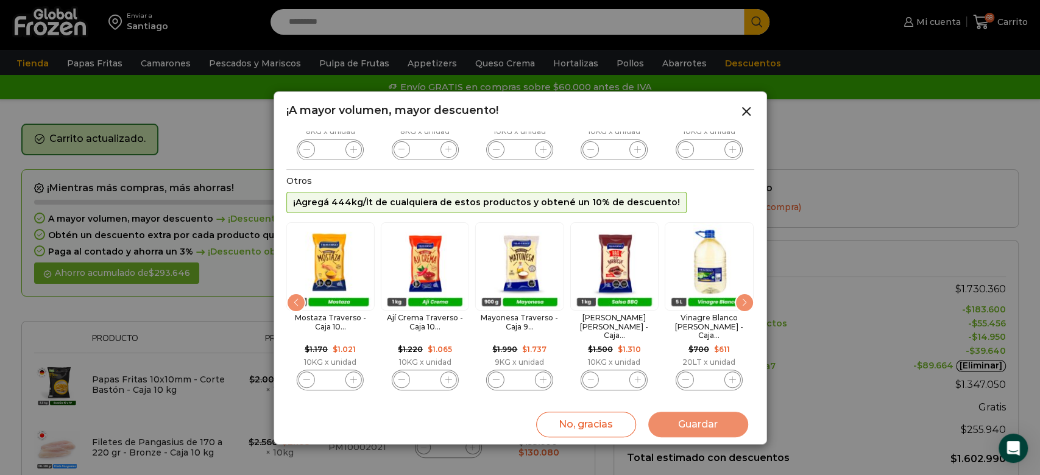
click at [745, 301] on div "Next slide" at bounding box center [745, 303] width 20 height 20
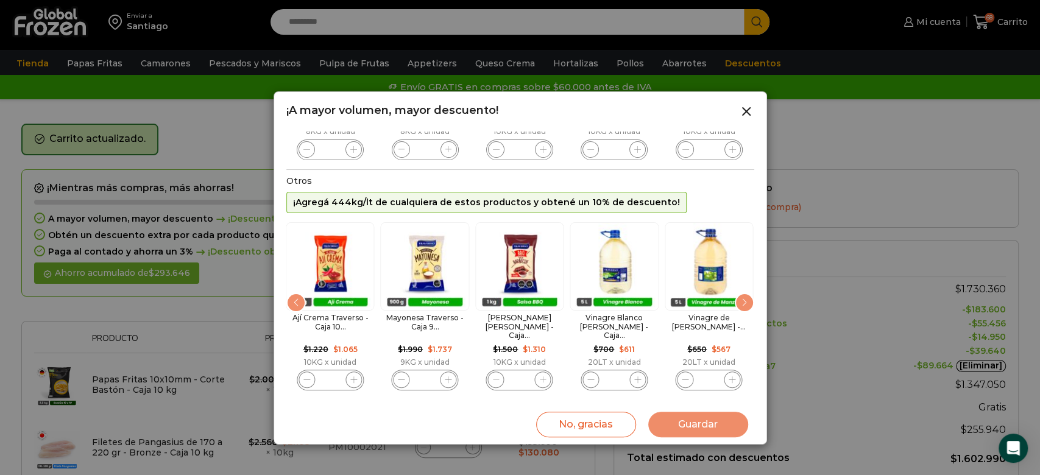
click at [745, 301] on div "Next slide" at bounding box center [745, 303] width 20 height 20
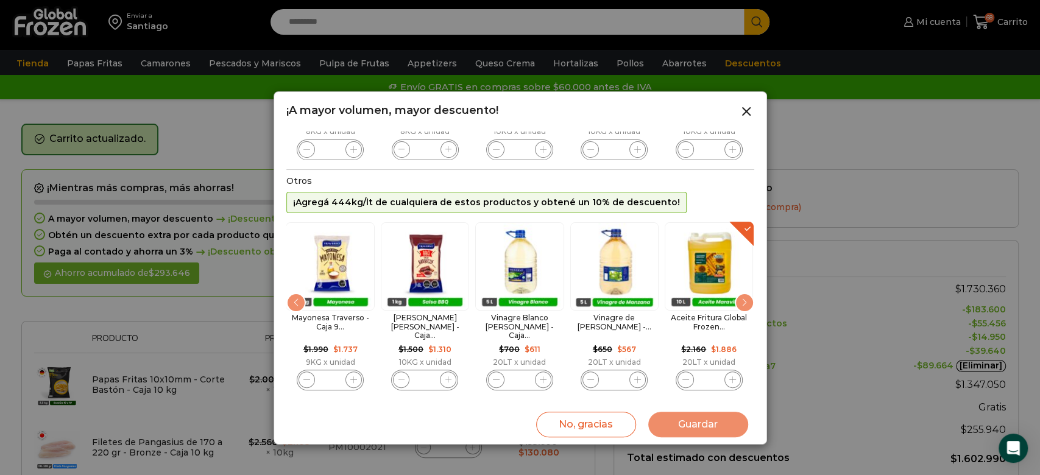
click at [745, 301] on div "Next slide" at bounding box center [745, 303] width 20 height 20
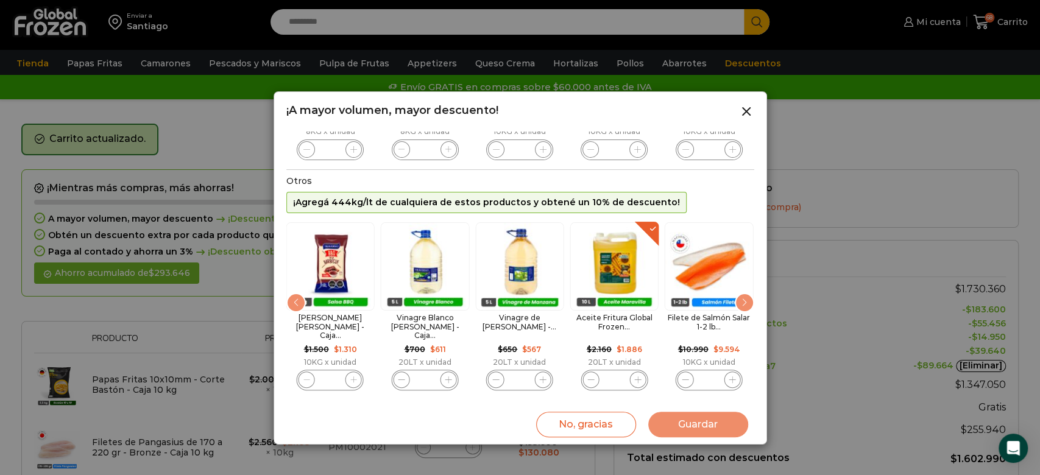
click at [745, 301] on div "Next slide" at bounding box center [745, 303] width 20 height 20
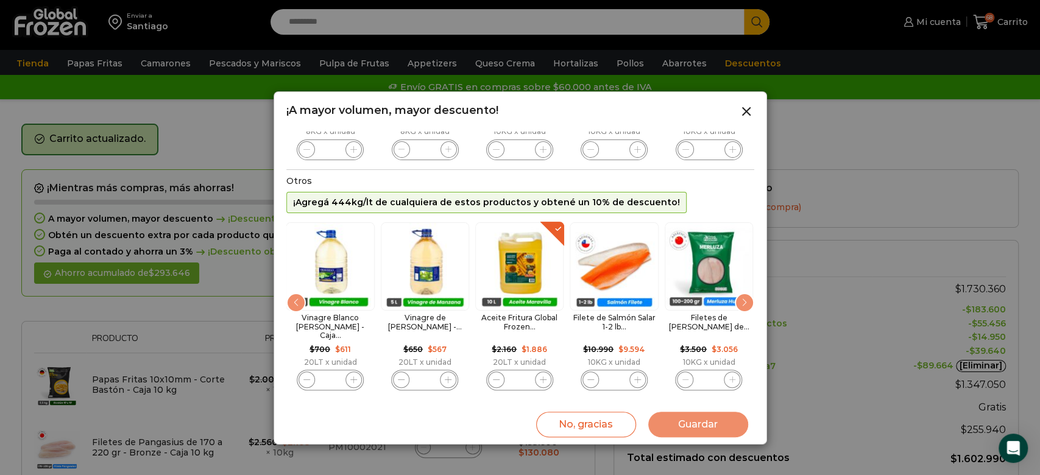
click at [745, 301] on div "Next slide" at bounding box center [745, 303] width 20 height 20
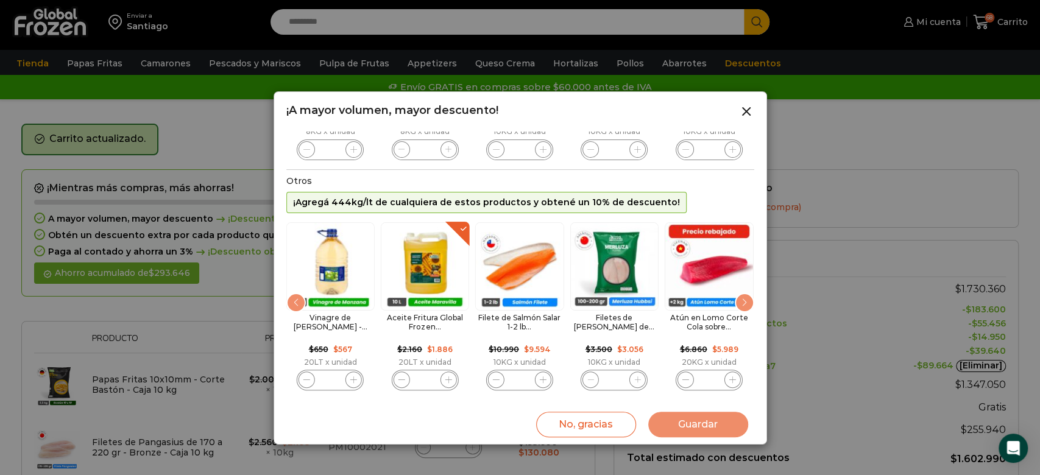
click at [745, 301] on div "Next slide" at bounding box center [745, 303] width 20 height 20
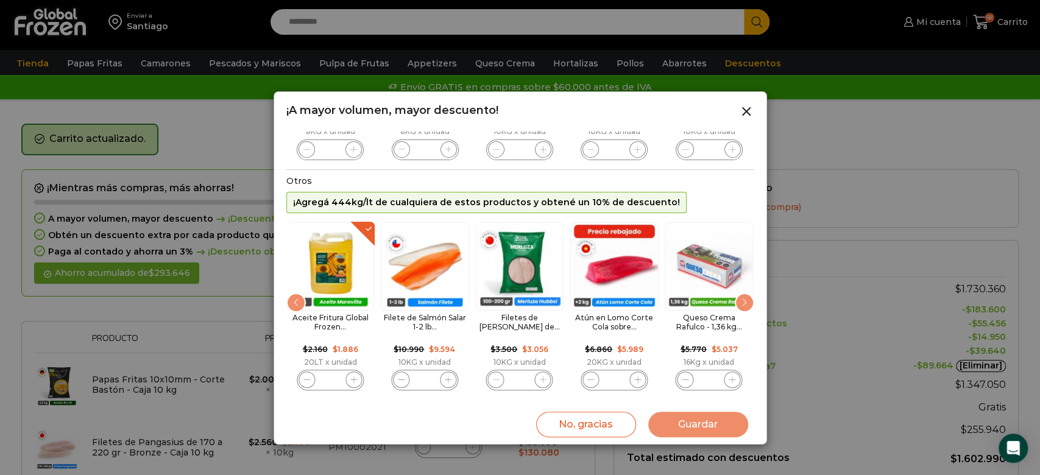
click at [745, 301] on div "Next slide" at bounding box center [745, 303] width 20 height 20
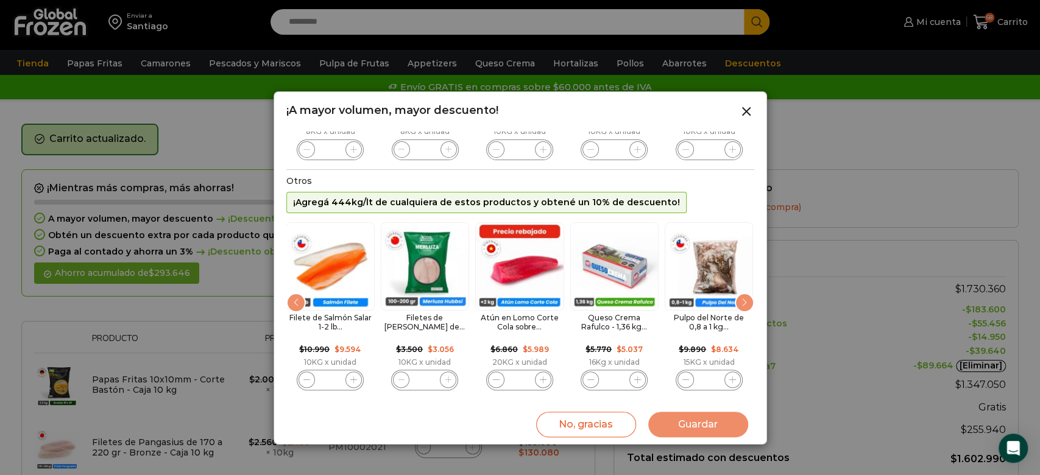
click at [745, 301] on div "Next slide" at bounding box center [745, 303] width 20 height 20
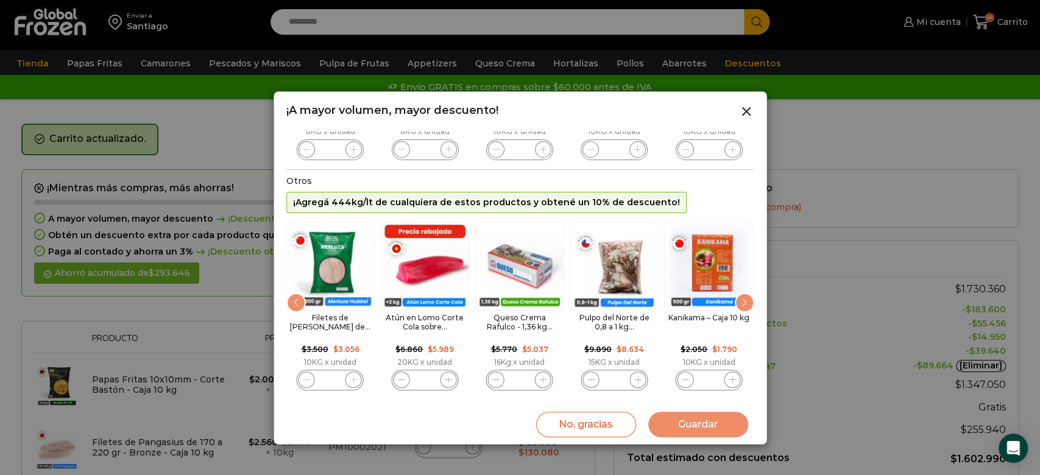
click at [745, 301] on div "Next slide" at bounding box center [745, 303] width 20 height 20
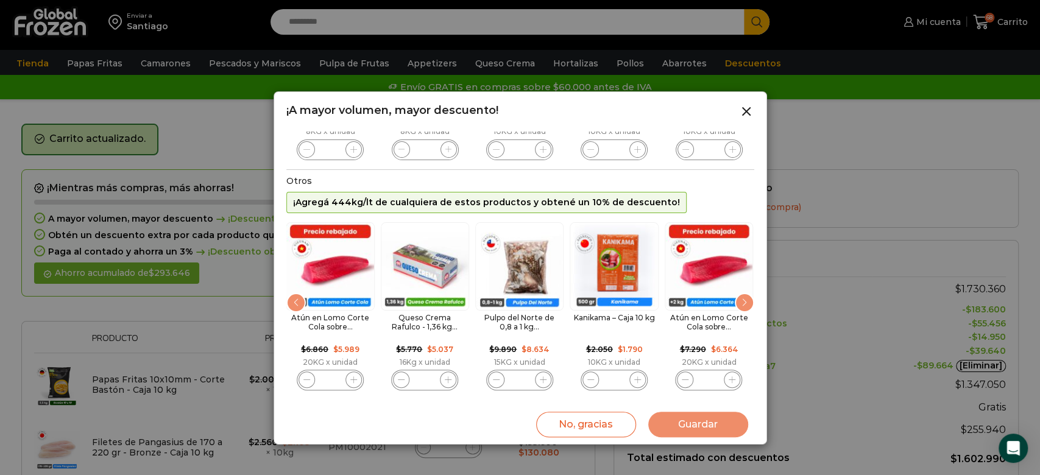
click at [745, 301] on div "Next slide" at bounding box center [745, 303] width 20 height 20
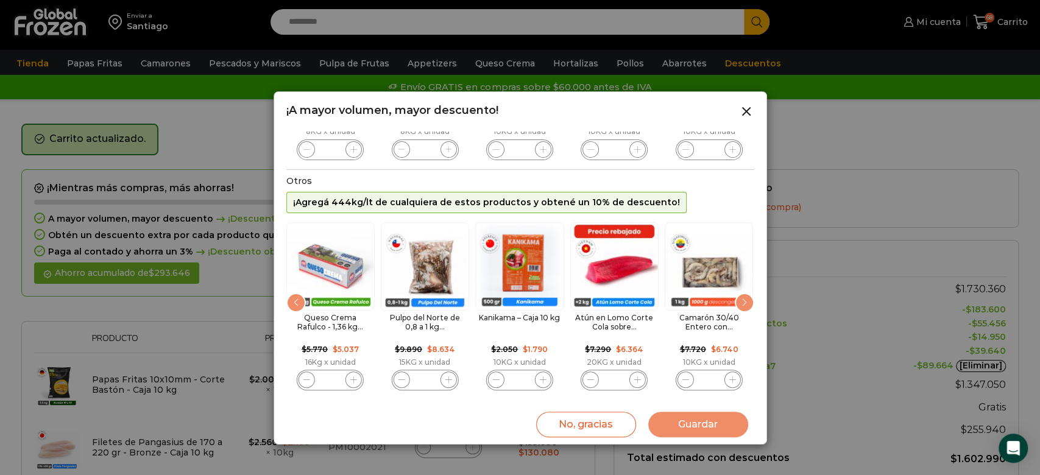
click at [750, 290] on img "23 / 89" at bounding box center [709, 266] width 88 height 88
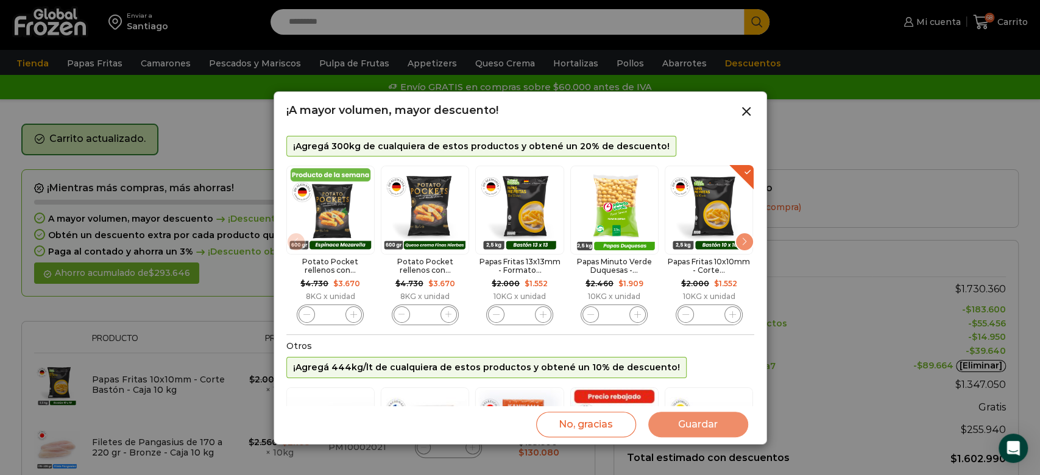
scroll to position [0, 0]
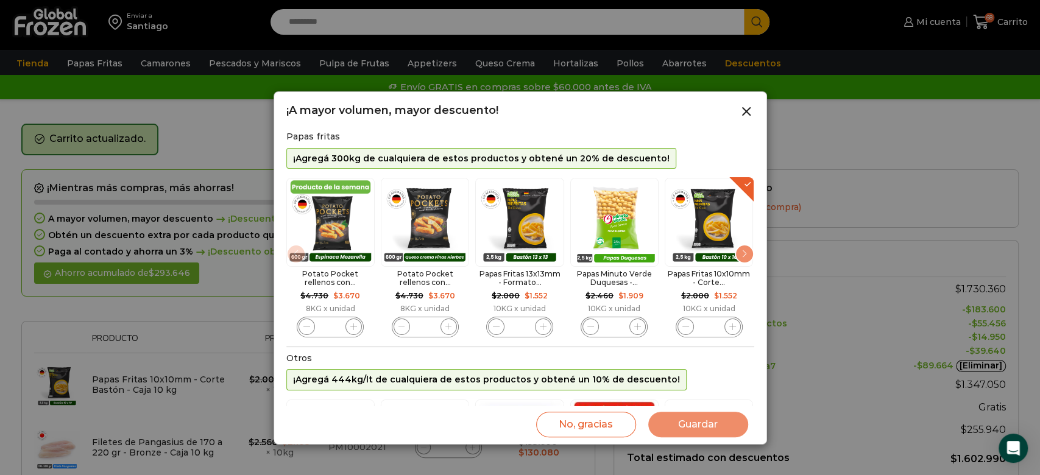
click at [741, 259] on div "Next slide" at bounding box center [745, 254] width 20 height 20
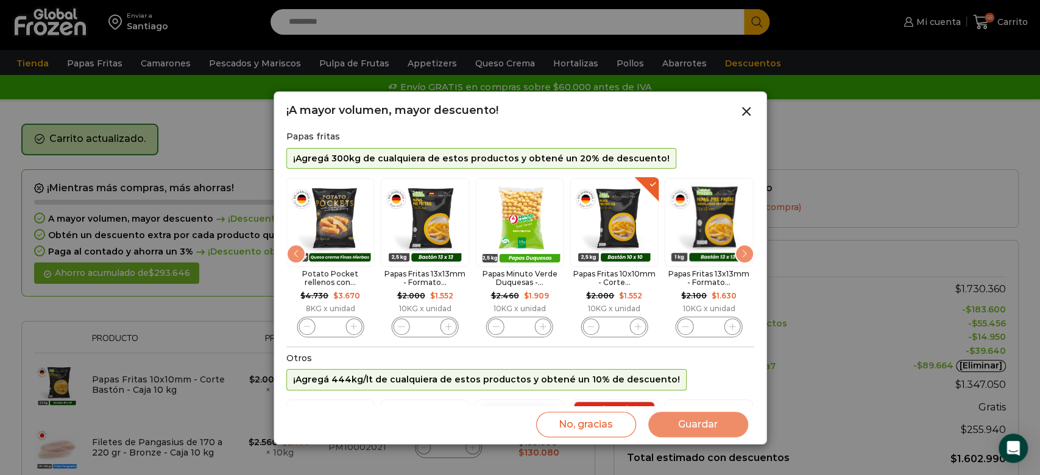
click at [741, 259] on div "Next slide" at bounding box center [745, 254] width 20 height 20
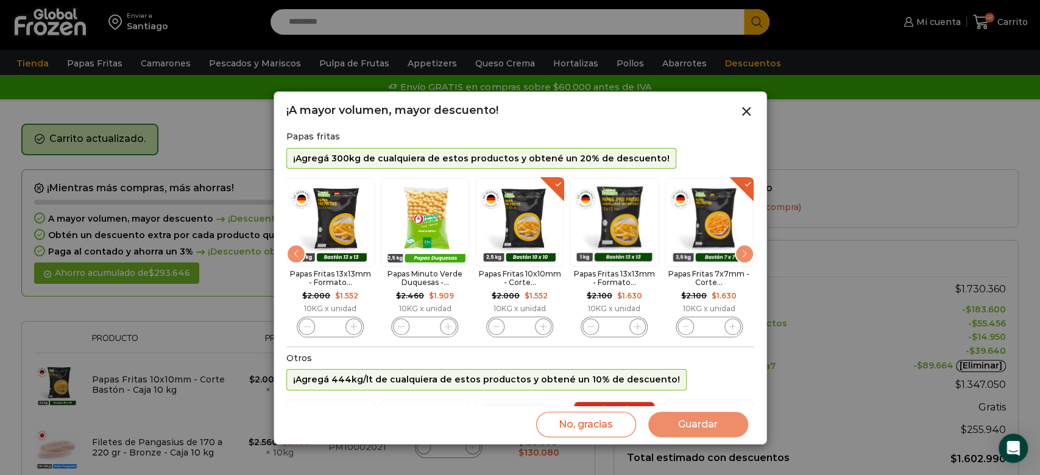
click at [738, 263] on div "Next slide" at bounding box center [745, 254] width 20 height 20
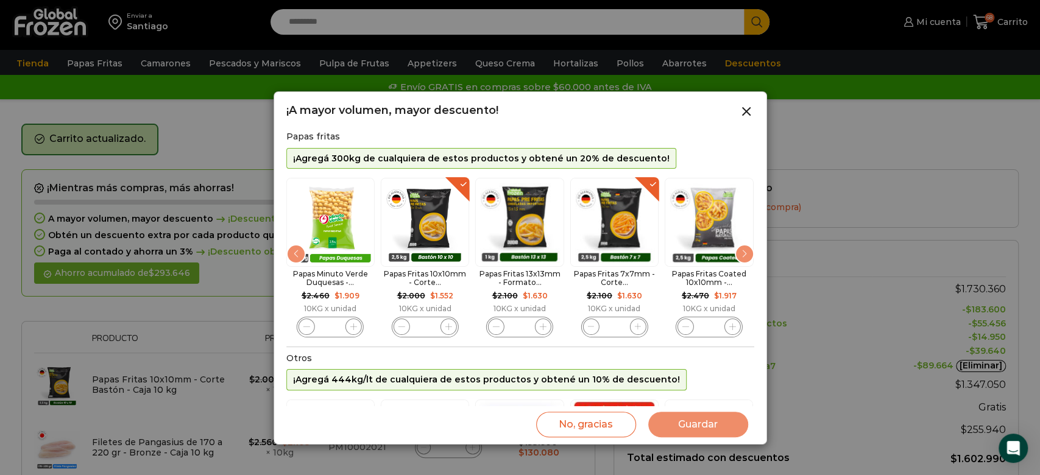
click at [736, 264] on div "Next slide" at bounding box center [745, 254] width 20 height 20
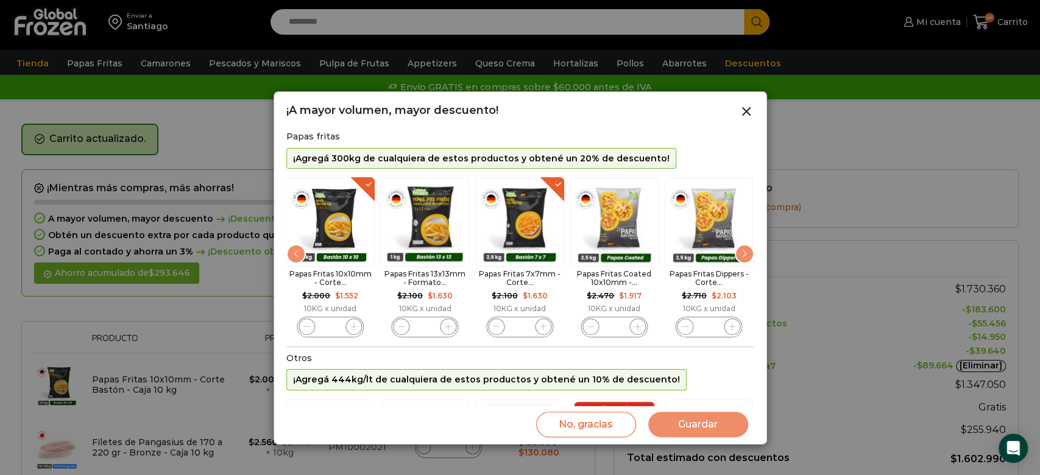
click at [300, 252] on div "Previous slide" at bounding box center [296, 254] width 20 height 20
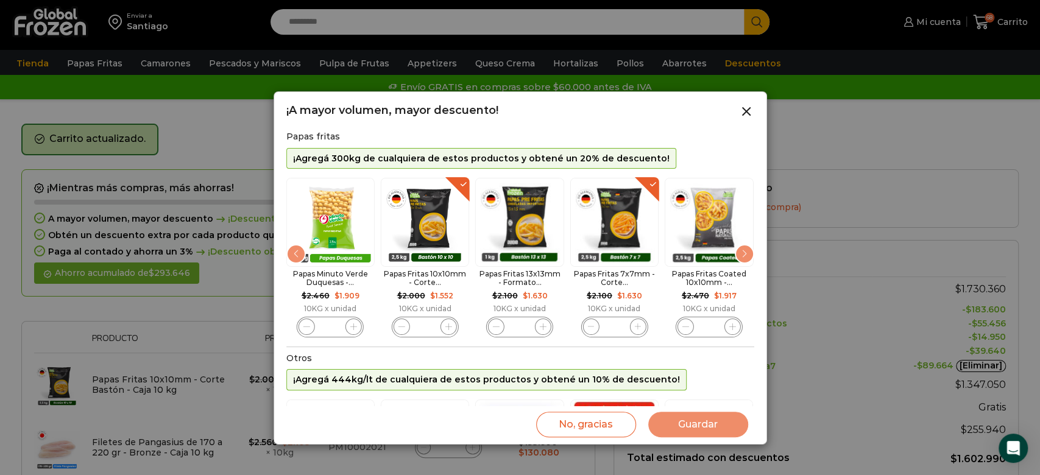
click at [300, 252] on div "Previous slide" at bounding box center [296, 254] width 20 height 20
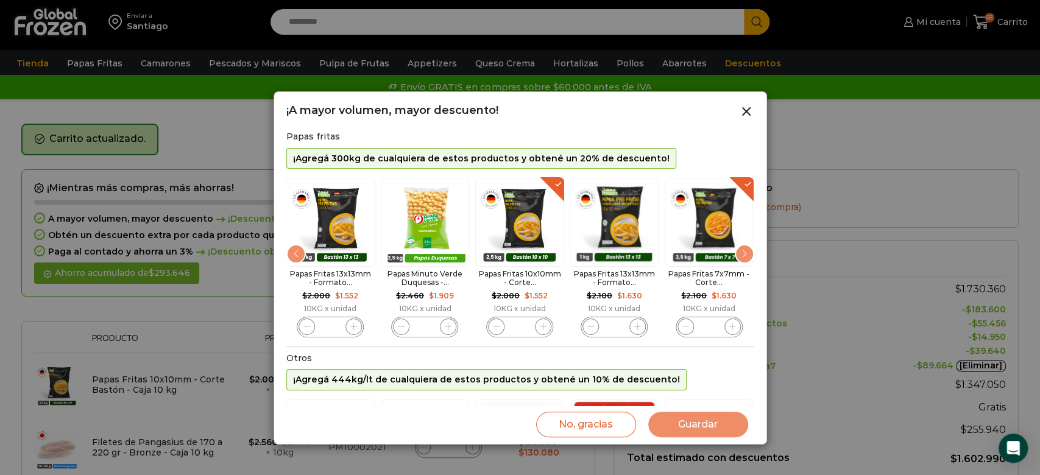
click at [300, 252] on div "Previous slide" at bounding box center [296, 254] width 20 height 20
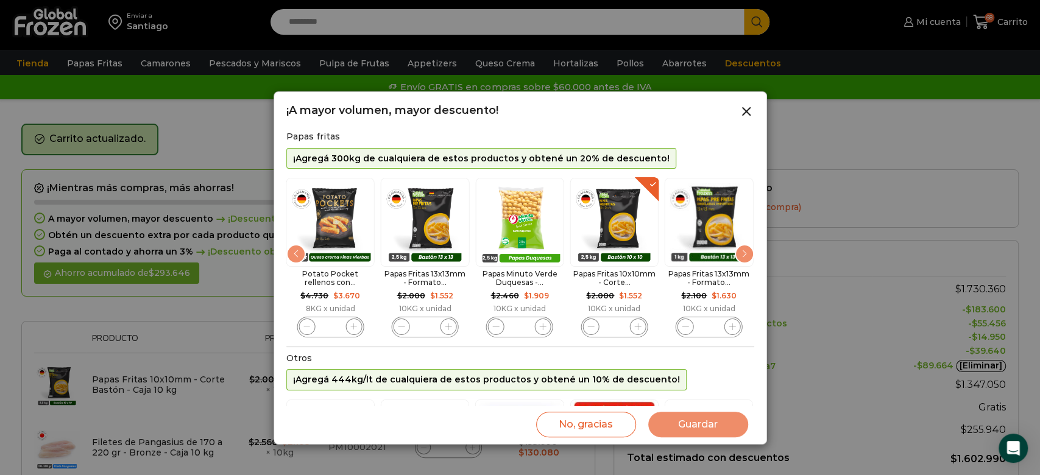
click at [293, 258] on div "Previous slide" at bounding box center [296, 254] width 20 height 20
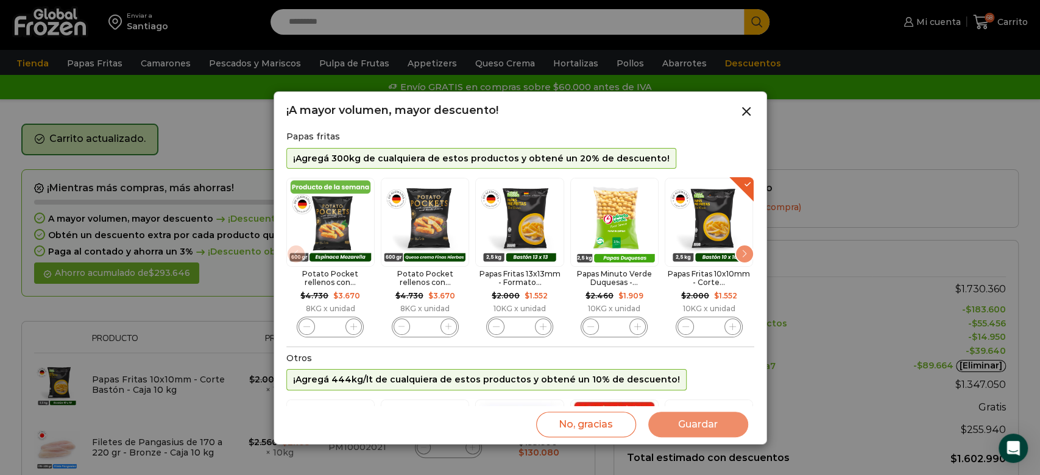
click at [293, 258] on img "1 / 11" at bounding box center [330, 222] width 88 height 88
click at [742, 260] on div "Next slide" at bounding box center [745, 254] width 20 height 20
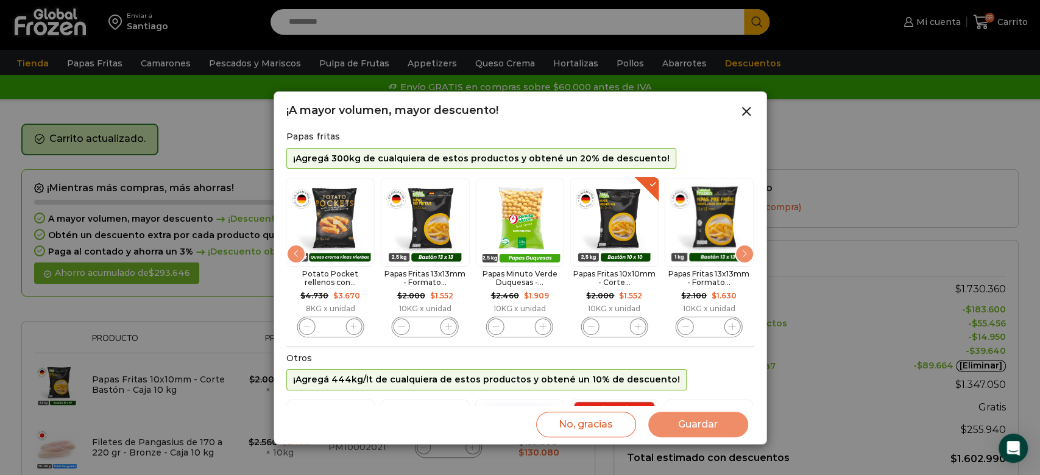
click at [624, 325] on div "Papas Fritas 10x10mm - Corte Bastón - Caja 10 kg cantidad *" at bounding box center [614, 327] width 67 height 21
click at [619, 325] on input "*" at bounding box center [614, 327] width 17 height 17
type input "***"
click at [649, 347] on div "Papas fritas ¡Agregá 300kg de cualquiera de estos productos y obtené un 20% de …" at bounding box center [520, 240] width 468 height 216
click at [697, 431] on button "Guardar" at bounding box center [699, 425] width 100 height 26
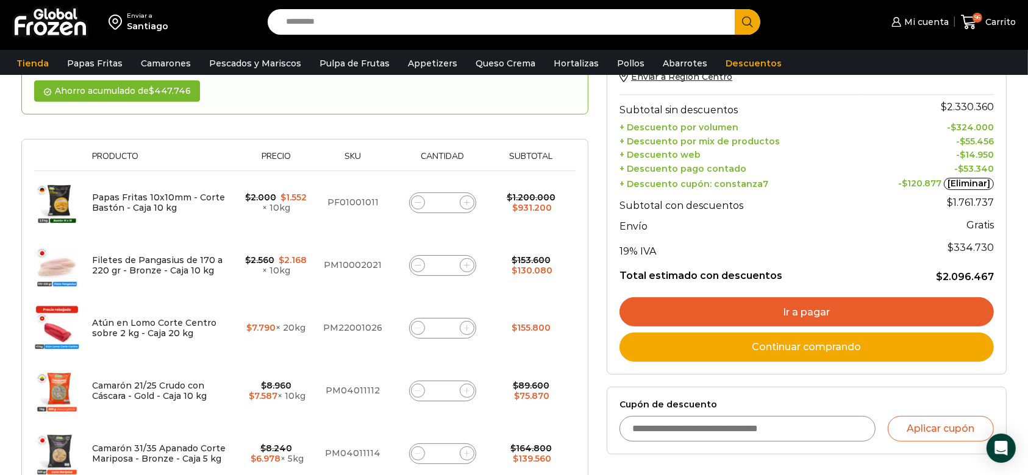
scroll to position [187, 0]
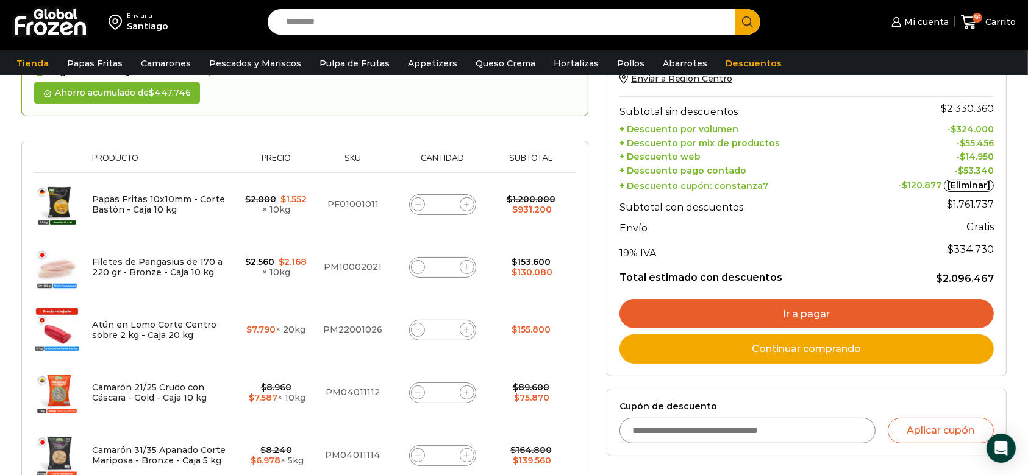
drag, startPoint x: 449, startPoint y: 196, endPoint x: 406, endPoint y: 206, distance: 43.9
click at [406, 206] on div "Papas Fritas 10x10mm - Corte Bastón - Caja 10 kg cantidad **" at bounding box center [442, 204] width 87 height 17
click at [433, 204] on div "Papas Fritas 10x10mm - Corte Bastón - Caja 10 kg cantidad **" at bounding box center [442, 204] width 67 height 21
click at [441, 204] on input "**" at bounding box center [442, 204] width 17 height 17
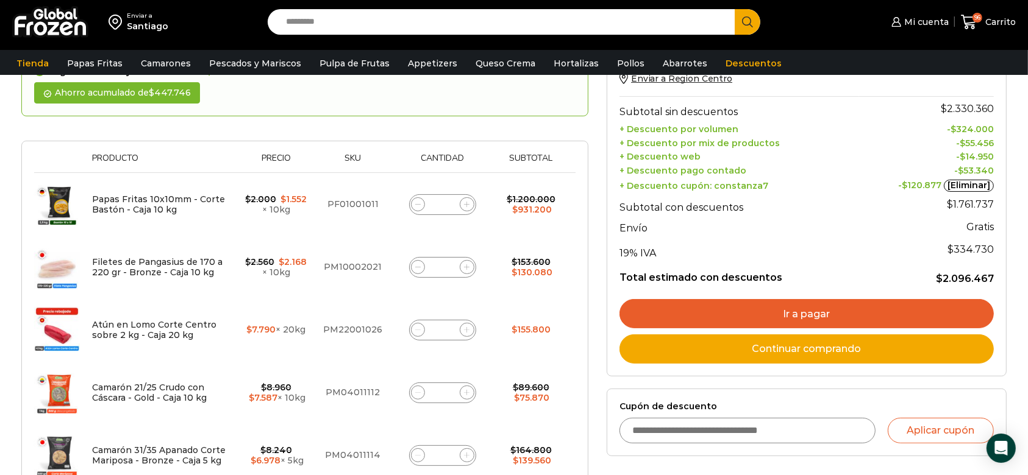
click at [441, 204] on input "**" at bounding box center [442, 204] width 17 height 17
click at [414, 204] on span at bounding box center [418, 204] width 15 height 15
type input "**"
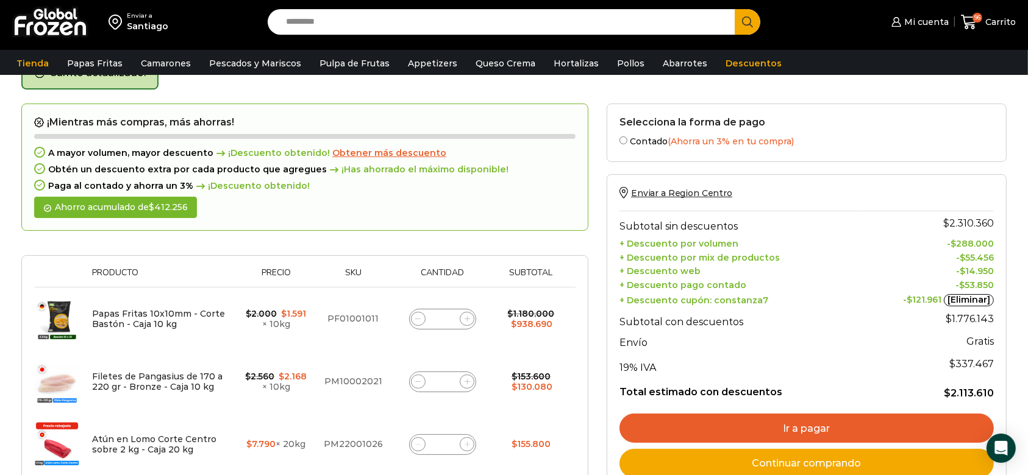
scroll to position [68, 0]
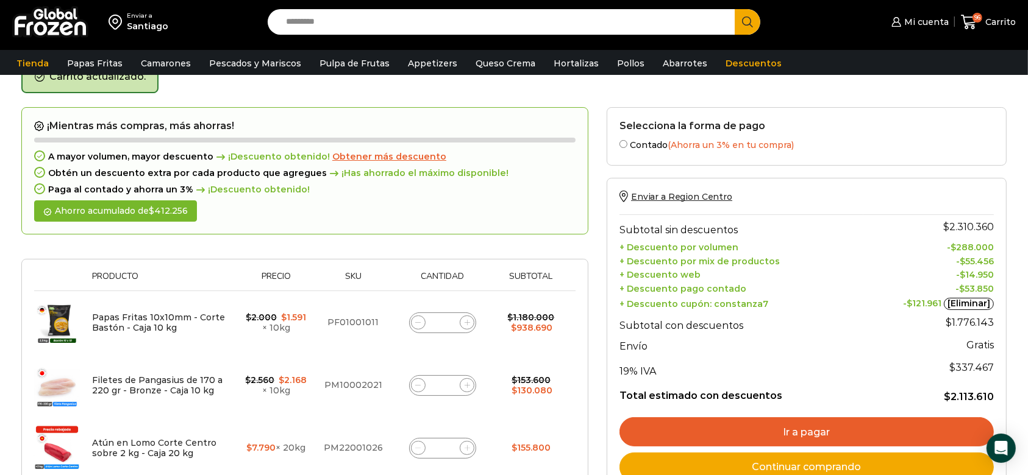
click at [471, 322] on span at bounding box center [467, 323] width 15 height 15
type input "**"
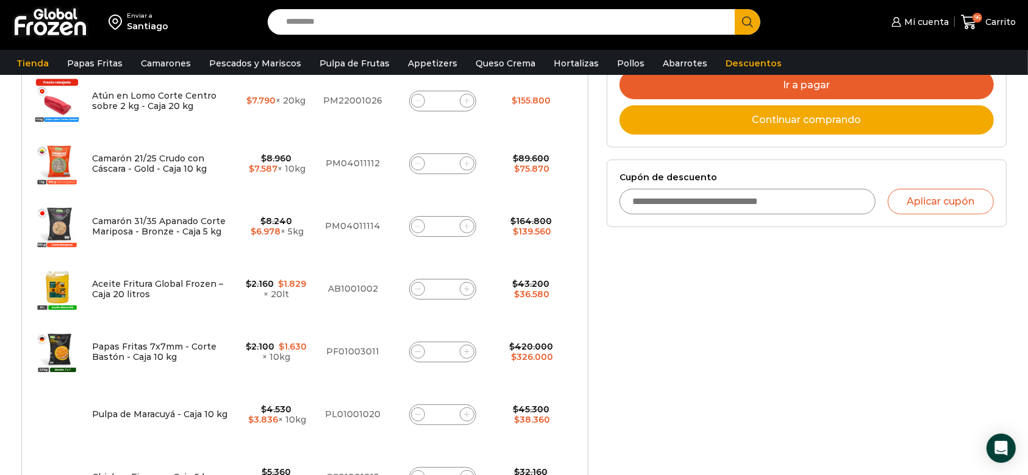
scroll to position [416, 0]
click at [421, 345] on span at bounding box center [418, 351] width 15 height 15
type input "**"
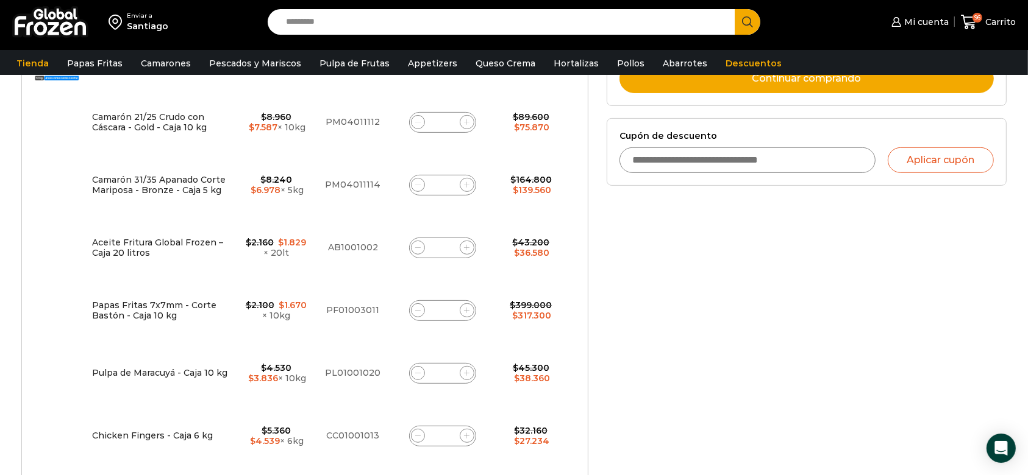
scroll to position [458, 0]
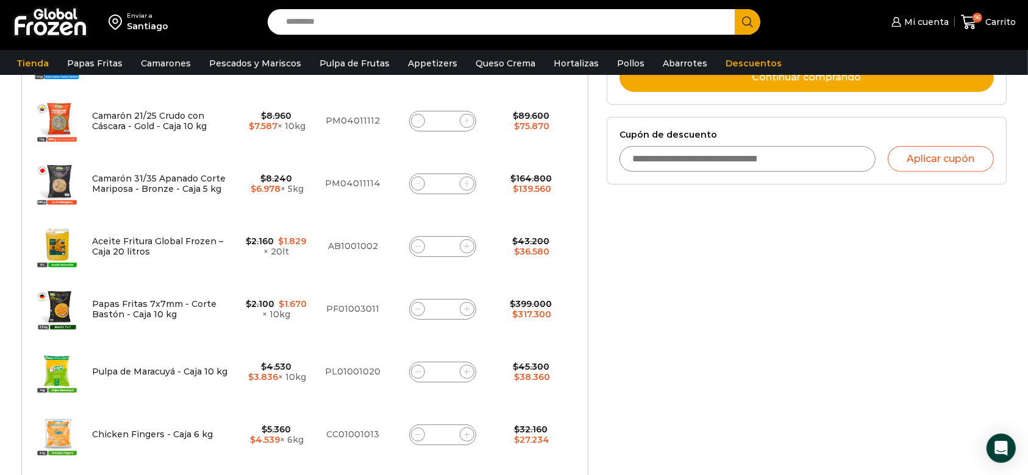
drag, startPoint x: 446, startPoint y: 308, endPoint x: 429, endPoint y: 305, distance: 17.5
click at [429, 305] on div "Papas Fritas 7x7mm - Corte Bastón - Caja 10 kg cantidad **" at bounding box center [442, 309] width 67 height 21
click at [438, 307] on input "**" at bounding box center [442, 309] width 17 height 17
click at [444, 308] on input "**" at bounding box center [442, 309] width 17 height 17
click at [446, 309] on input "**" at bounding box center [442, 309] width 17 height 17
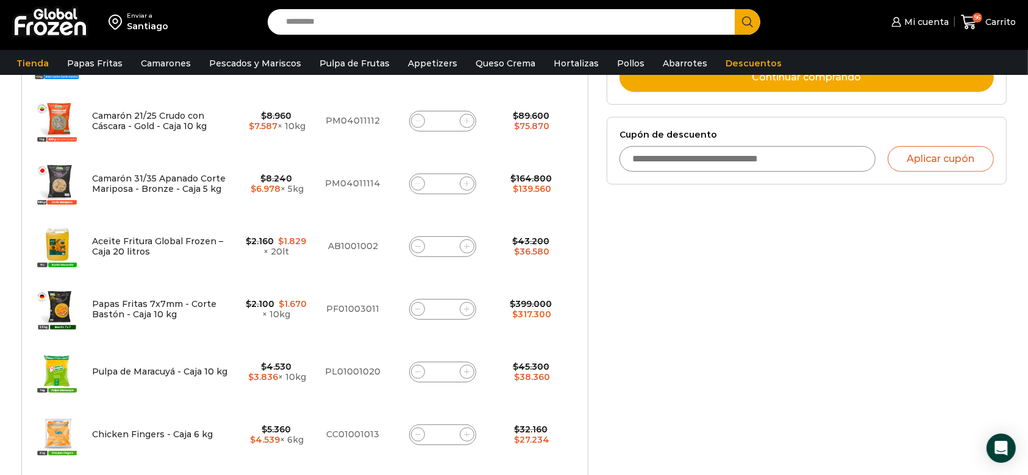
scroll to position [0, 0]
type input "**"
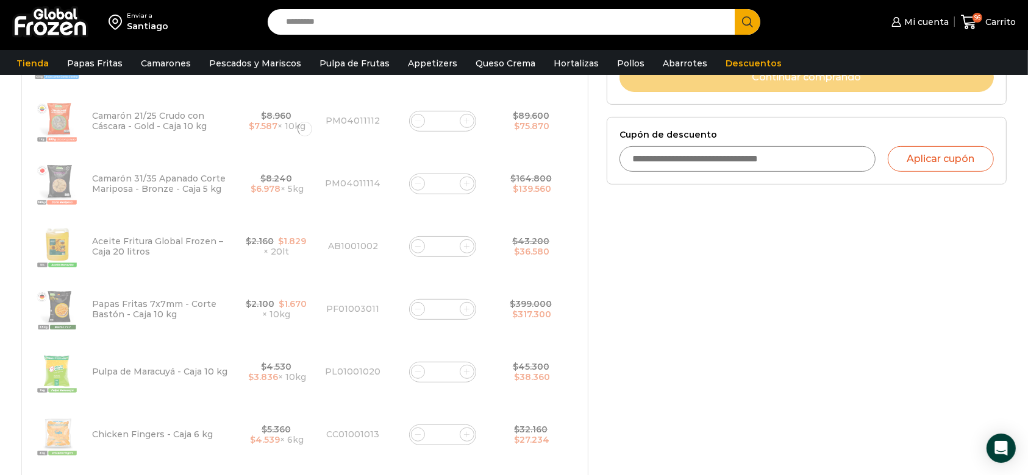
click at [612, 324] on div "Selecciona la forma de pago Contado (Ahorra un 3% en tu compra) Seleccionar Env…" at bounding box center [806, 266] width 418 height 1098
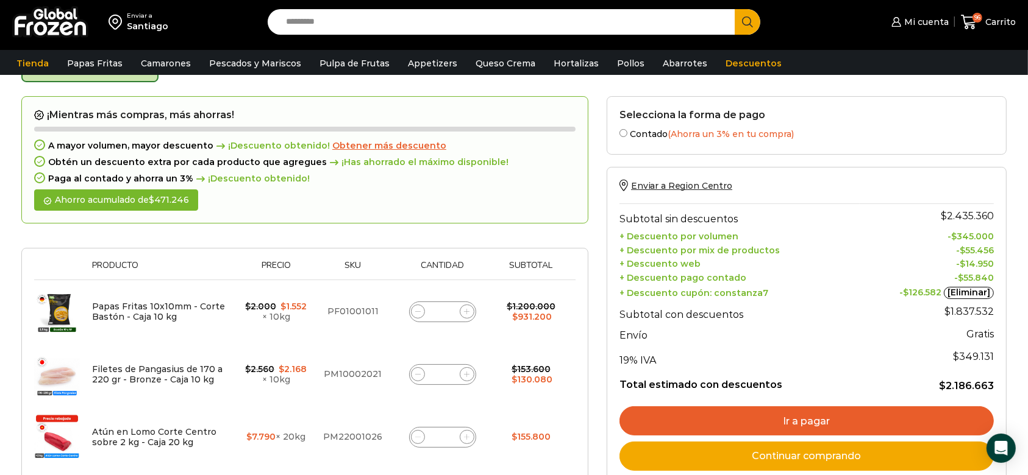
scroll to position [68, 0]
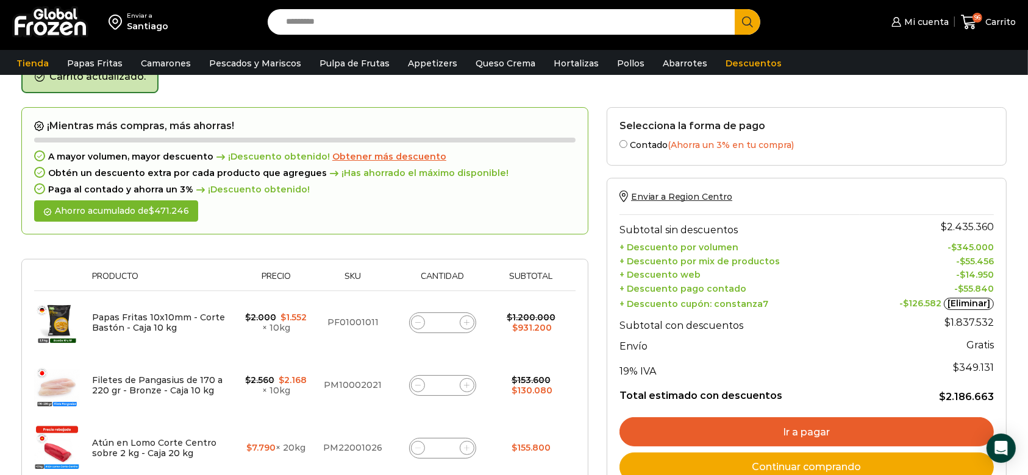
drag, startPoint x: 445, startPoint y: 317, endPoint x: 433, endPoint y: 319, distance: 11.8
click at [434, 319] on input "**" at bounding box center [442, 323] width 17 height 17
click at [440, 321] on input "**" at bounding box center [442, 323] width 17 height 17
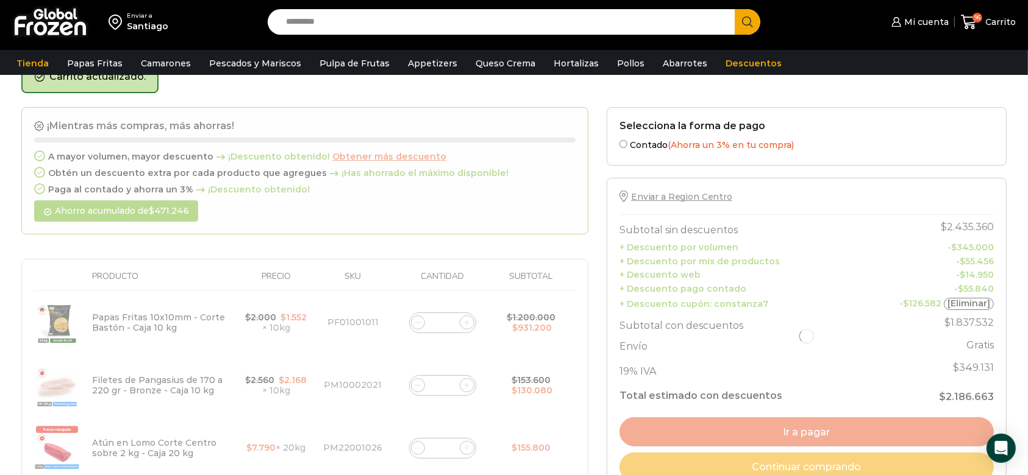
type input "**"
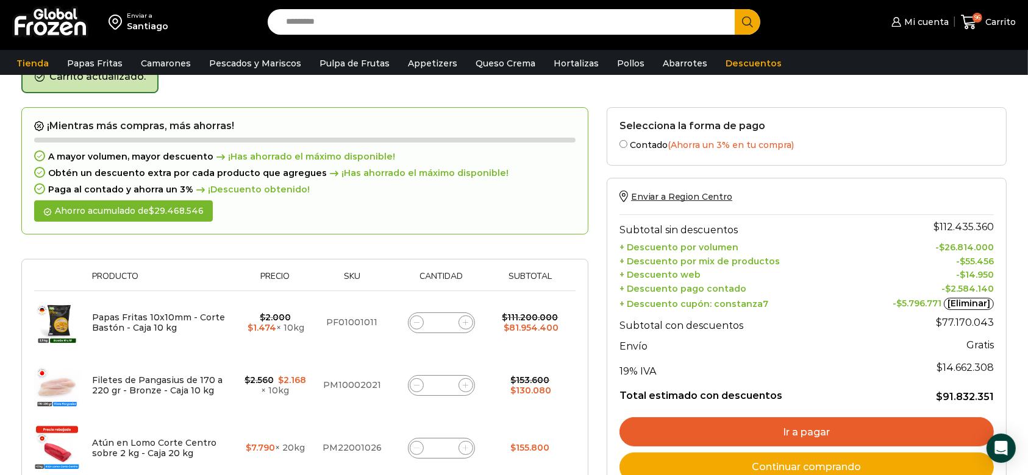
scroll to position [0, 0]
drag, startPoint x: 444, startPoint y: 319, endPoint x: 441, endPoint y: 325, distance: 6.3
click at [441, 325] on input "****" at bounding box center [441, 323] width 17 height 17
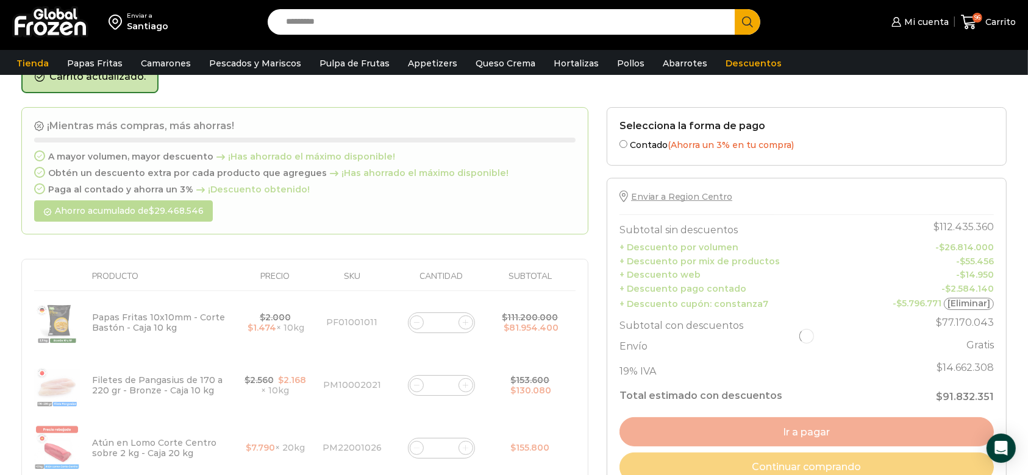
type input "**"
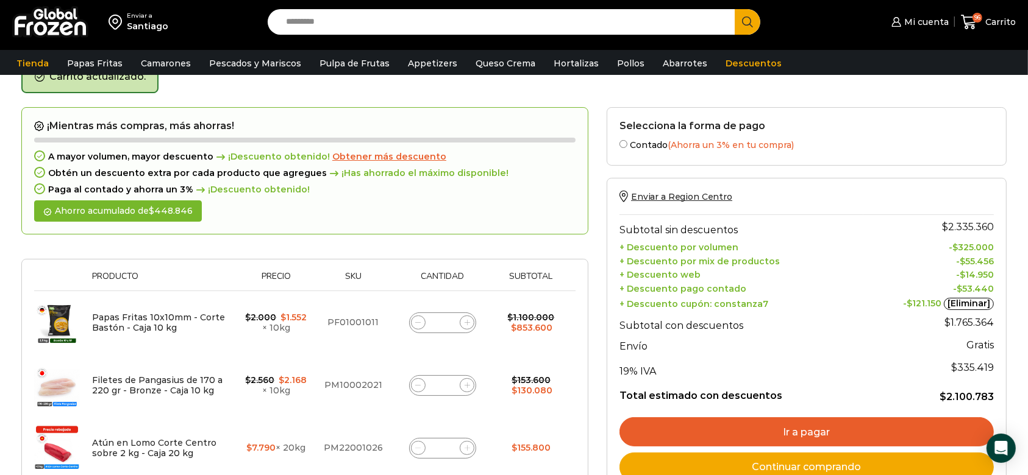
click at [415, 323] on icon at bounding box center [417, 322] width 5 height 5
type input "**"
click at [467, 325] on span at bounding box center [467, 323] width 15 height 15
type input "**"
drag, startPoint x: 573, startPoint y: 343, endPoint x: 578, endPoint y: 336, distance: 8.3
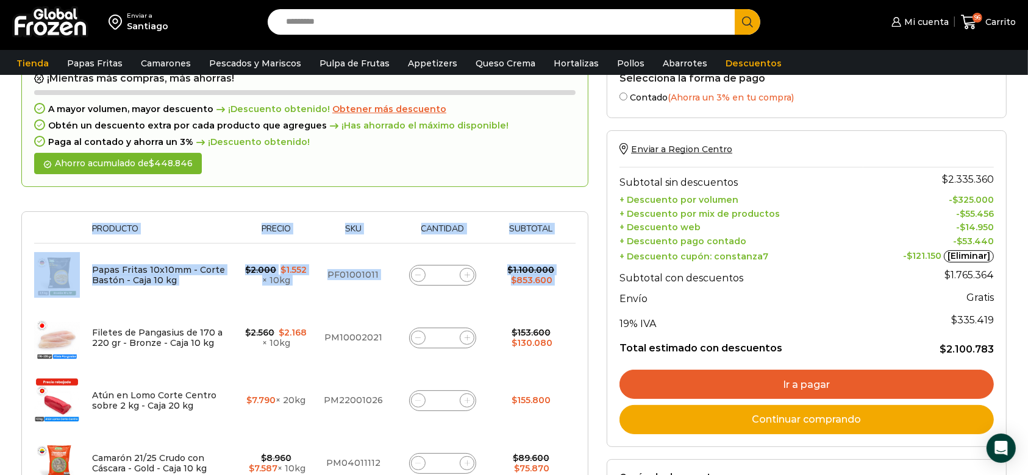
scroll to position [121, 0]
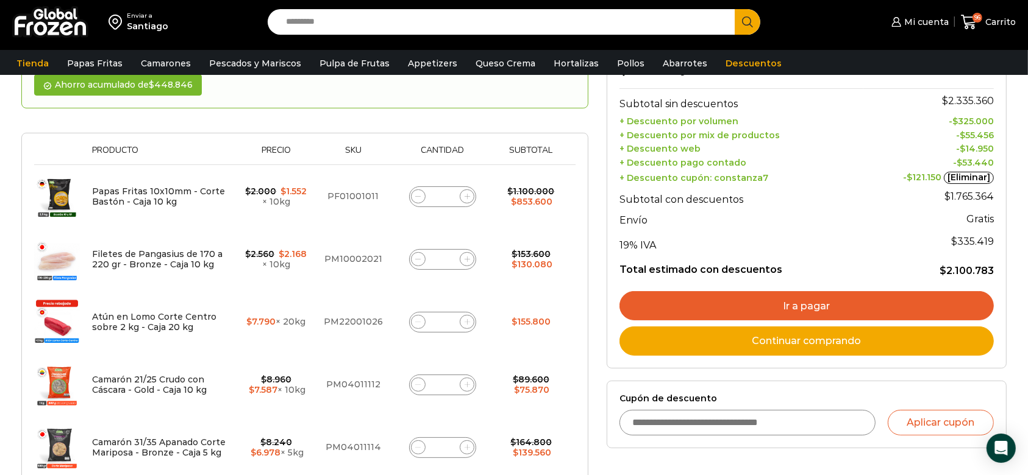
scroll to position [195, 0]
click at [576, 228] on div "Thumbnail image Producto Precio Sku Cantidad Subtotal Eliminar artículo Papas F…" at bounding box center [304, 468] width 567 height 673
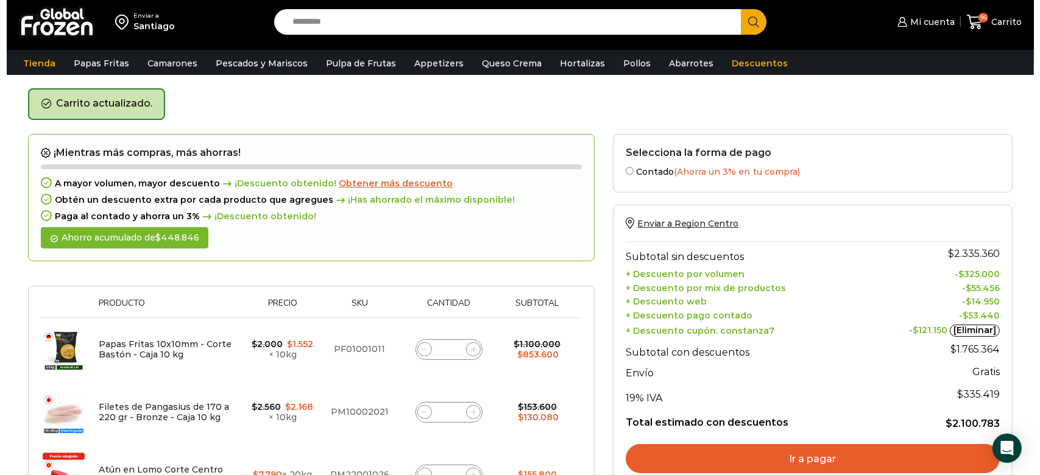
scroll to position [0, 0]
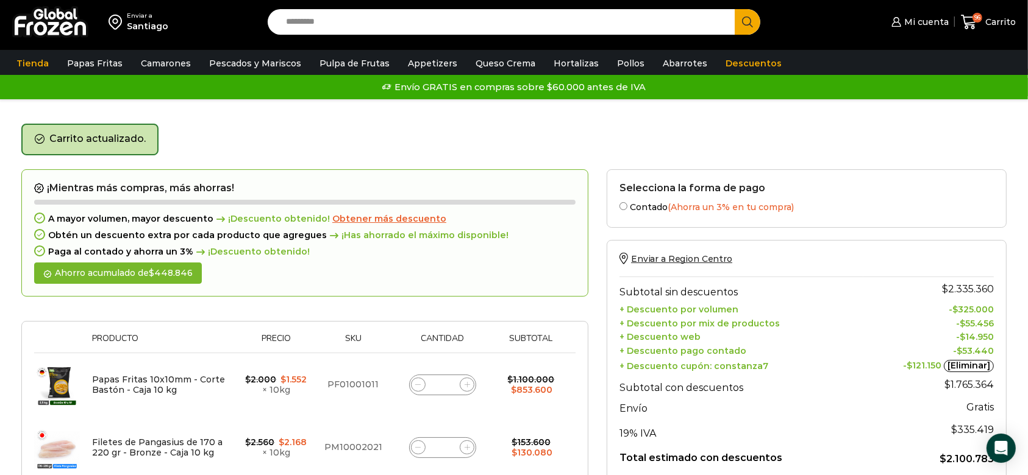
click at [377, 217] on span "Obtener más descuento" at bounding box center [389, 218] width 114 height 11
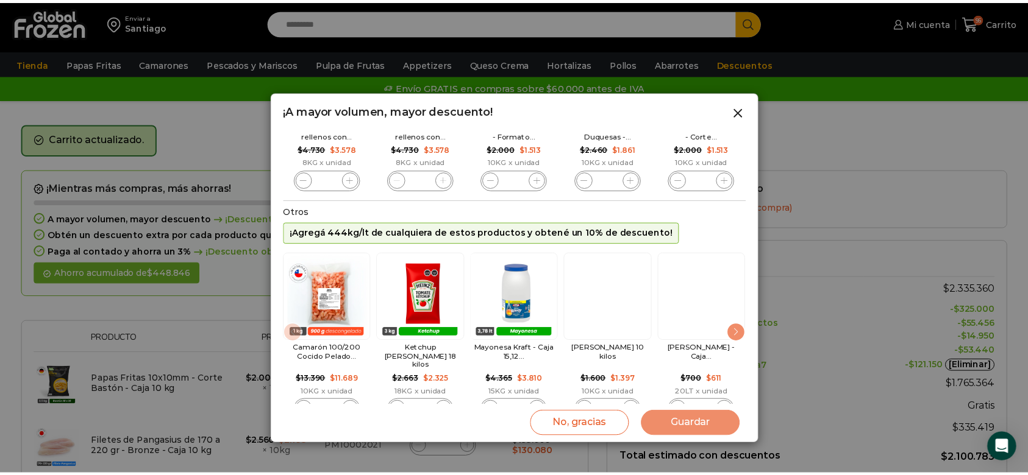
scroll to position [180, 0]
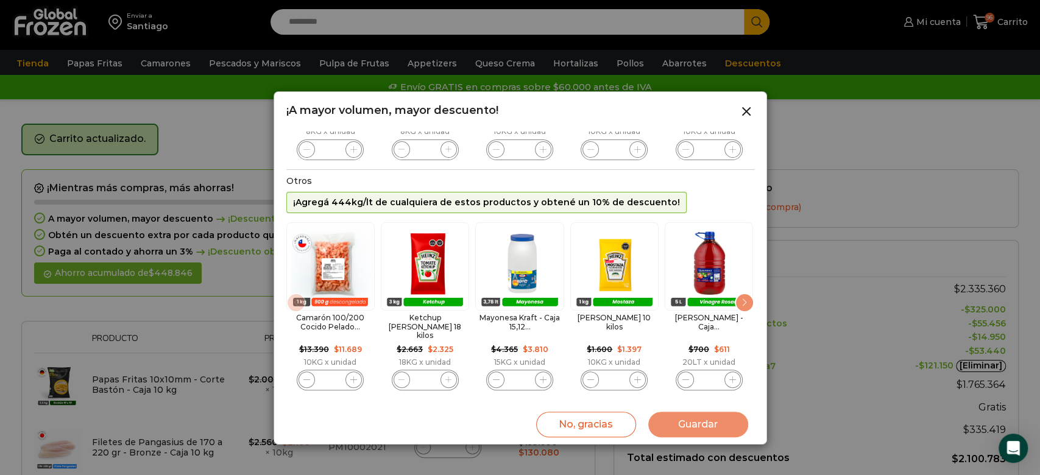
click at [739, 304] on div "Next slide" at bounding box center [745, 303] width 20 height 20
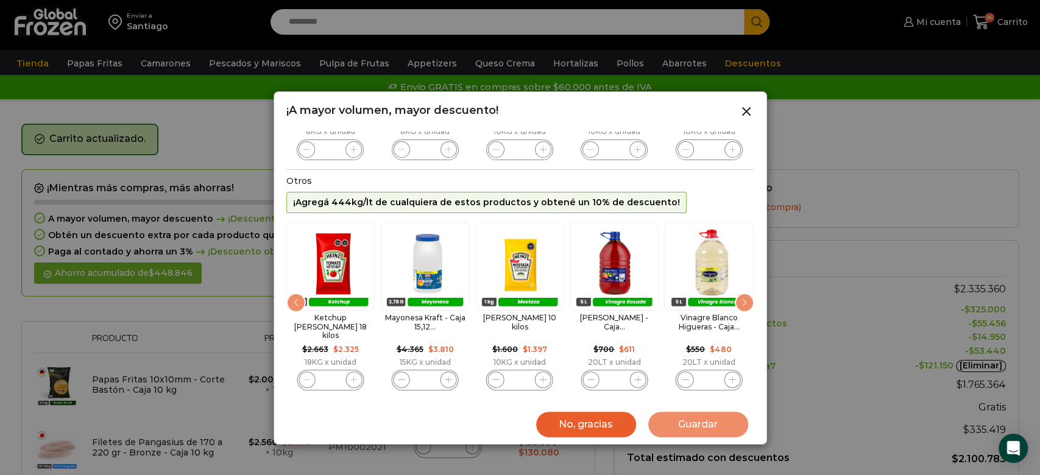
click at [598, 432] on button "No, gracias" at bounding box center [586, 425] width 100 height 26
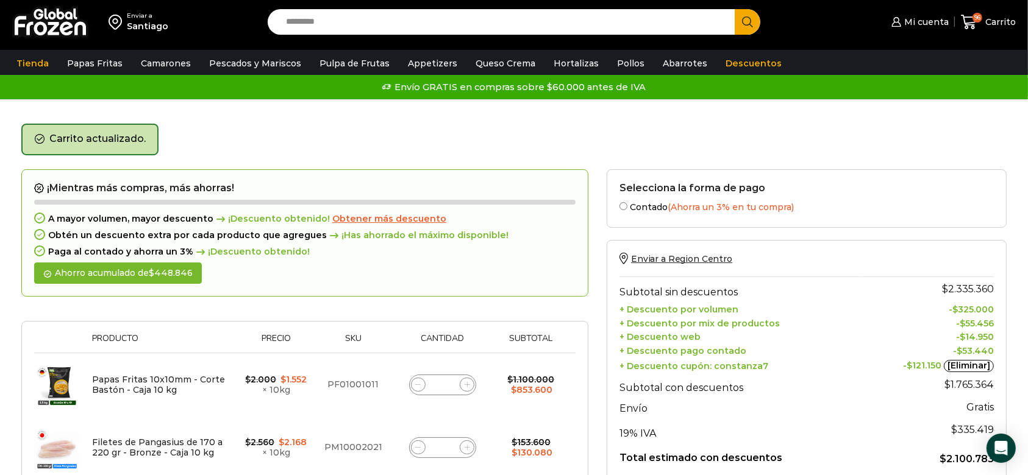
click at [574, 393] on td at bounding box center [572, 385] width 6 height 63
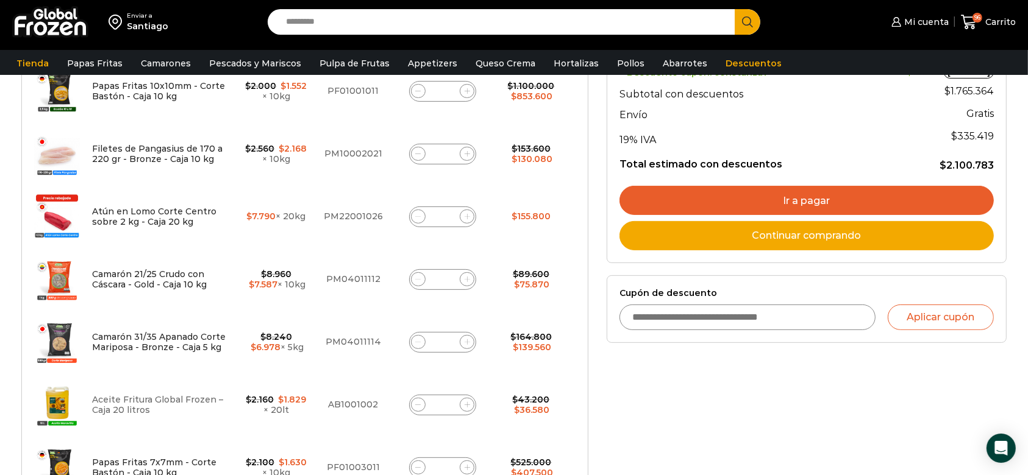
scroll to position [316, 0]
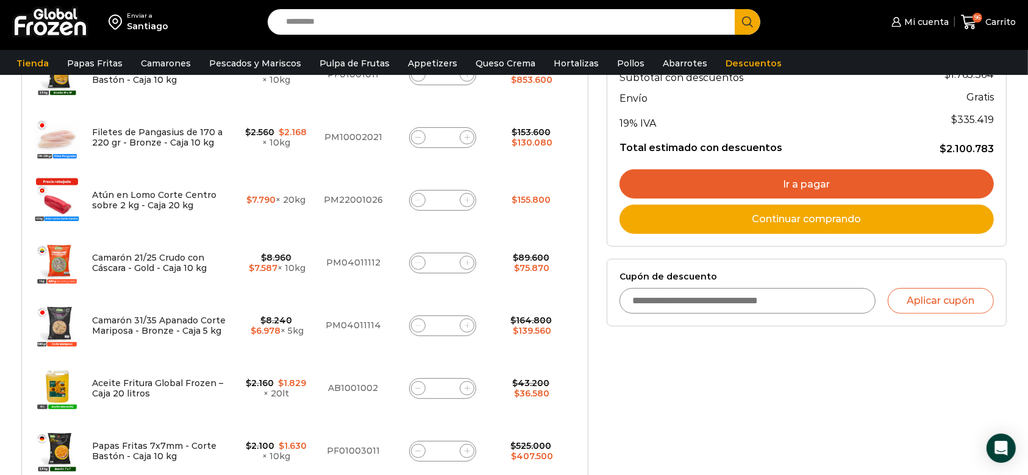
click at [417, 383] on span at bounding box center [418, 389] width 15 height 15
type input "*"
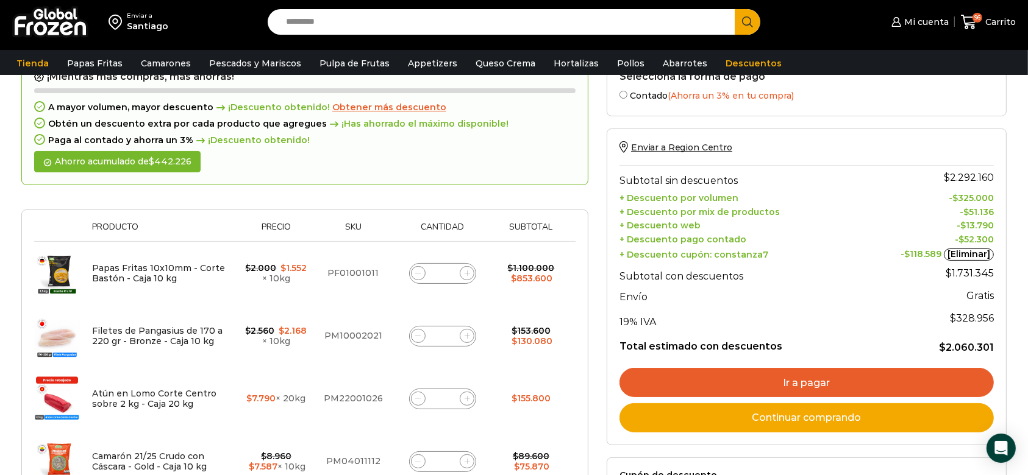
scroll to position [127, 0]
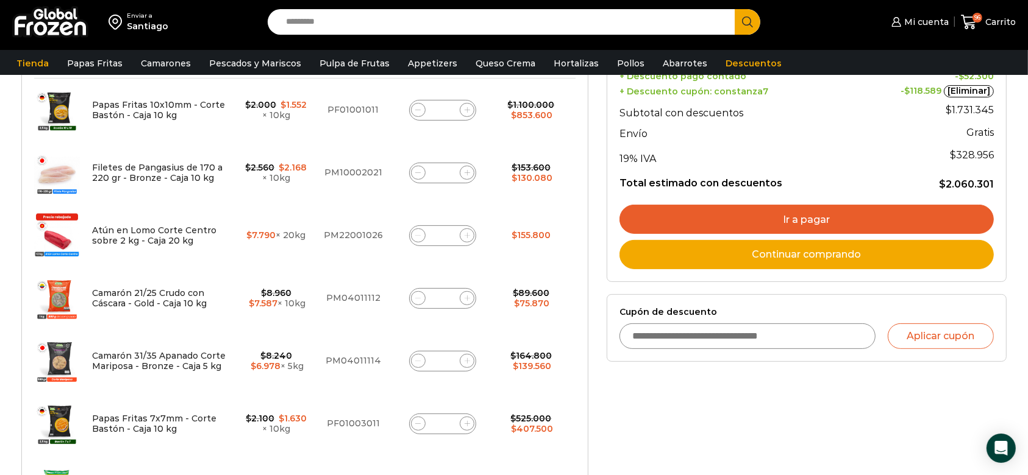
scroll to position [280, 0]
click at [464, 233] on icon at bounding box center [466, 235] width 5 height 5
type input "*"
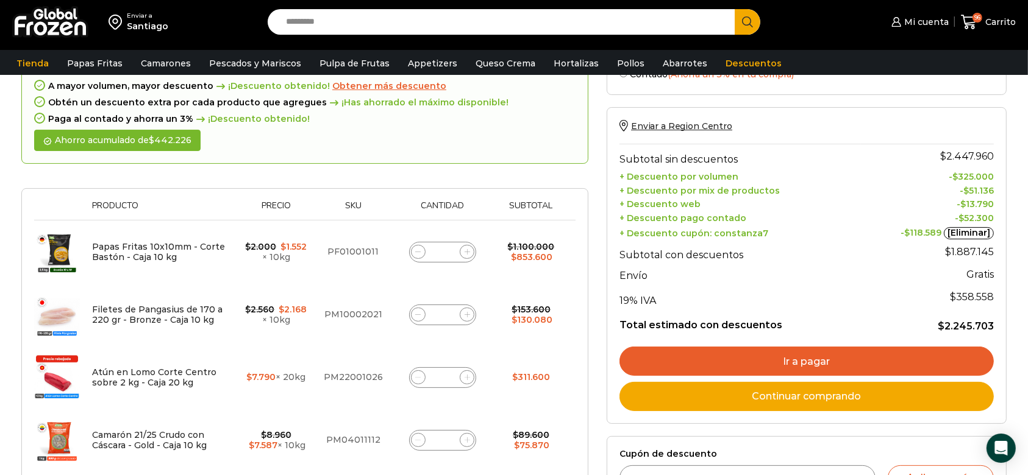
scroll to position [140, 0]
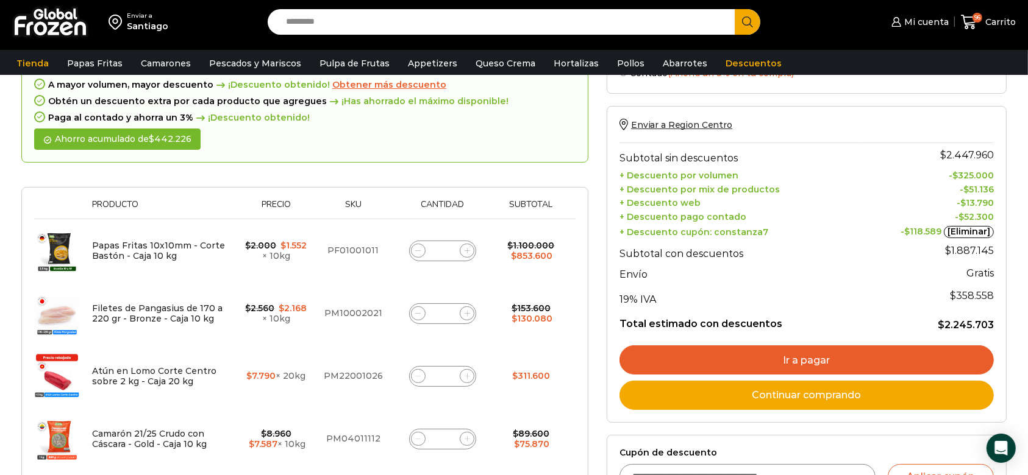
click at [469, 374] on icon at bounding box center [466, 376] width 5 height 5
type input "*"
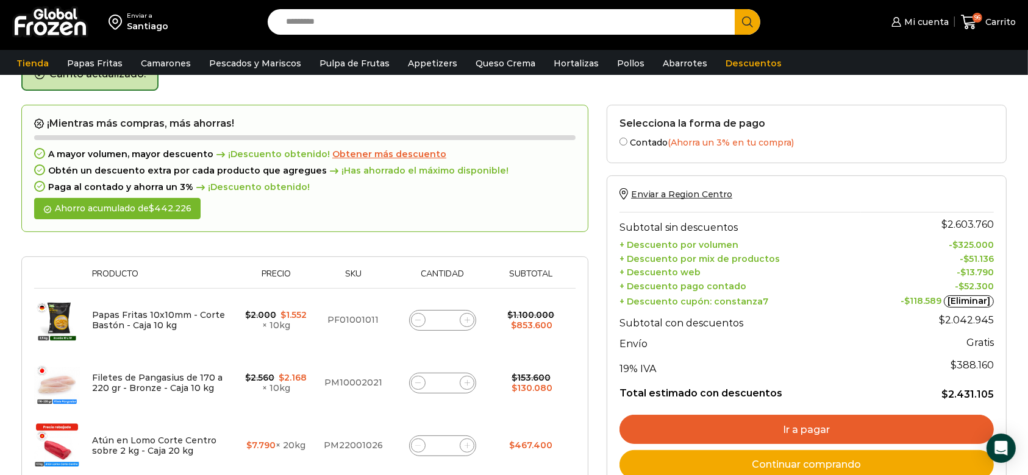
scroll to position [68, 0]
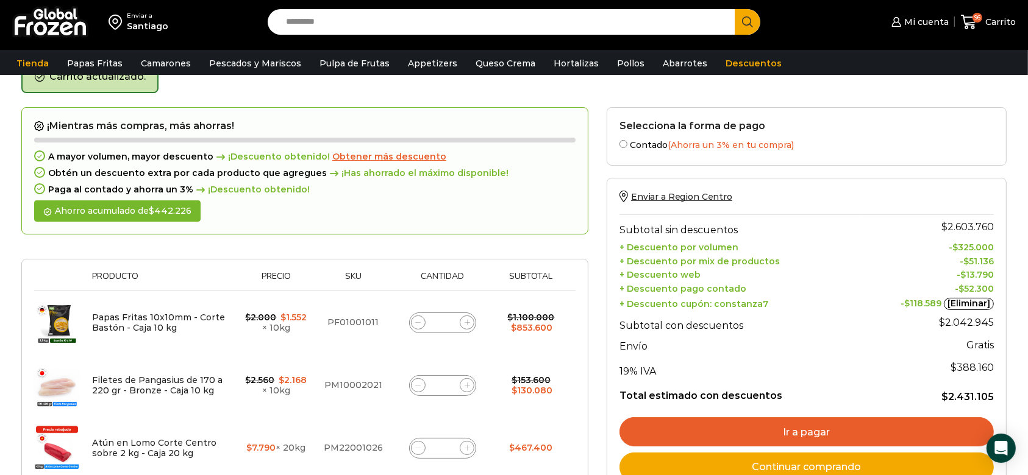
click at [415, 450] on span at bounding box center [418, 448] width 15 height 15
type input "*"
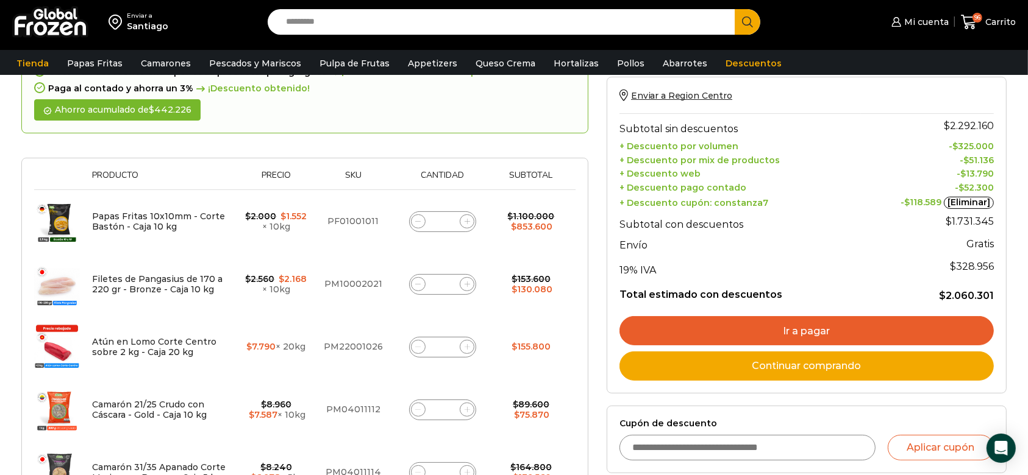
click at [466, 284] on icon at bounding box center [466, 284] width 5 height 5
type input "**"
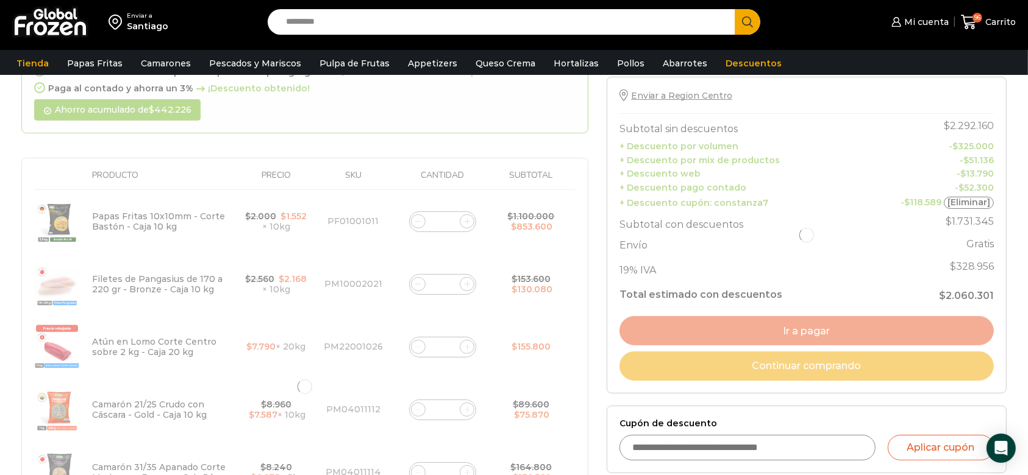
click at [466, 284] on div at bounding box center [304, 387] width 567 height 763
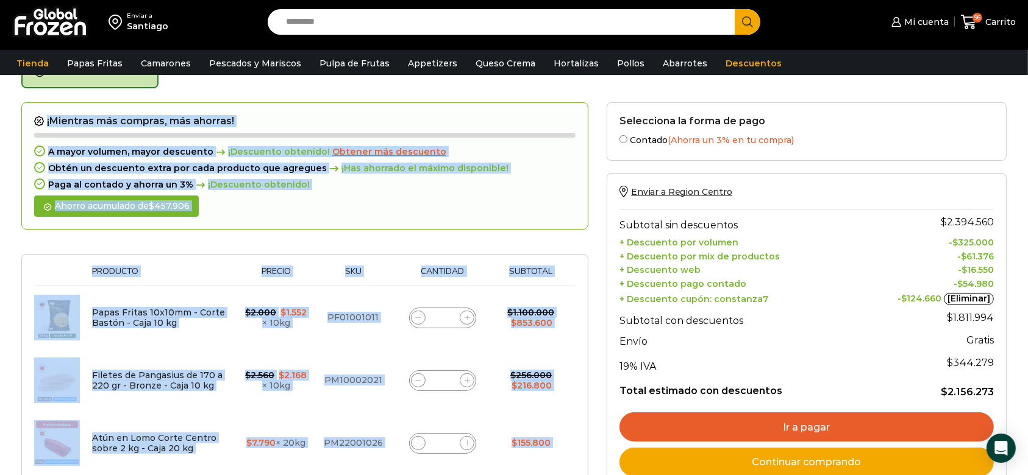
scroll to position [68, 0]
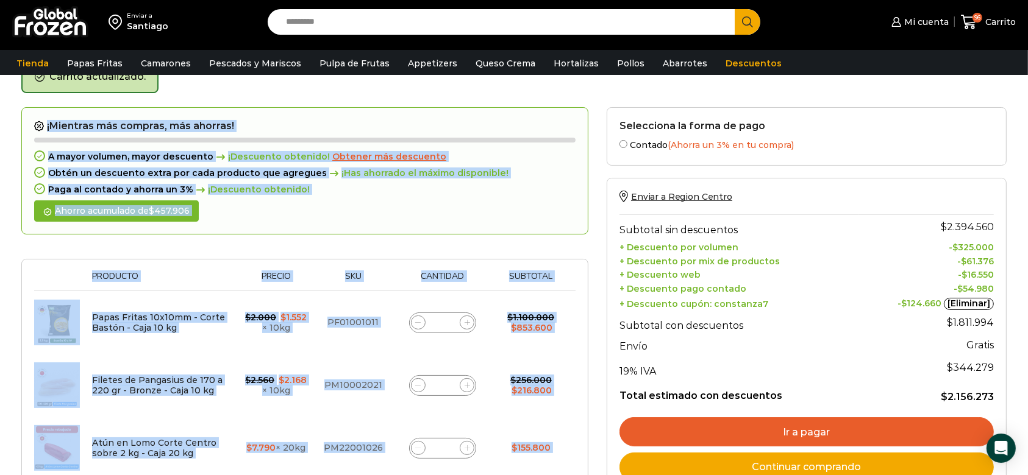
click at [463, 388] on span at bounding box center [467, 386] width 15 height 15
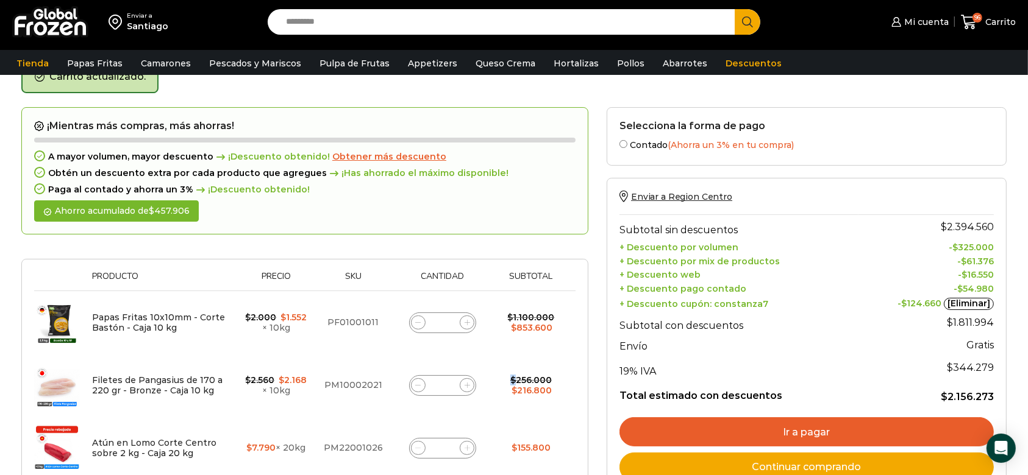
click at [463, 388] on span at bounding box center [467, 386] width 15 height 15
type input "**"
click at [411, 383] on span at bounding box center [418, 386] width 15 height 15
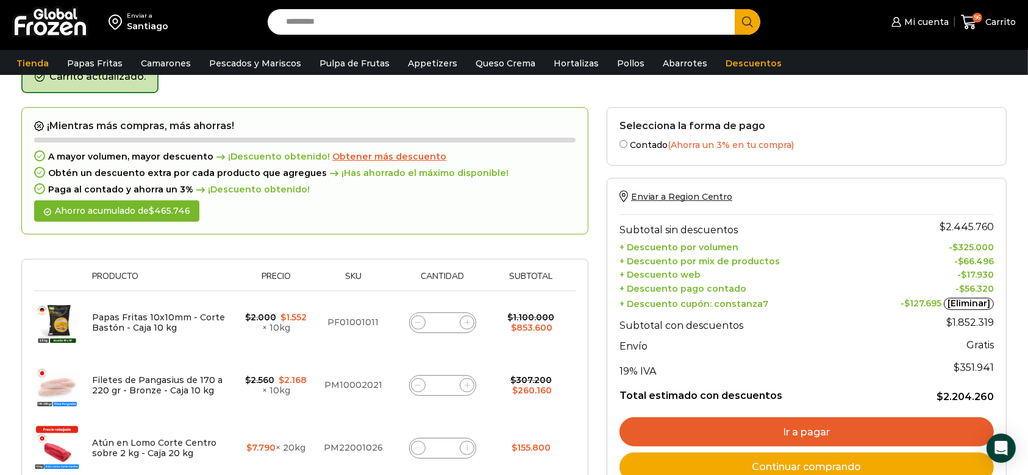
click at [411, 383] on span at bounding box center [418, 386] width 15 height 15
type input "*"
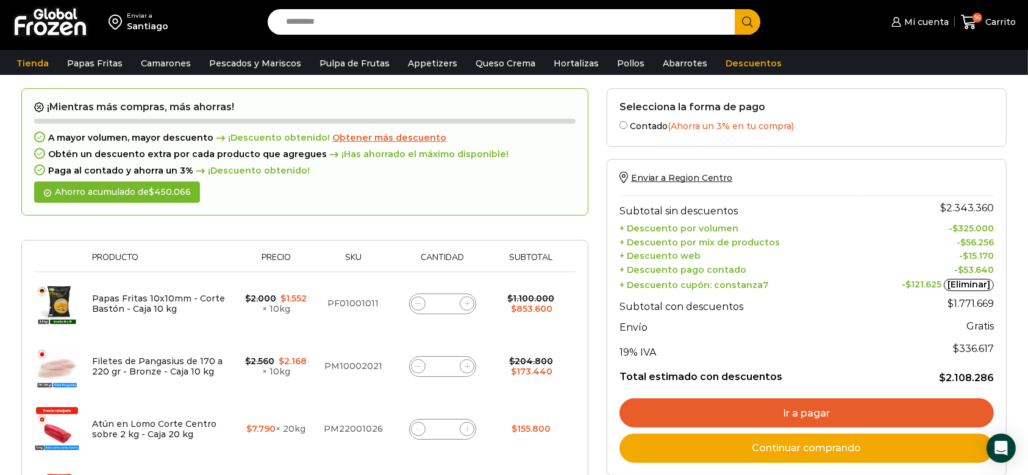
scroll to position [87, 0]
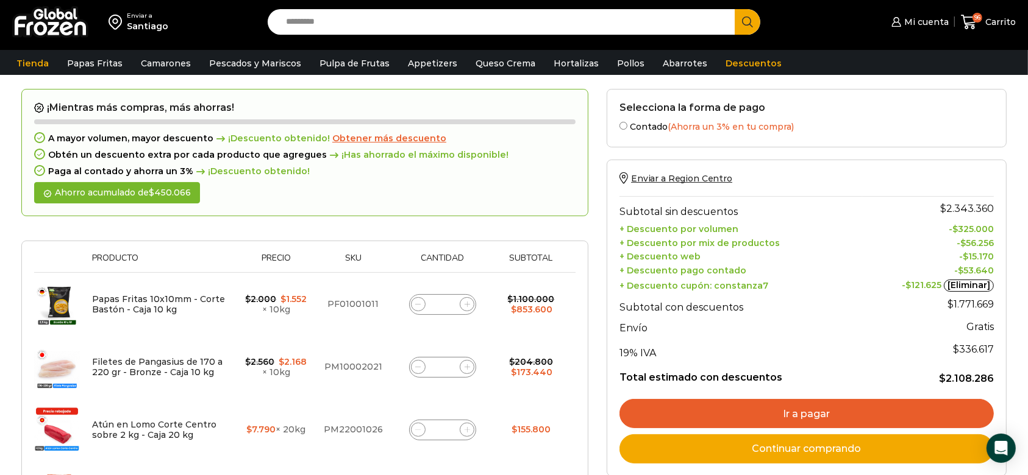
click at [822, 419] on link "Ir a pagar" at bounding box center [806, 413] width 374 height 29
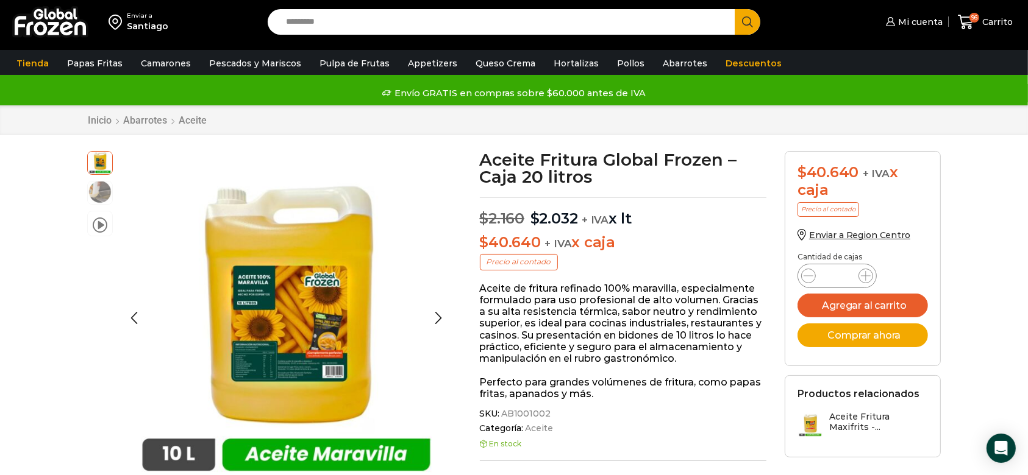
click at [100, 192] on img at bounding box center [100, 192] width 24 height 24
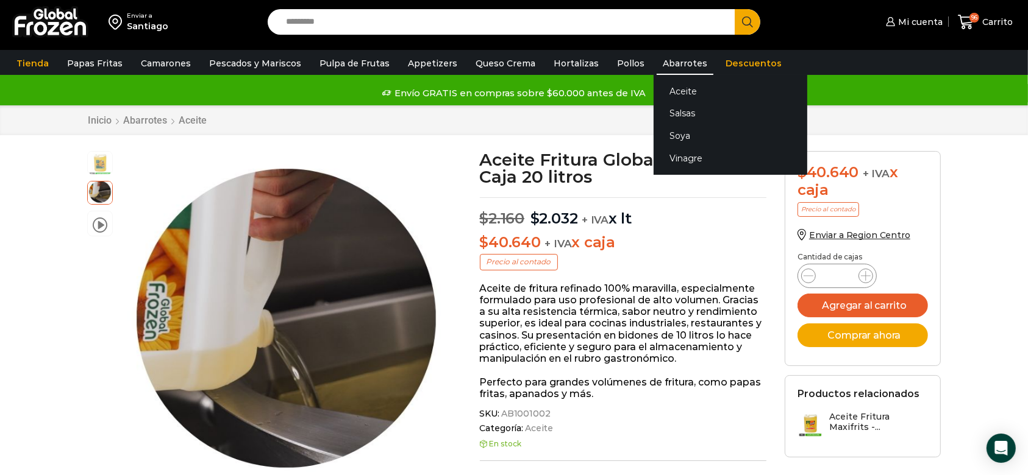
click at [663, 61] on link "Abarrotes" at bounding box center [684, 63] width 57 height 23
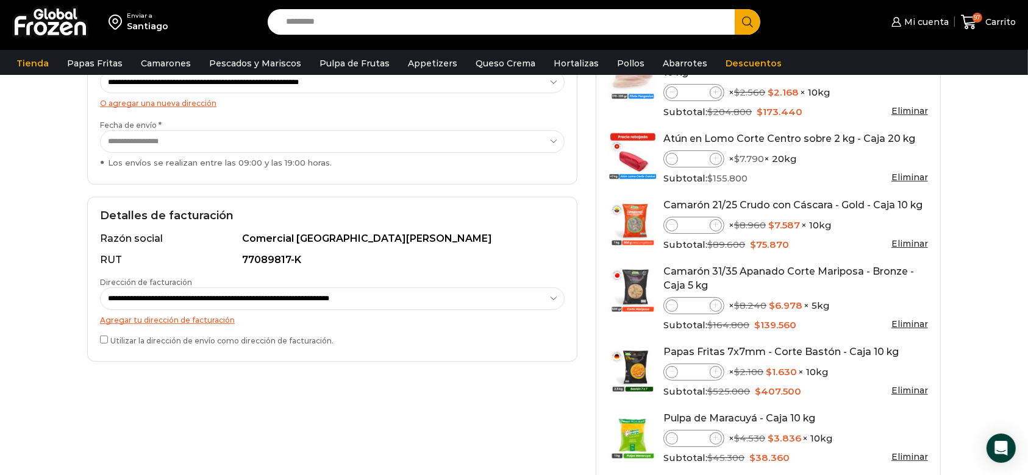
scroll to position [230, 0]
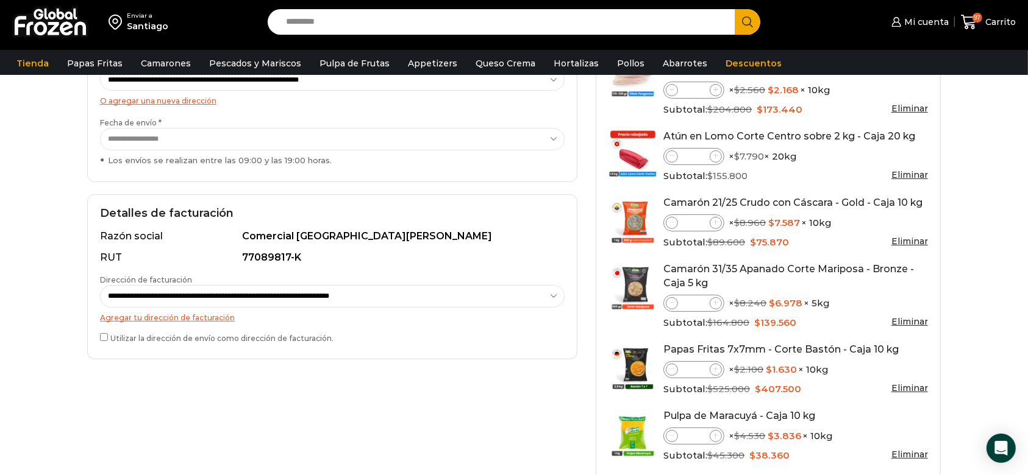
click at [112, 336] on label "Utilizar la dirección de envío como dirección de facturación." at bounding box center [332, 337] width 464 height 13
click at [185, 276] on label "**********" at bounding box center [332, 291] width 464 height 33
click at [185, 285] on select "**********" at bounding box center [332, 296] width 464 height 23
click at [185, 290] on select "**********" at bounding box center [332, 296] width 464 height 23
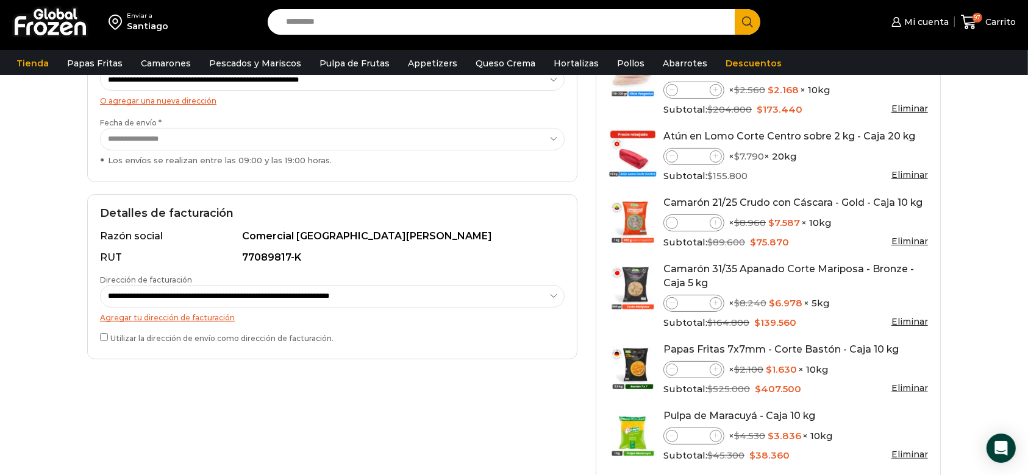
click at [474, 366] on div "**********" at bounding box center [332, 459] width 508 height 1056
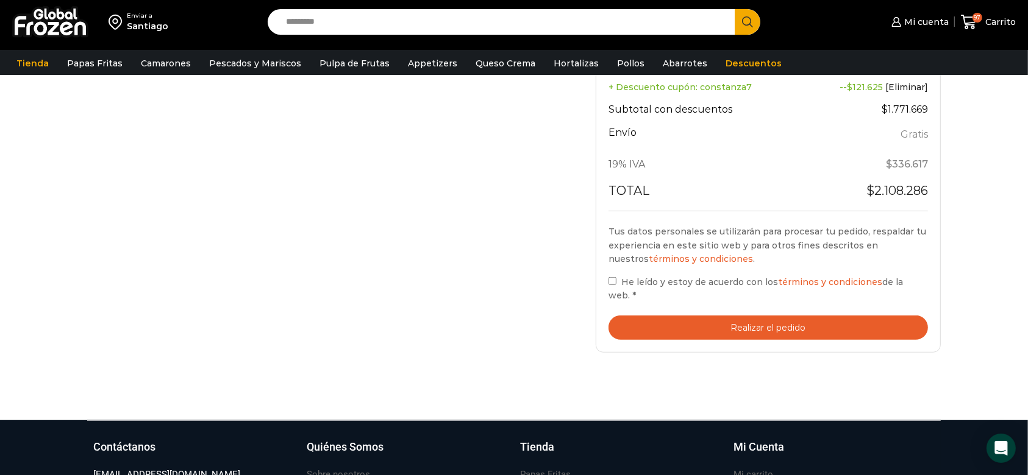
scroll to position [853, 0]
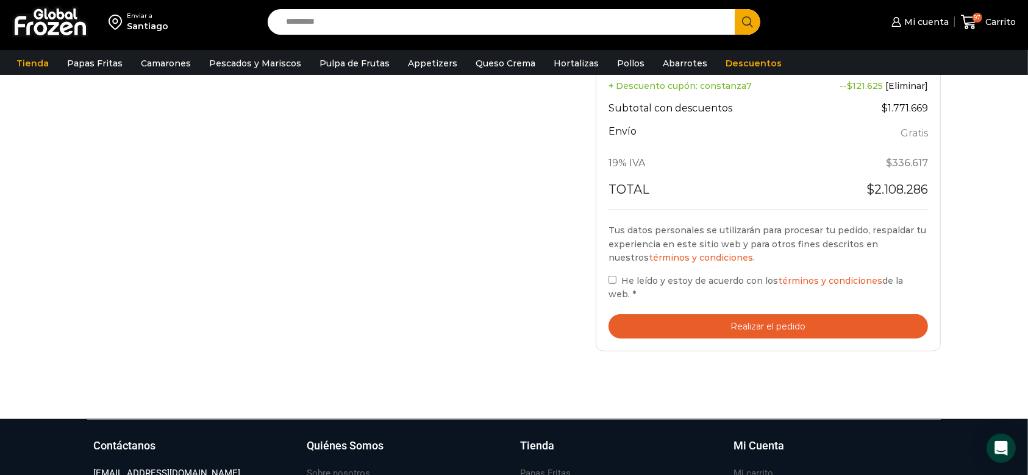
click at [628, 278] on span "He leído y estoy de acuerdo con los términos y condiciones de la web." at bounding box center [755, 288] width 294 height 24
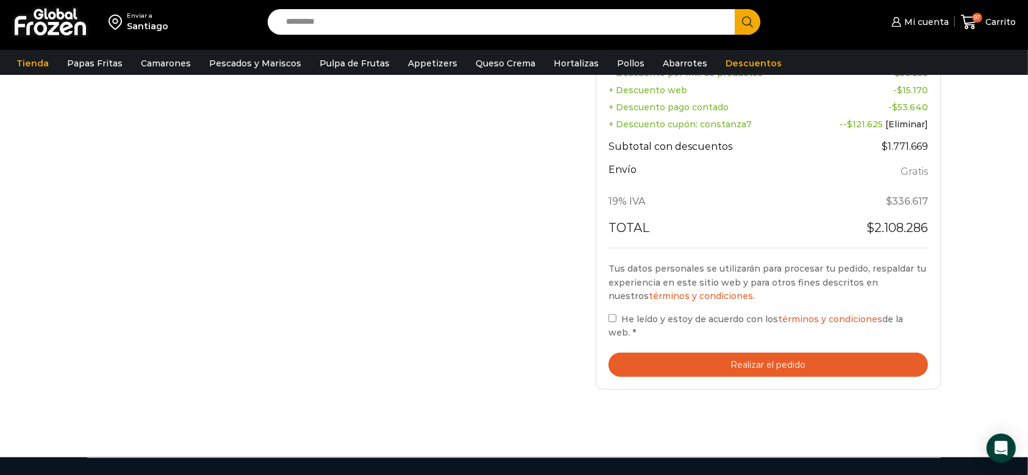
scroll to position [815, 0]
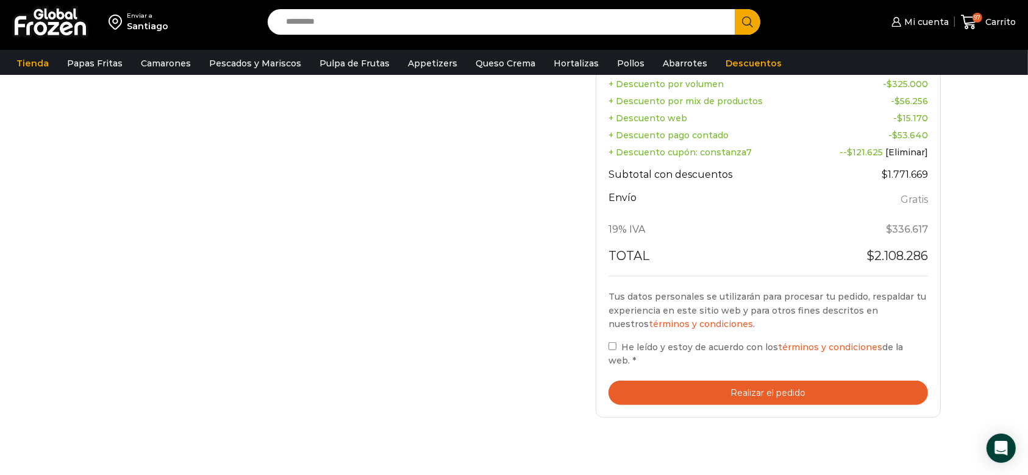
scroll to position [788, 0]
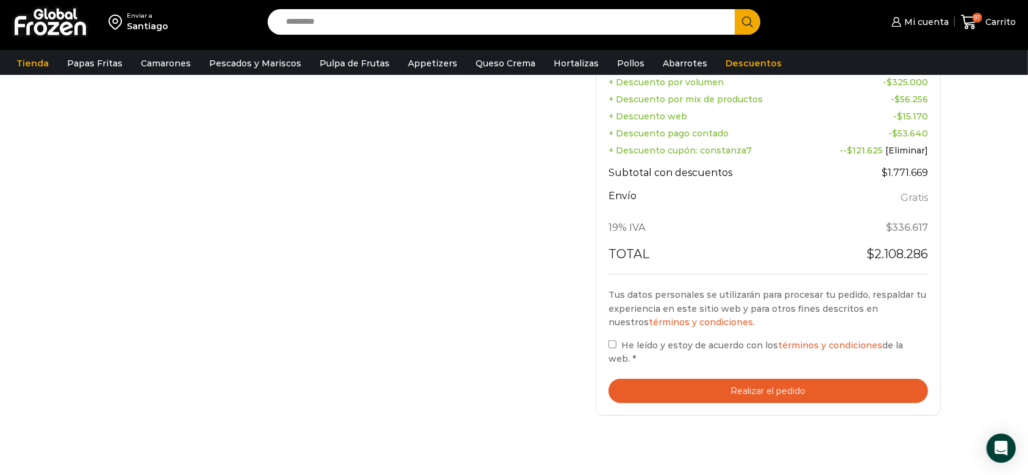
click at [770, 382] on button "Realizar el pedido" at bounding box center [767, 391] width 319 height 25
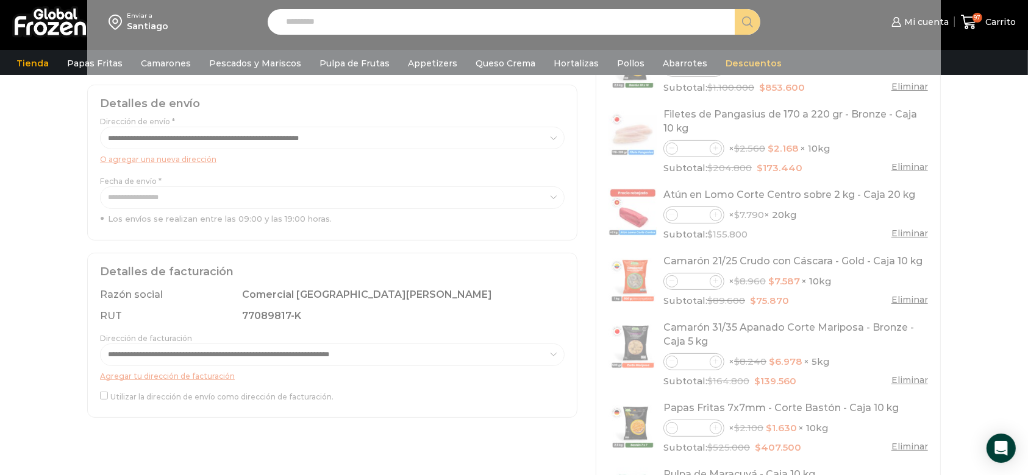
scroll to position [170, 0]
